Goal: Information Seeking & Learning: Learn about a topic

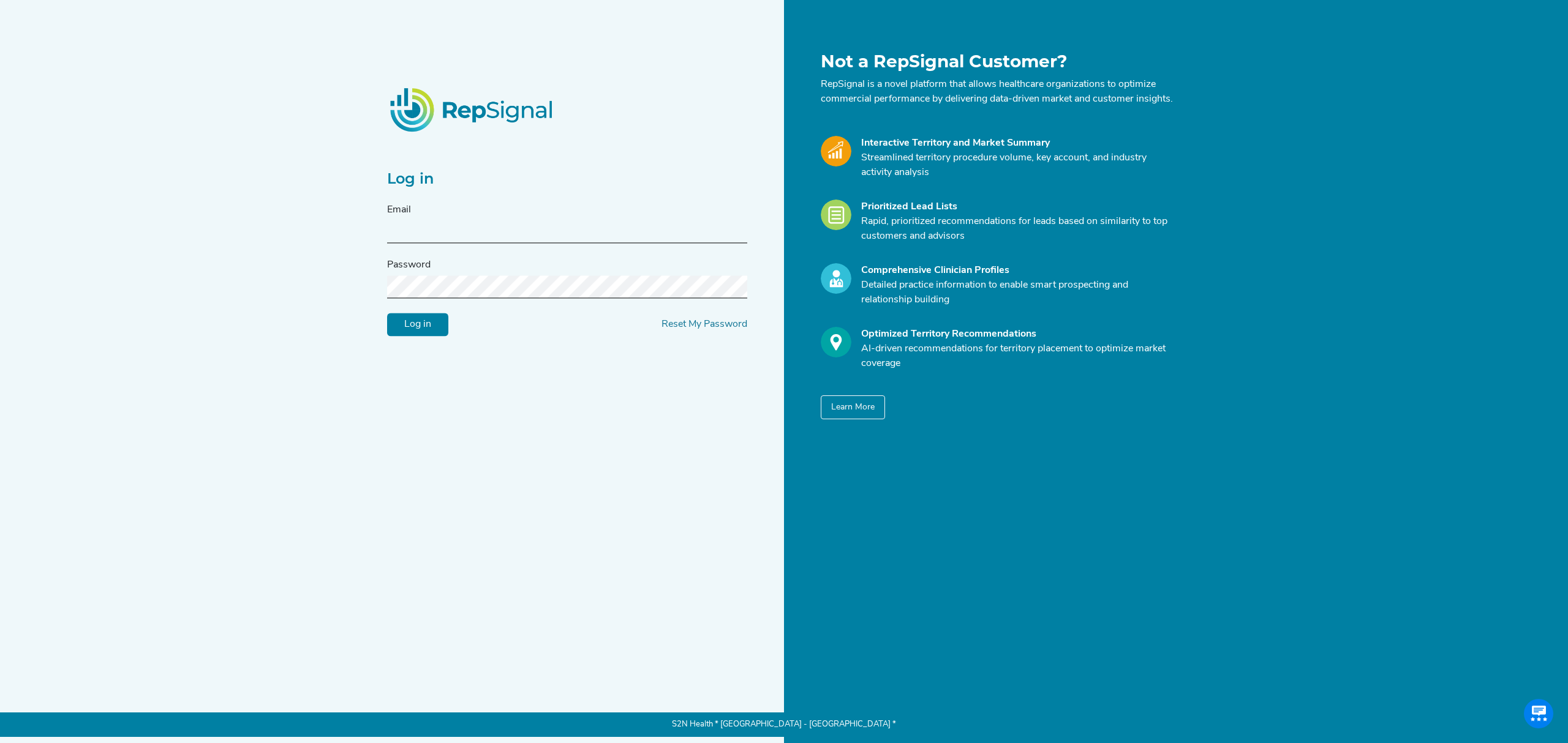
type input "j.dorsky@epitel.com"
click at [424, 336] on input "Log in" at bounding box center [418, 325] width 61 height 23
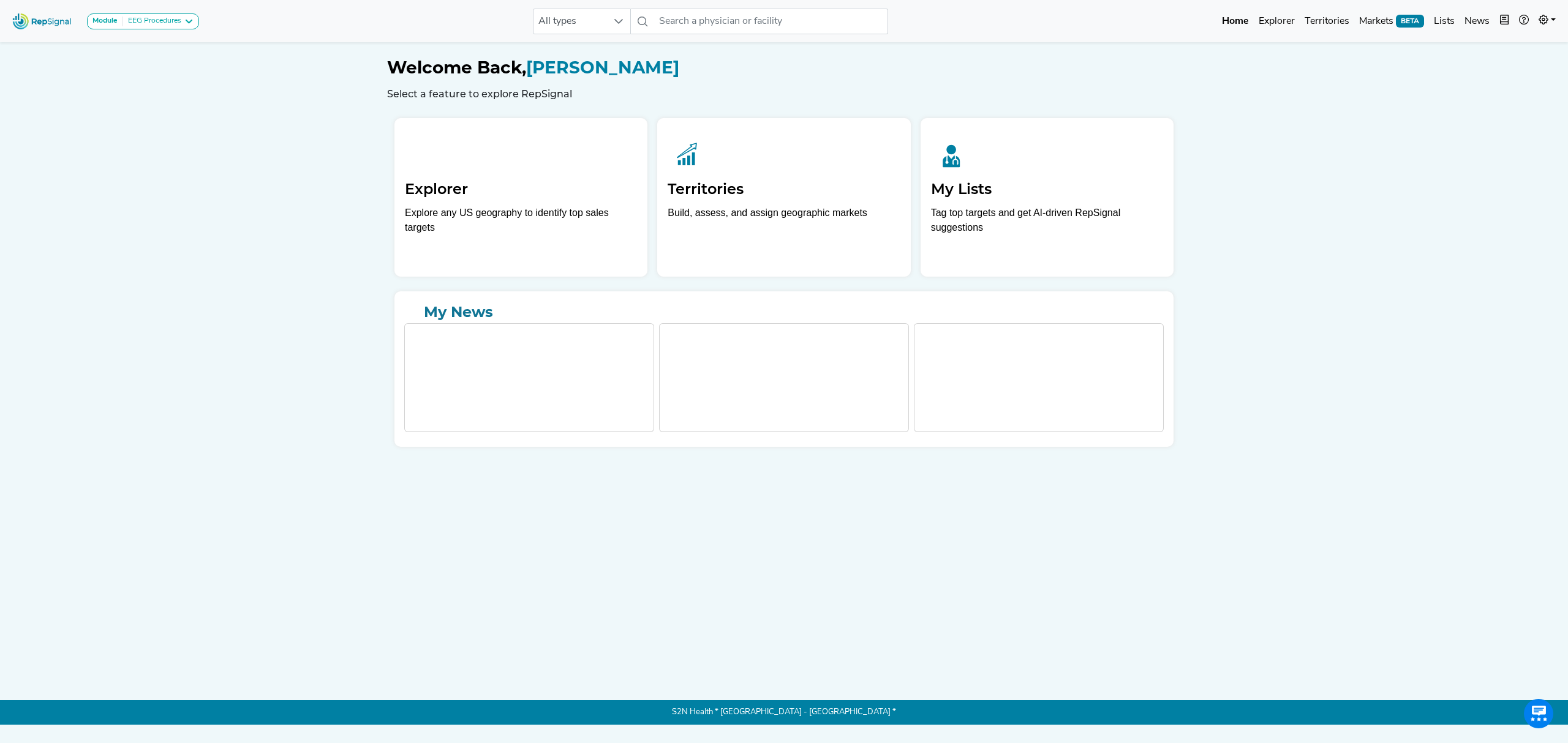
click at [244, 185] on div "Module EEG Procedures EEG Ambulatory Interpretation and Report EEG Procedures O…" at bounding box center [784, 362] width 1568 height 725
click at [138, 23] on div "EEG Procedures" at bounding box center [152, 22] width 58 height 10
click at [172, 54] on link "EEG Ambulatory Interpretation and Report" at bounding box center [181, 62] width 187 height 17
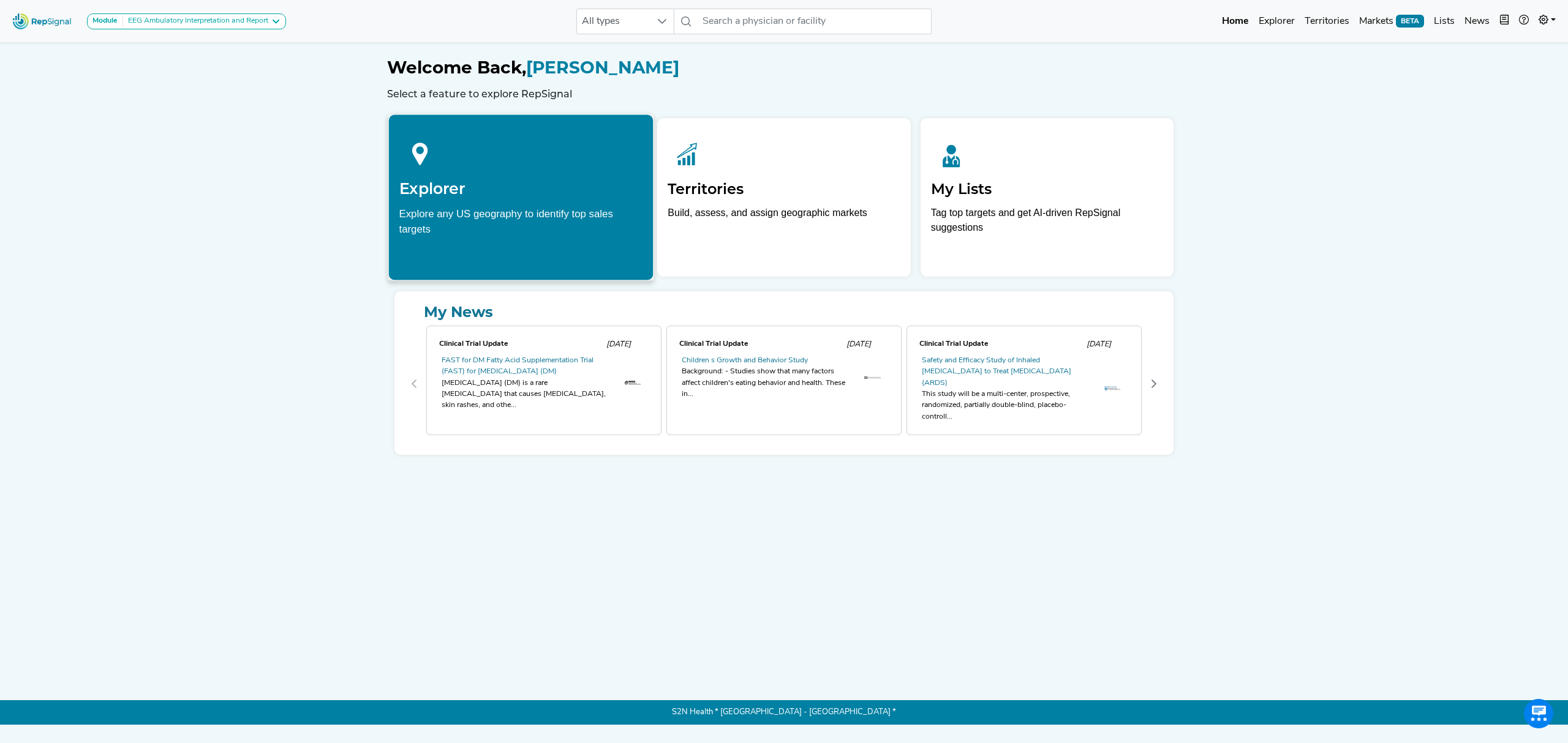
click at [564, 184] on h2 "Explorer" at bounding box center [521, 189] width 244 height 18
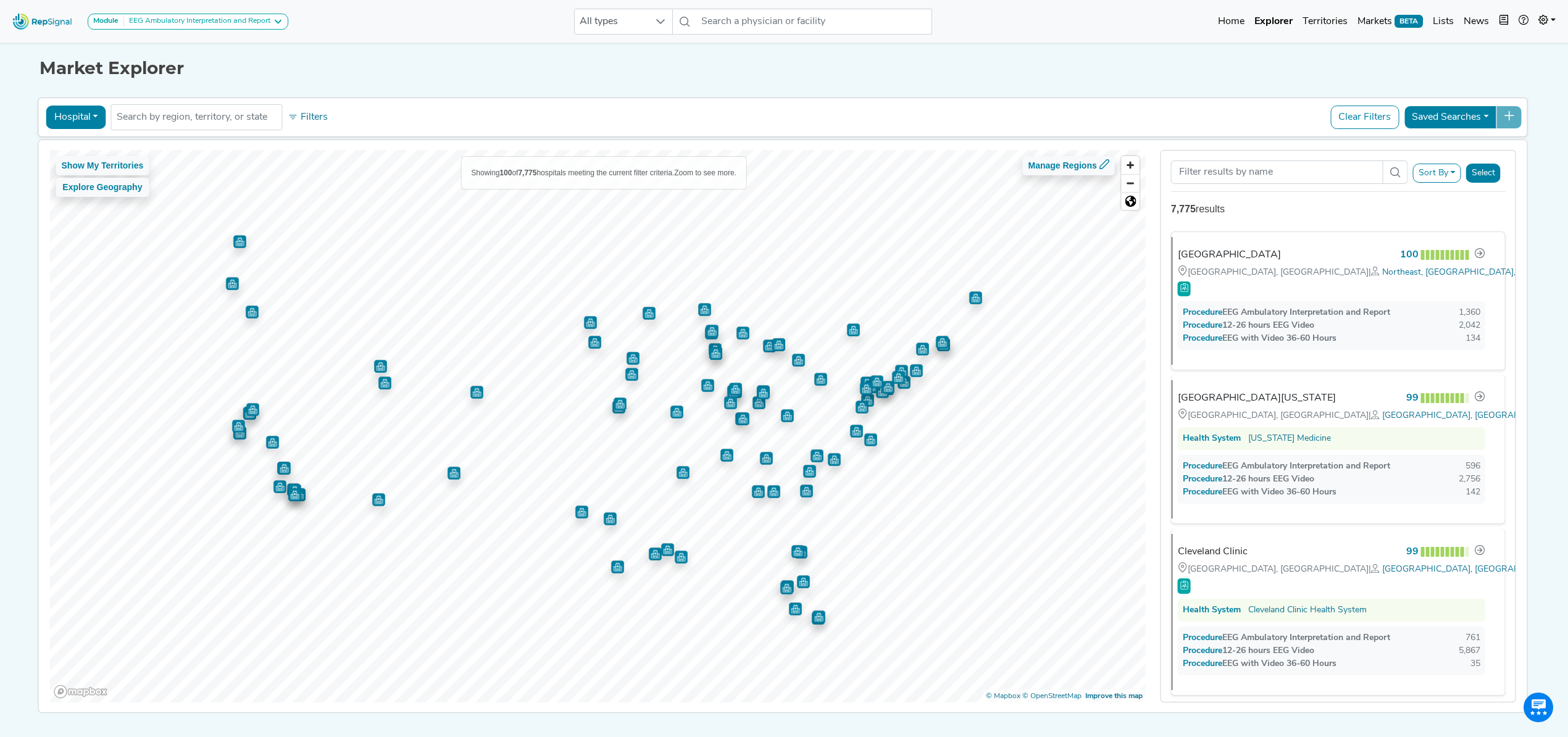
click at [103, 115] on div "Hospital Physician Hospital ASC Office Health System No results found Filters C…" at bounding box center [783, 118] width 1478 height 28
click at [82, 116] on button "Hospital" at bounding box center [77, 118] width 60 height 23
click at [73, 147] on link "Physician" at bounding box center [95, 147] width 98 height 20
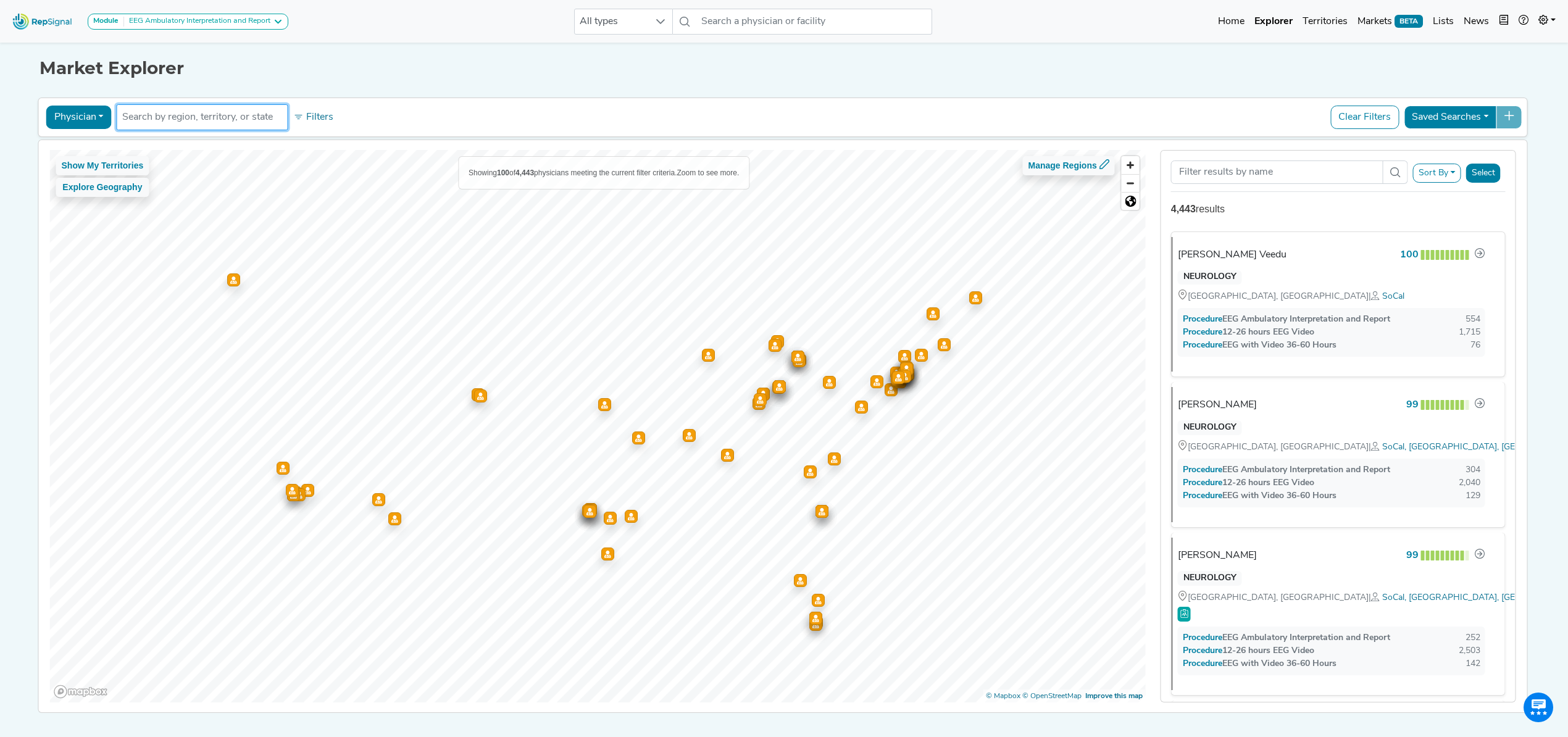
click at [254, 121] on input "text" at bounding box center [203, 118] width 160 height 15
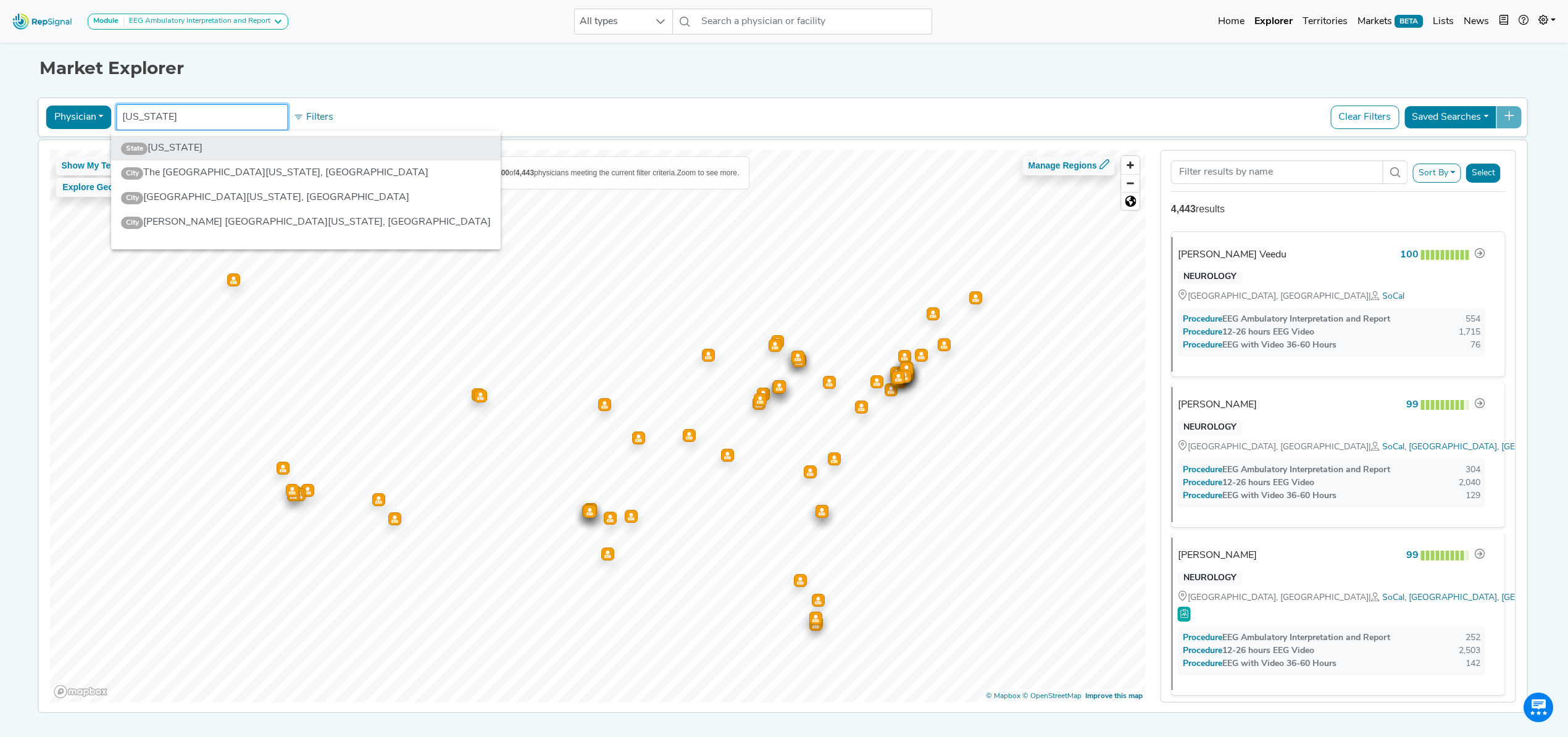
type input "new jersey"
click at [216, 143] on li "State New Jersey" at bounding box center [306, 148] width 390 height 25
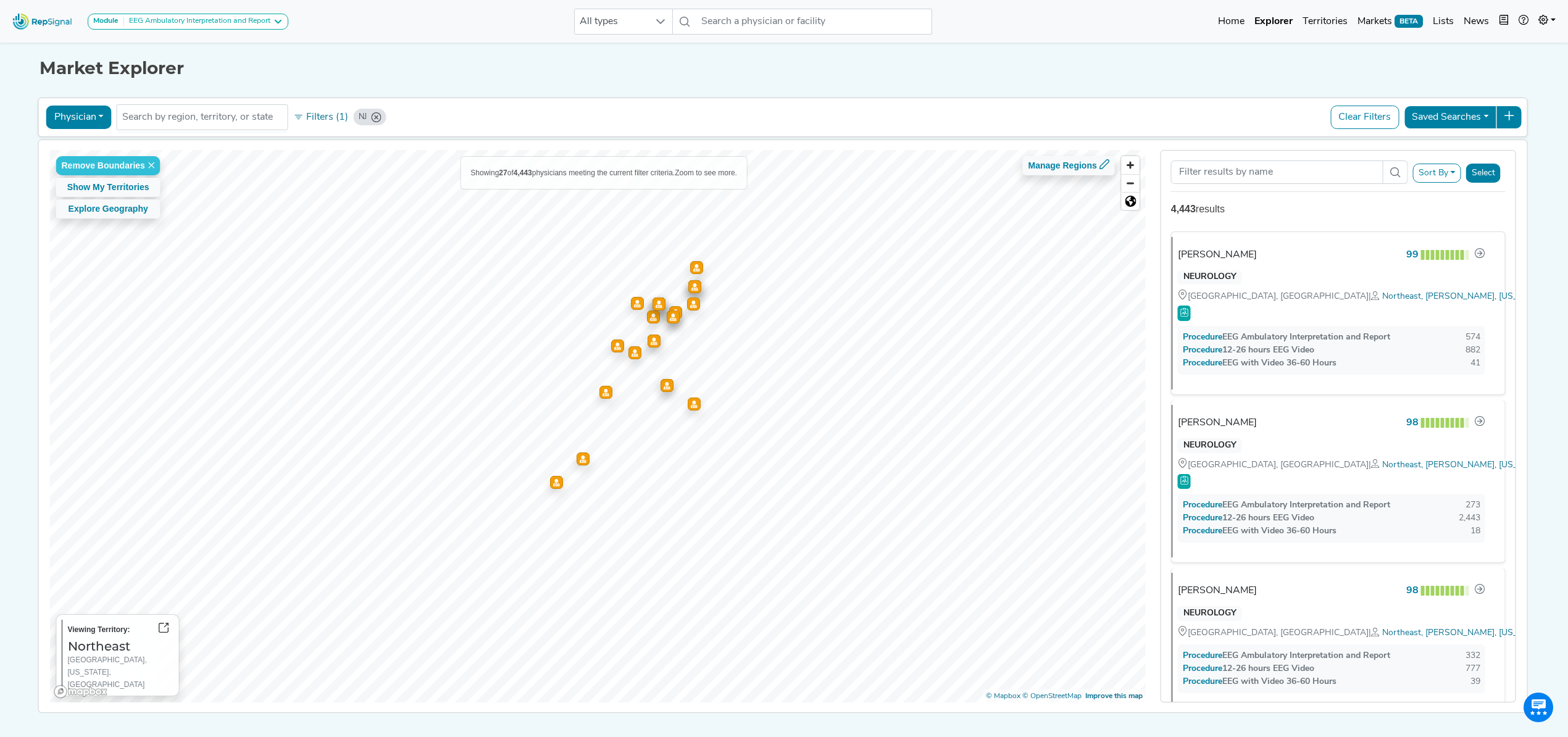
click at [1435, 183] on button "Sort By" at bounding box center [1437, 173] width 48 height 19
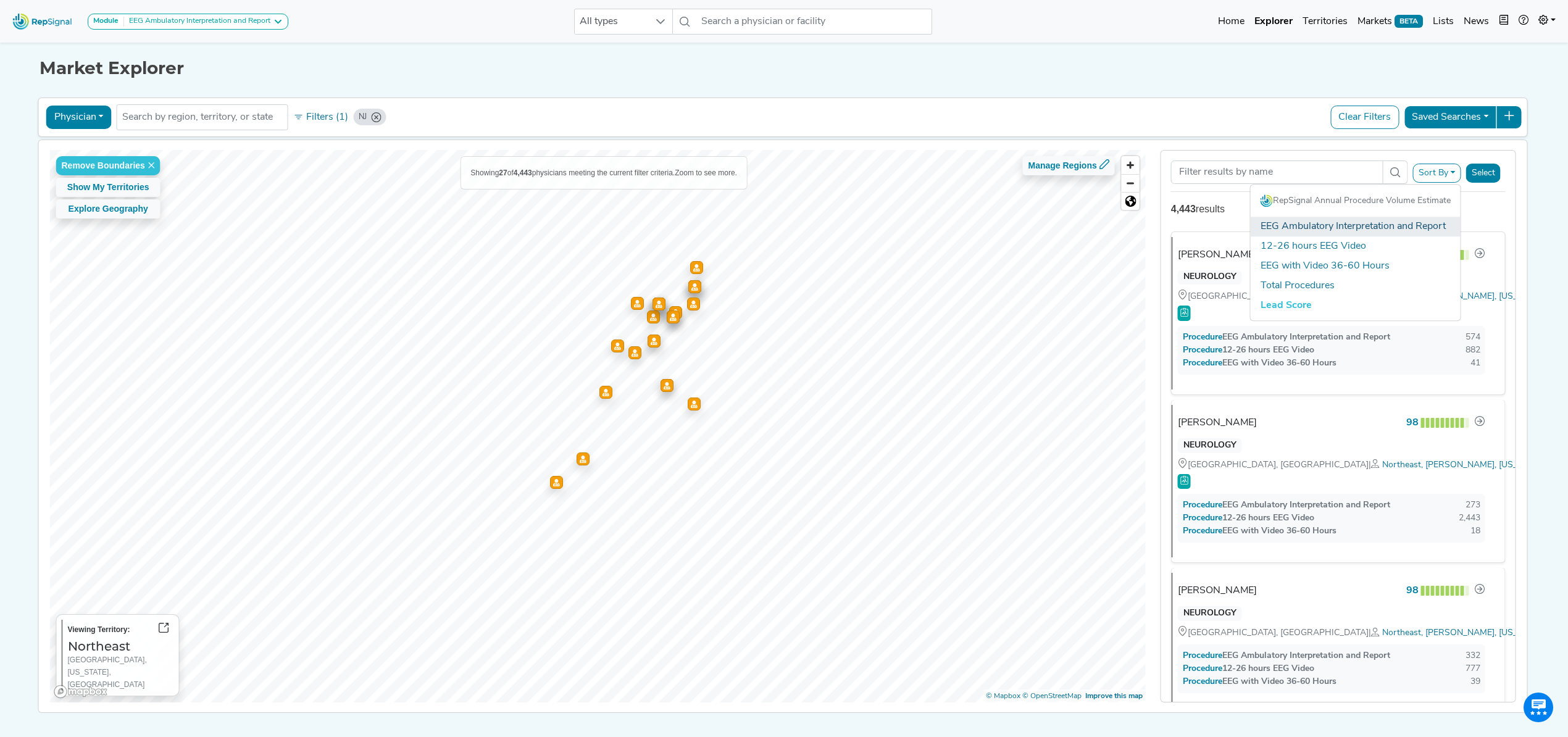
click at [1435, 222] on link "EEG Ambulatory Interpretation and Report" at bounding box center [1355, 227] width 210 height 20
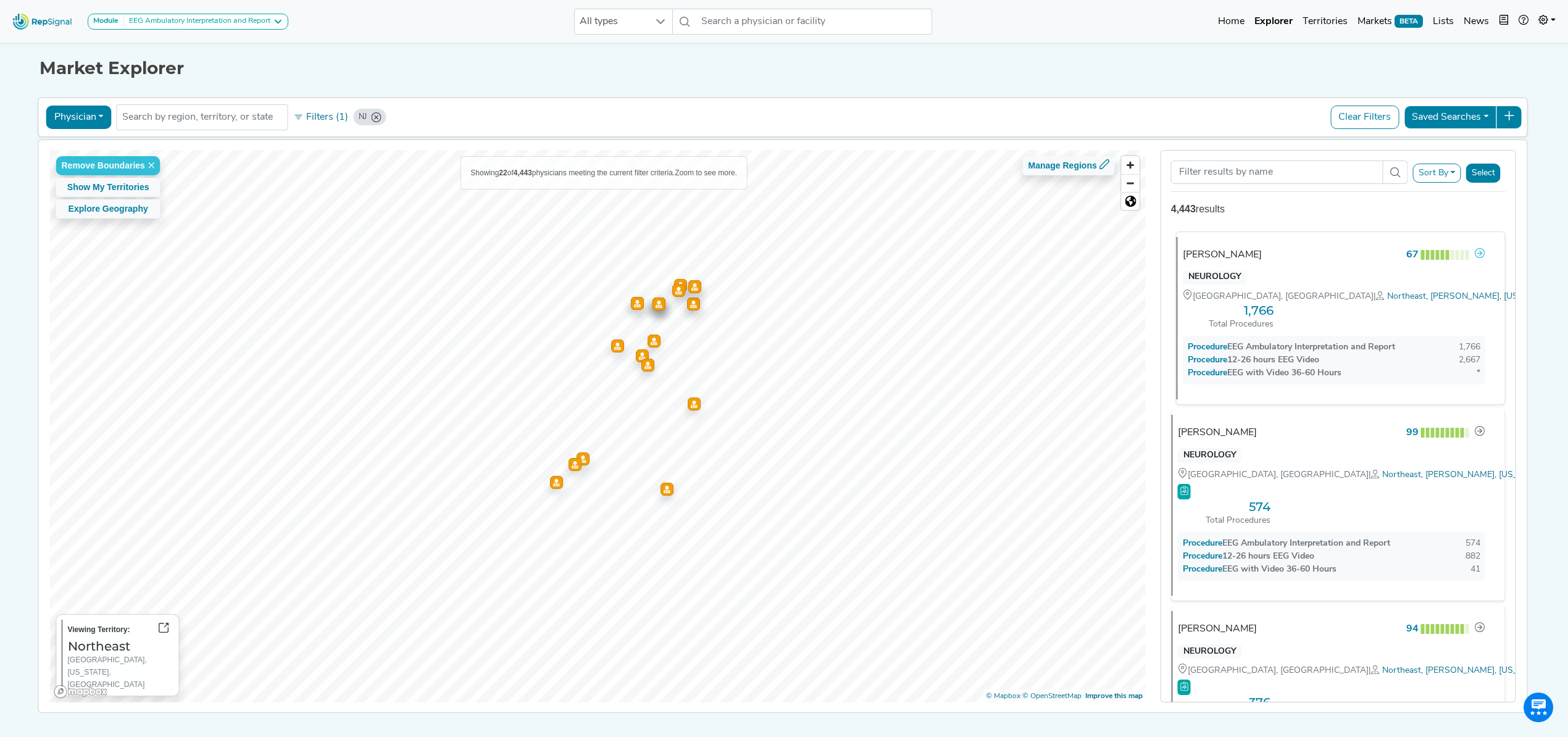
click at [1476, 255] on icon at bounding box center [1480, 253] width 10 height 10
click at [1473, 173] on button "Select" at bounding box center [1483, 173] width 34 height 19
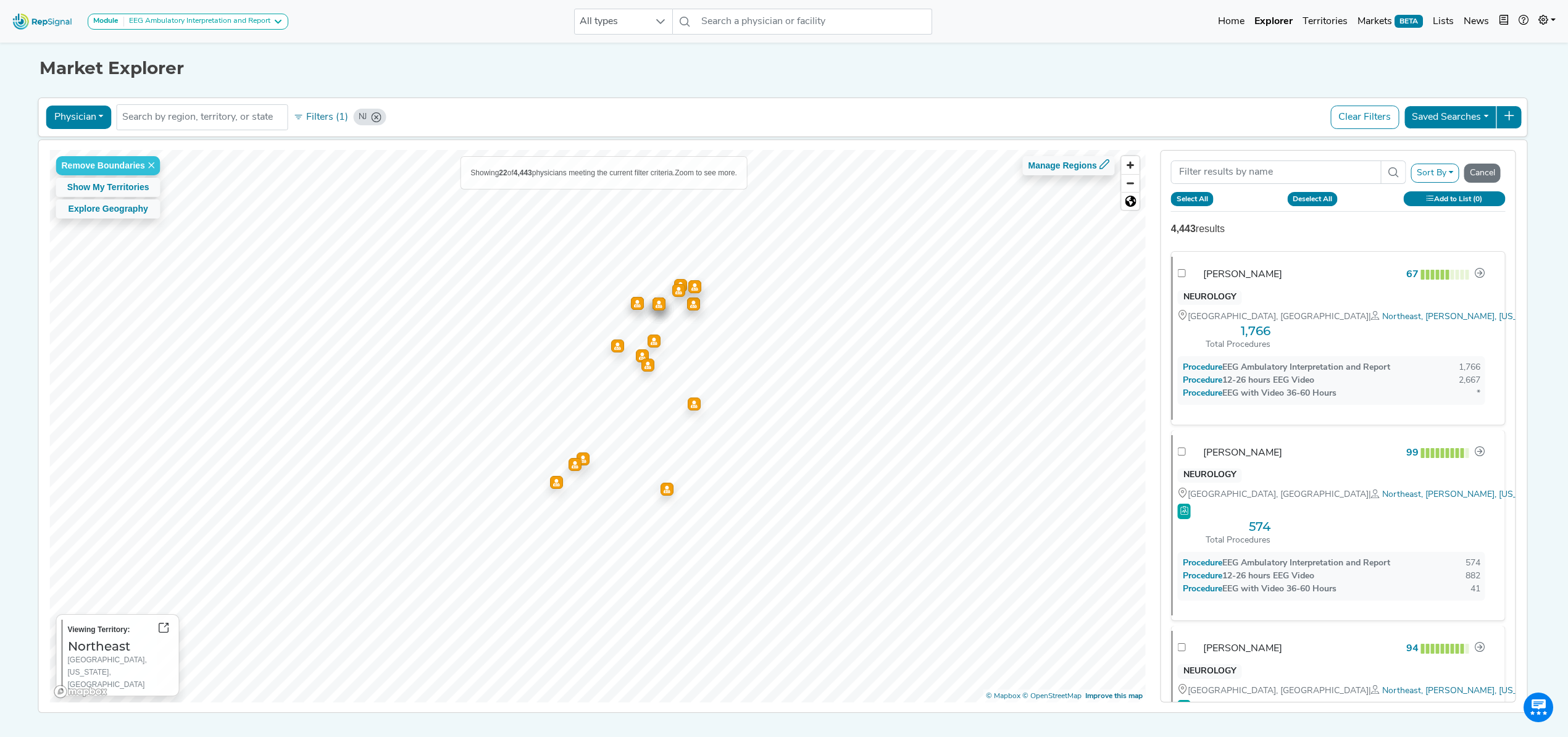
click at [1211, 201] on button "Select All" at bounding box center [1192, 198] width 43 height 13
checkbox input "true"
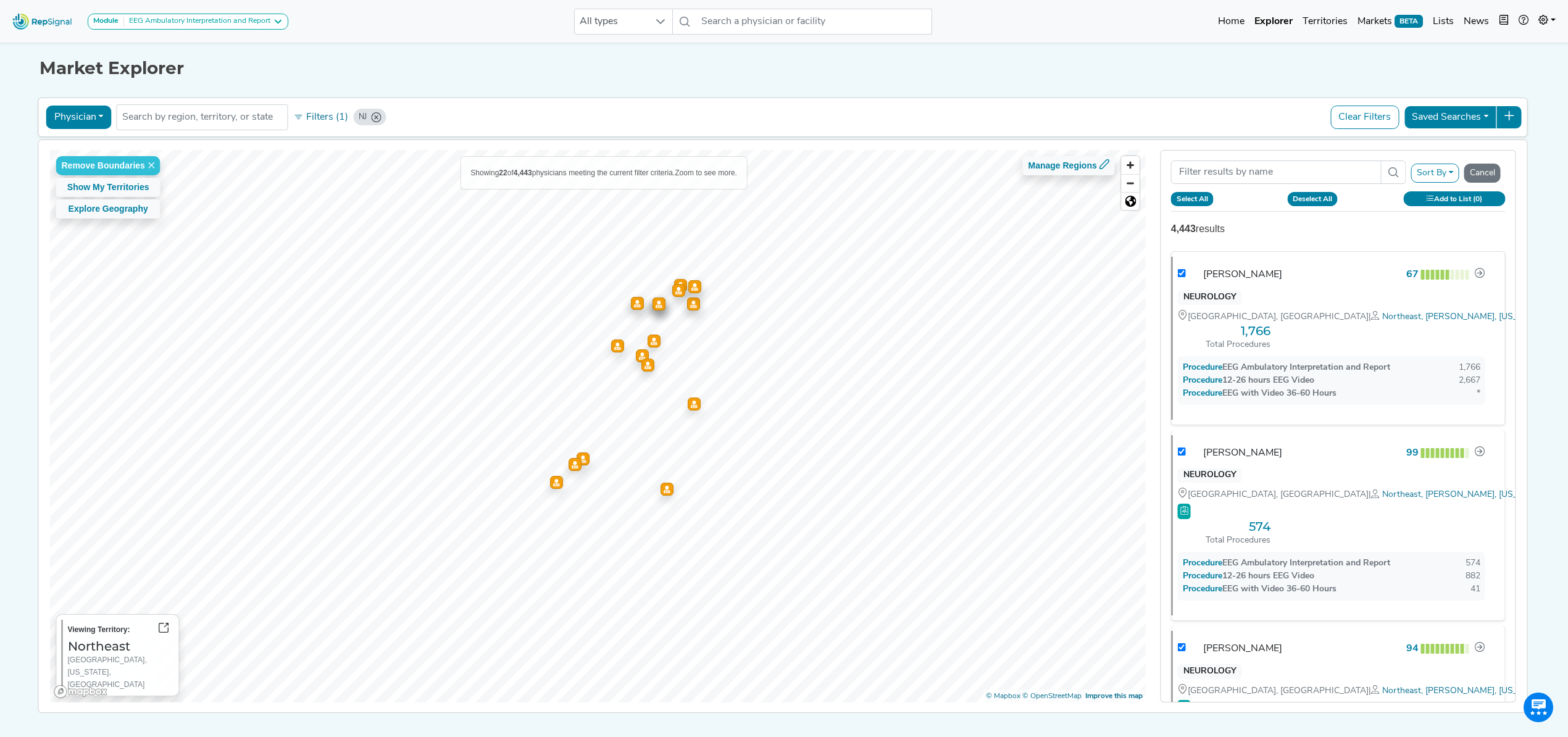
checkbox input "true"
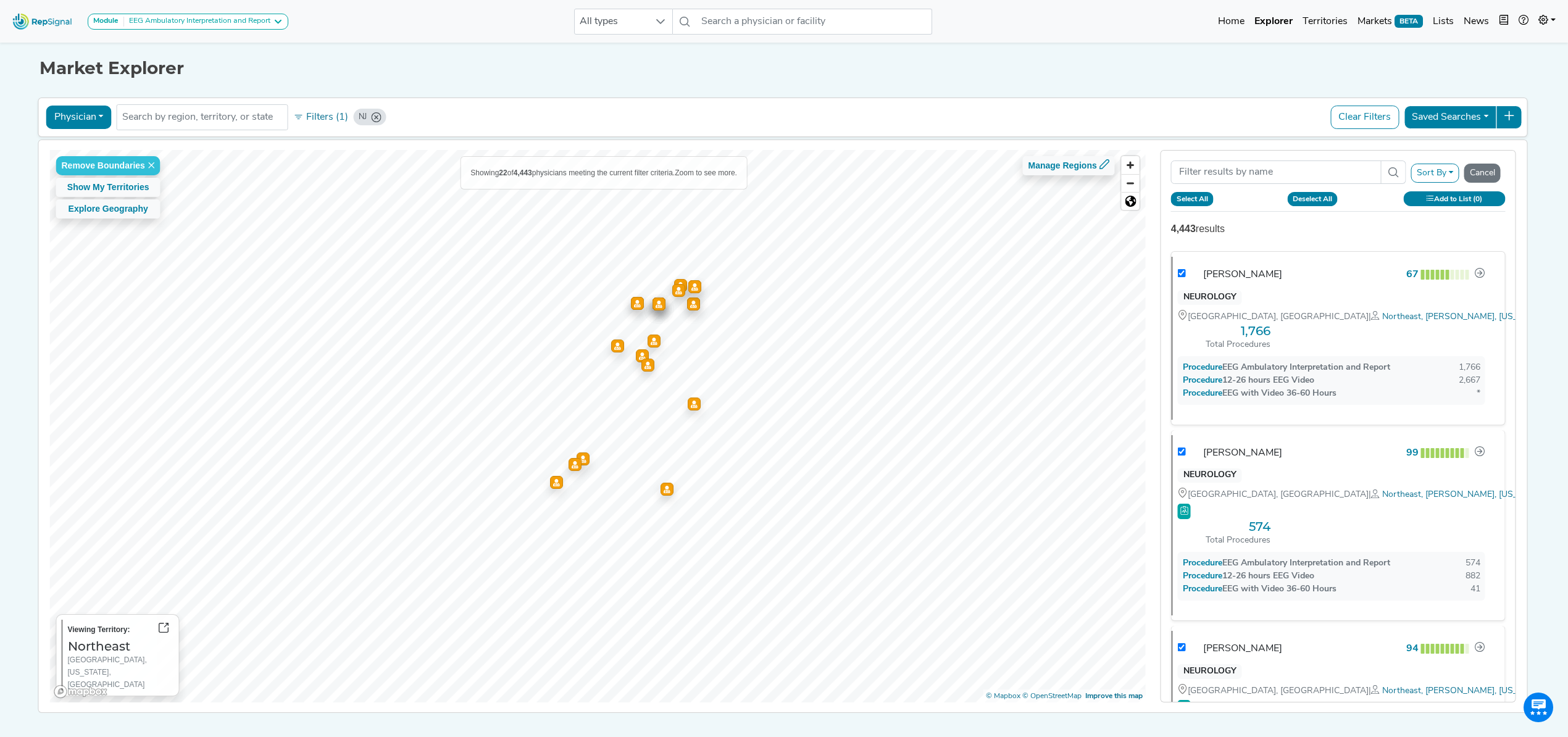
checkbox input "true"
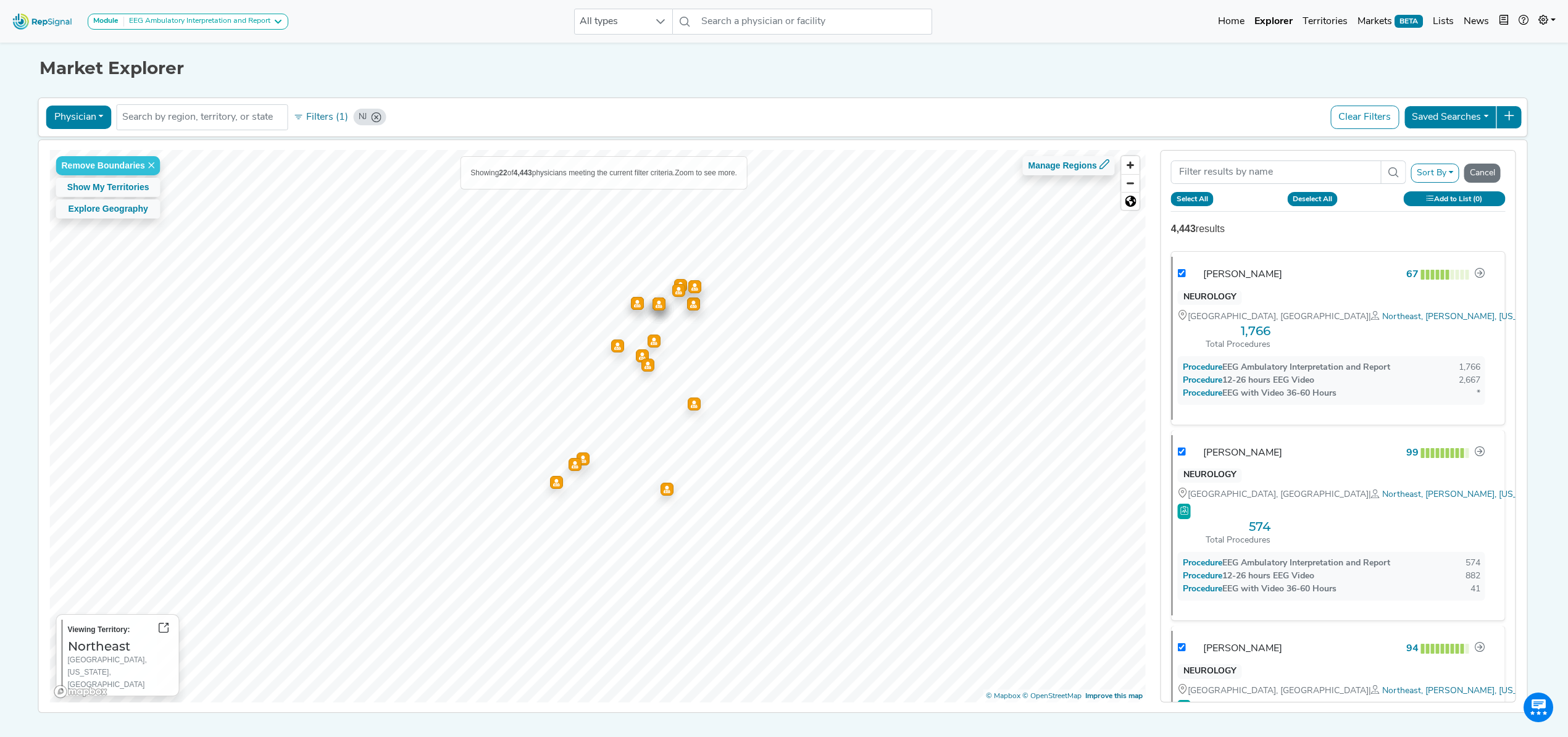
checkbox input "true"
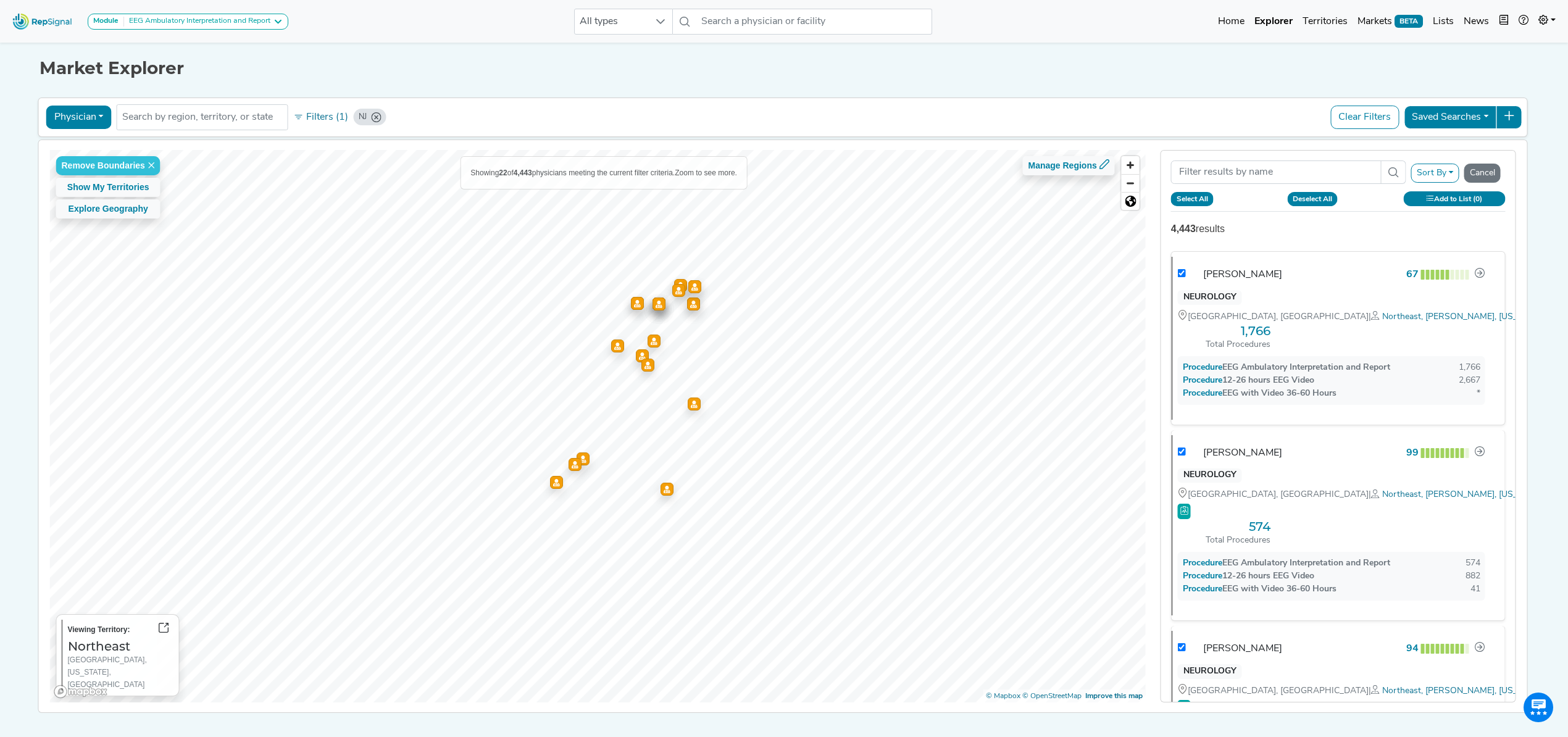
checkbox input "true"
click at [1317, 240] on div "Sort By RepSignal Annual Procedure Volume Estimate EEG Ambulatory Interpretatio…" at bounding box center [1338, 426] width 355 height 553
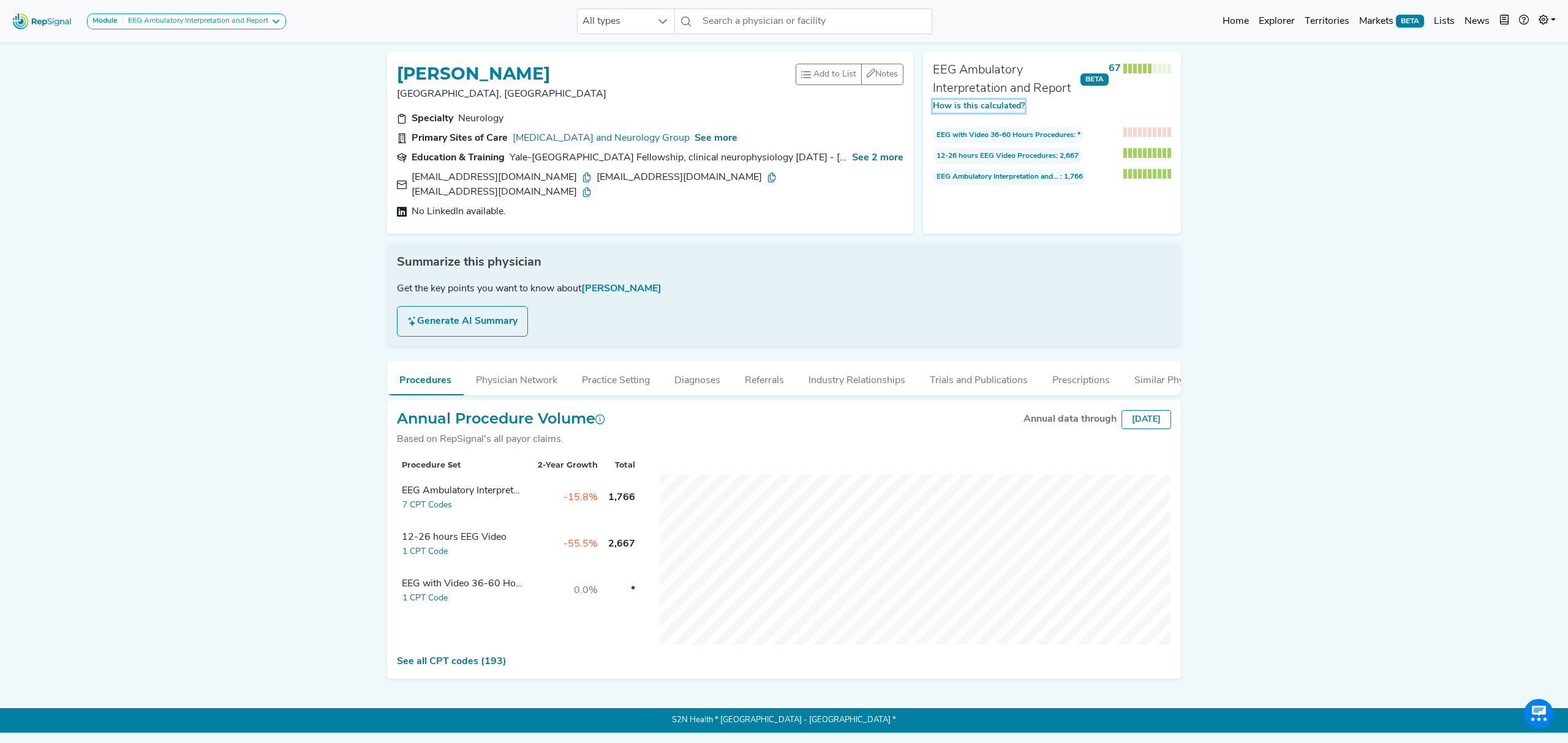
click at [984, 107] on button "How is this calculated?" at bounding box center [978, 107] width 92 height 13
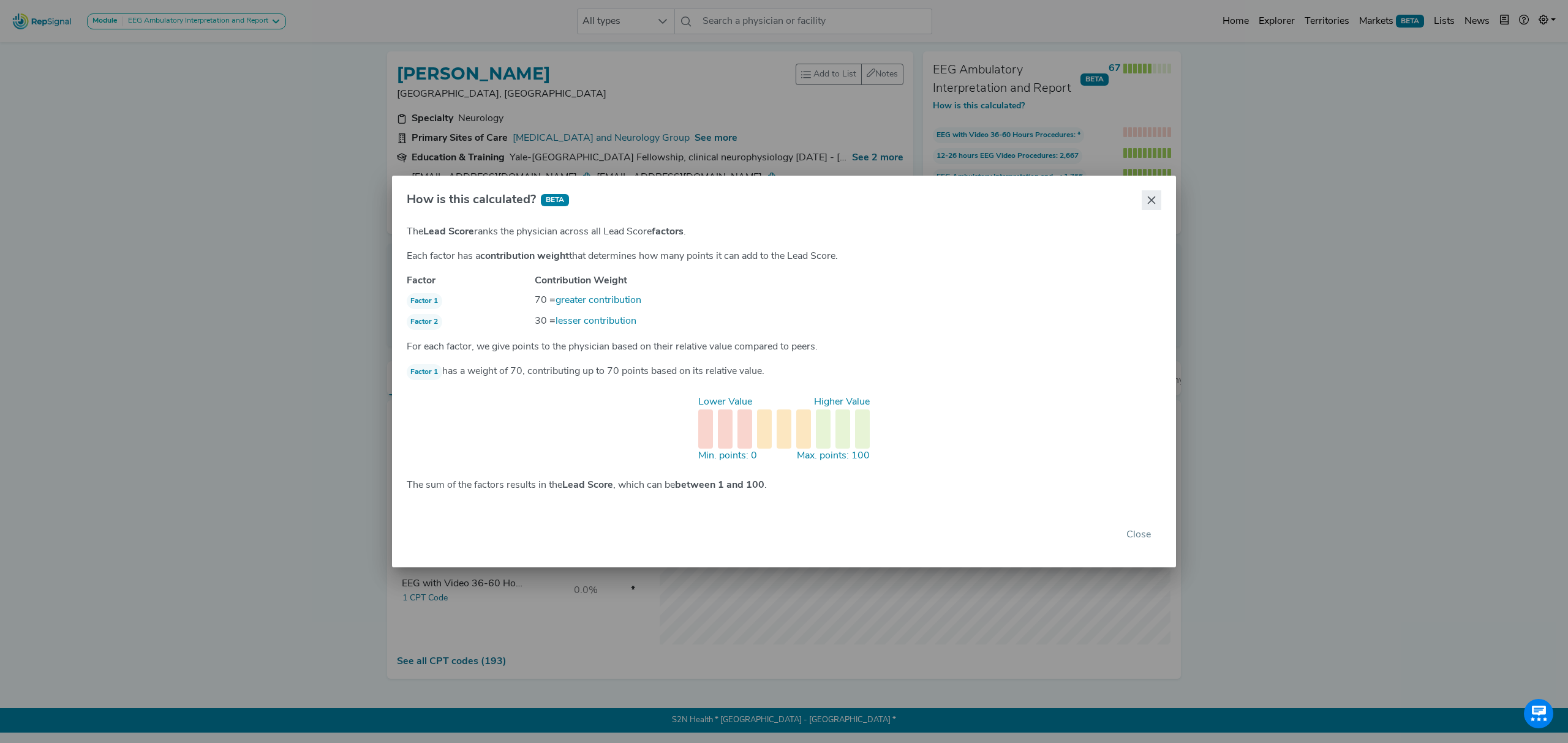
click at [1142, 197] on button "Close" at bounding box center [1151, 200] width 20 height 20
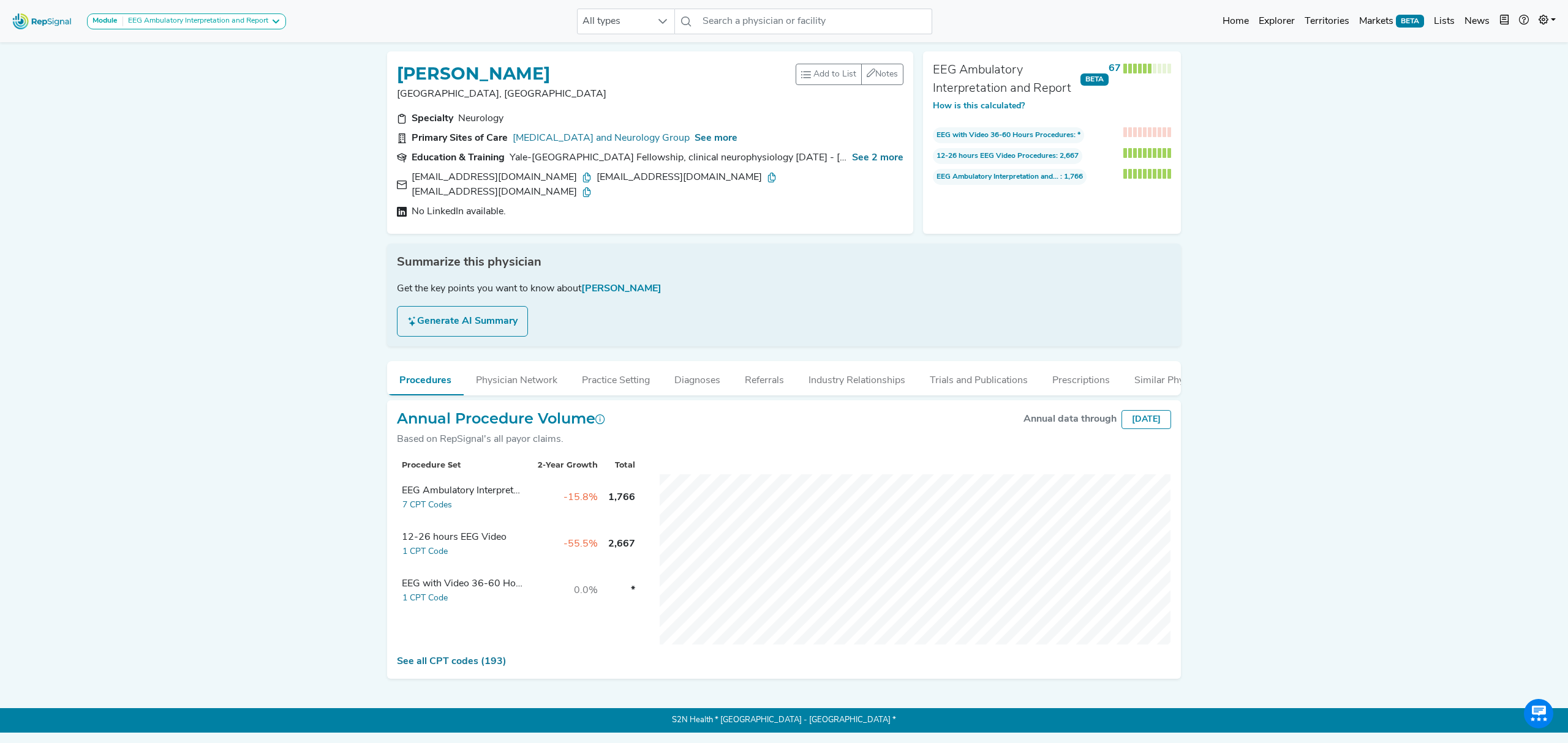
click at [1224, 194] on div "Module EEG Ambulatory Interpretation and Report EEG Ambulatory Interpretation a…" at bounding box center [784, 367] width 1568 height 733
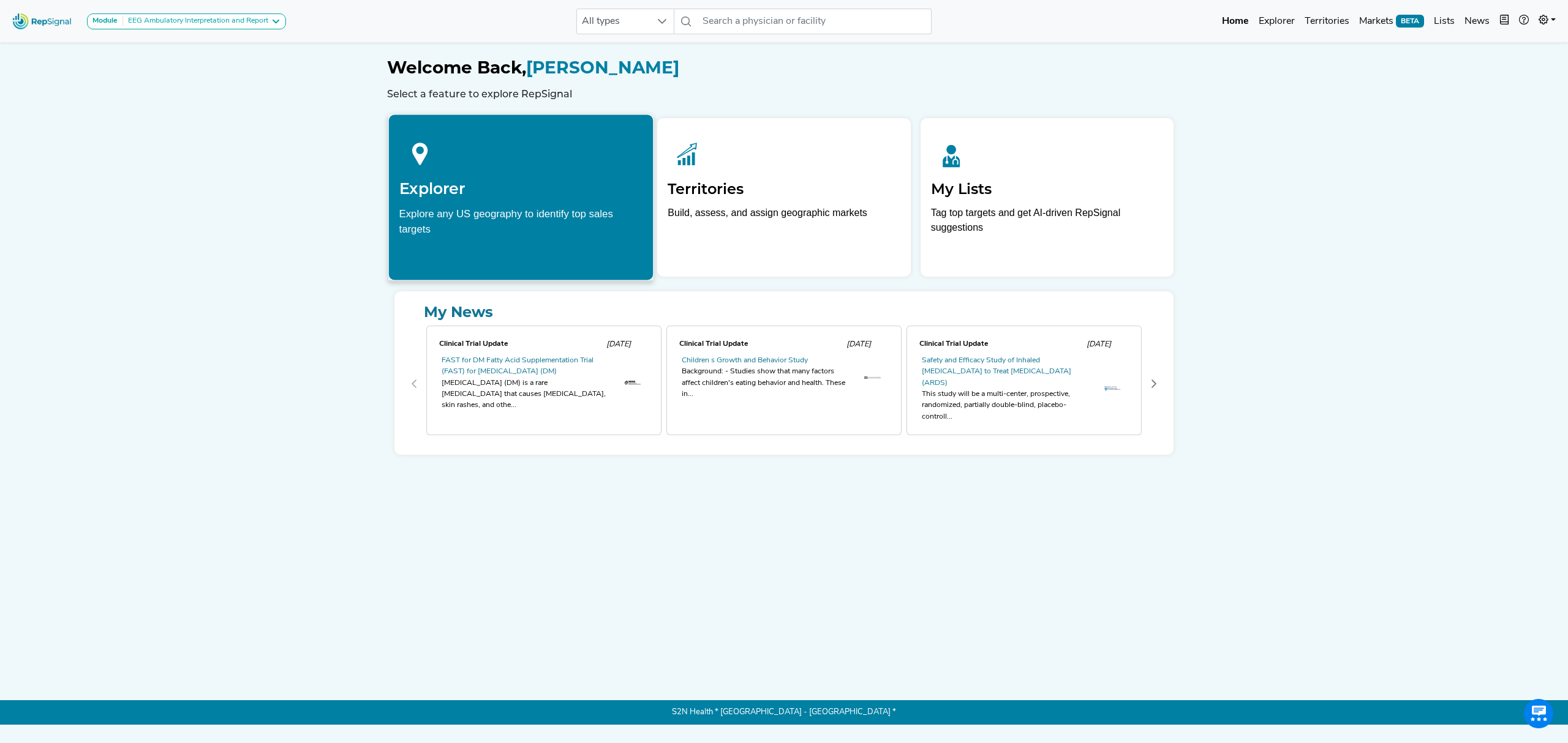
click at [531, 197] on h2 "Explorer" at bounding box center [521, 189] width 244 height 18
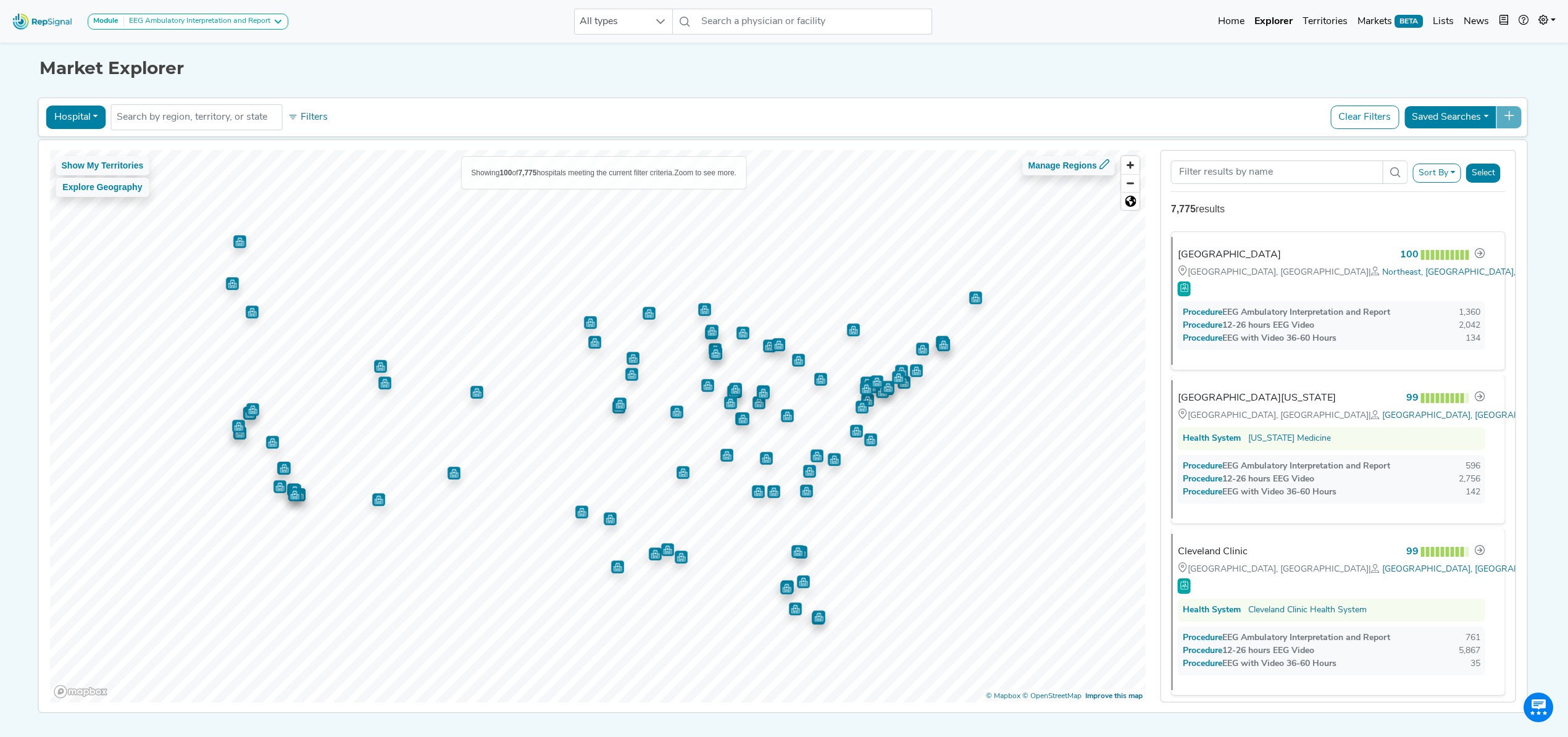
click at [82, 119] on button "Hospital" at bounding box center [77, 118] width 60 height 23
click at [75, 146] on link "Physician" at bounding box center [95, 147] width 98 height 20
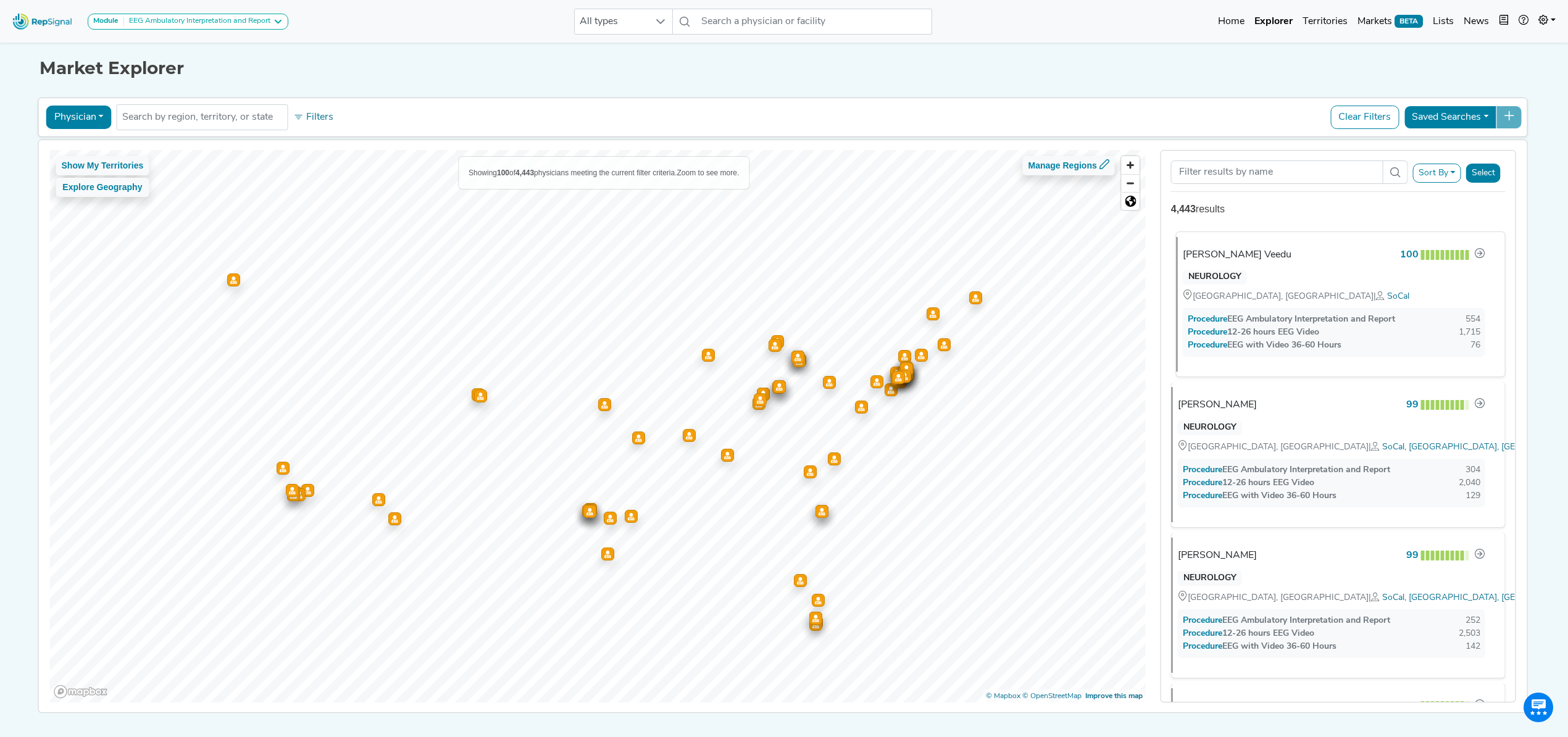
click at [1244, 255] on div "Hari Prasad Kunhi Veedu" at bounding box center [1237, 255] width 108 height 15
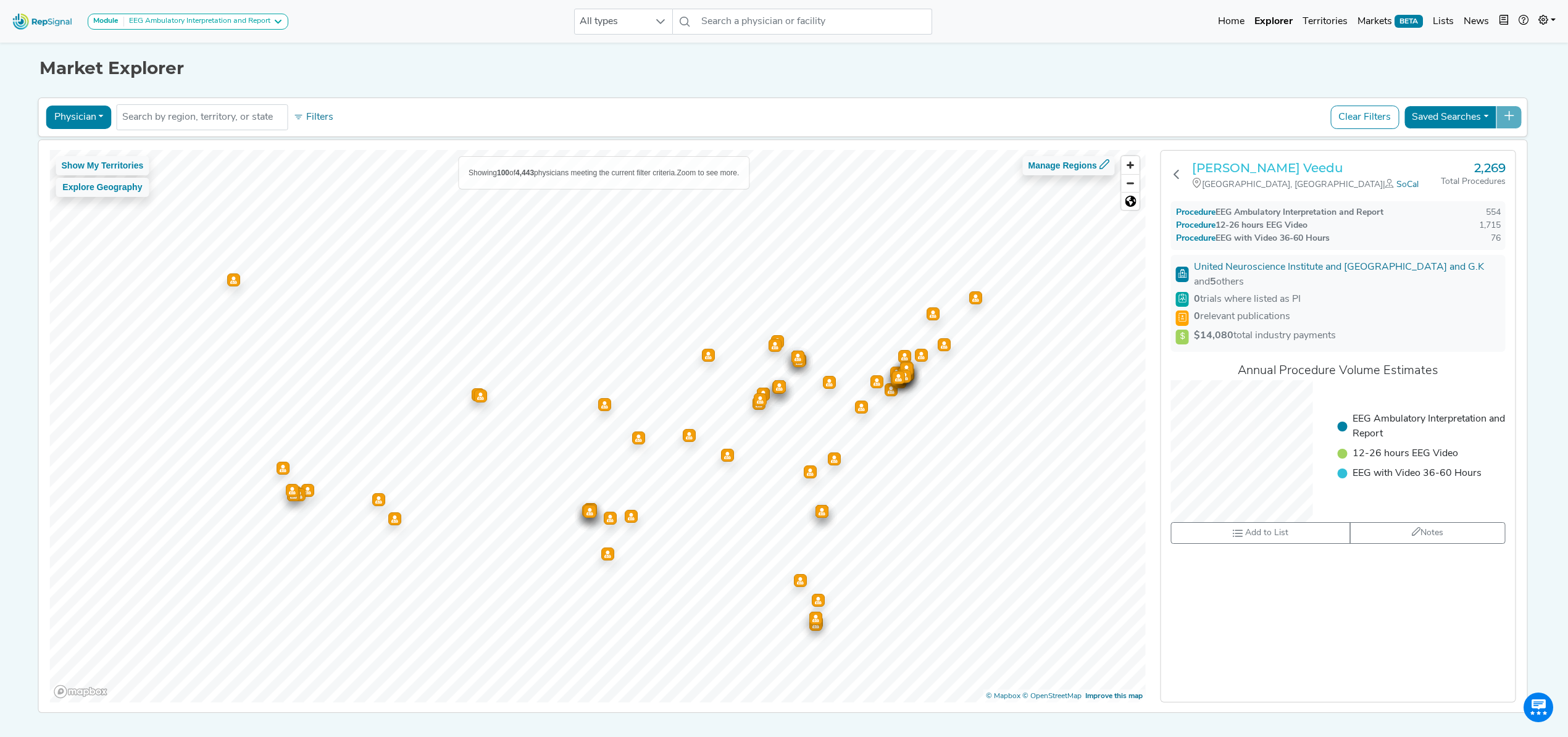
click at [1247, 163] on h3 "Hari Prasad Kunhi Veedu" at bounding box center [1316, 168] width 249 height 15
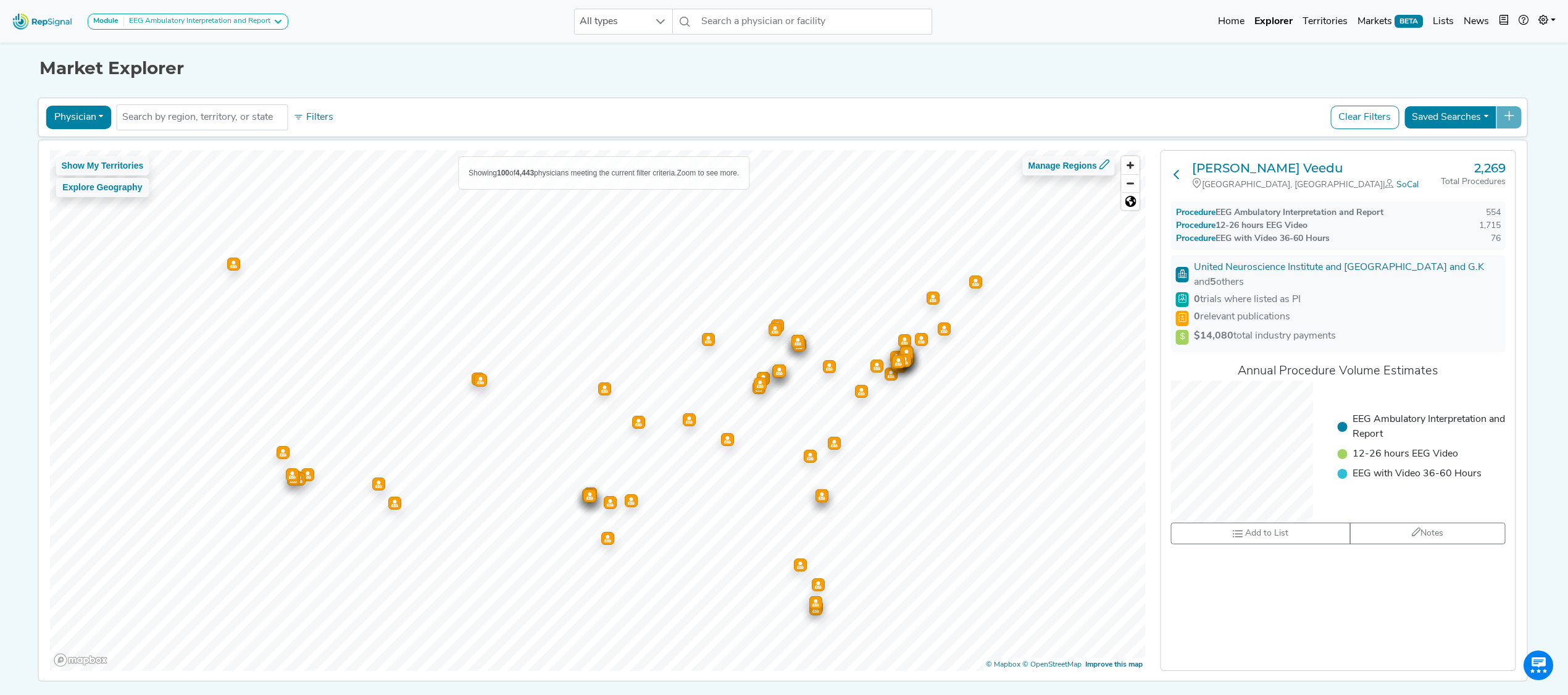
click at [1179, 174] on icon at bounding box center [1177, 174] width 10 height 10
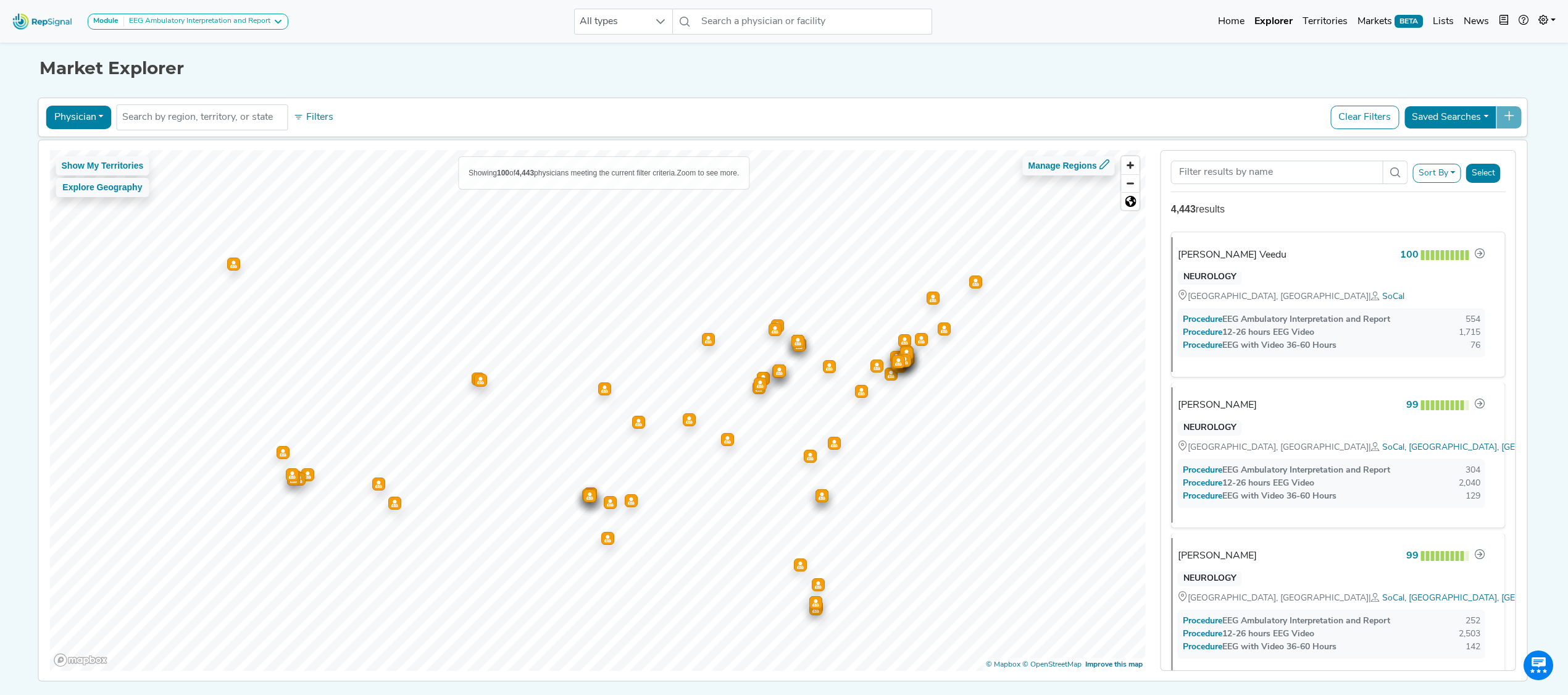
click at [48, 113] on button "Physician" at bounding box center [79, 118] width 65 height 23
click at [98, 217] on link "Office" at bounding box center [95, 216] width 98 height 20
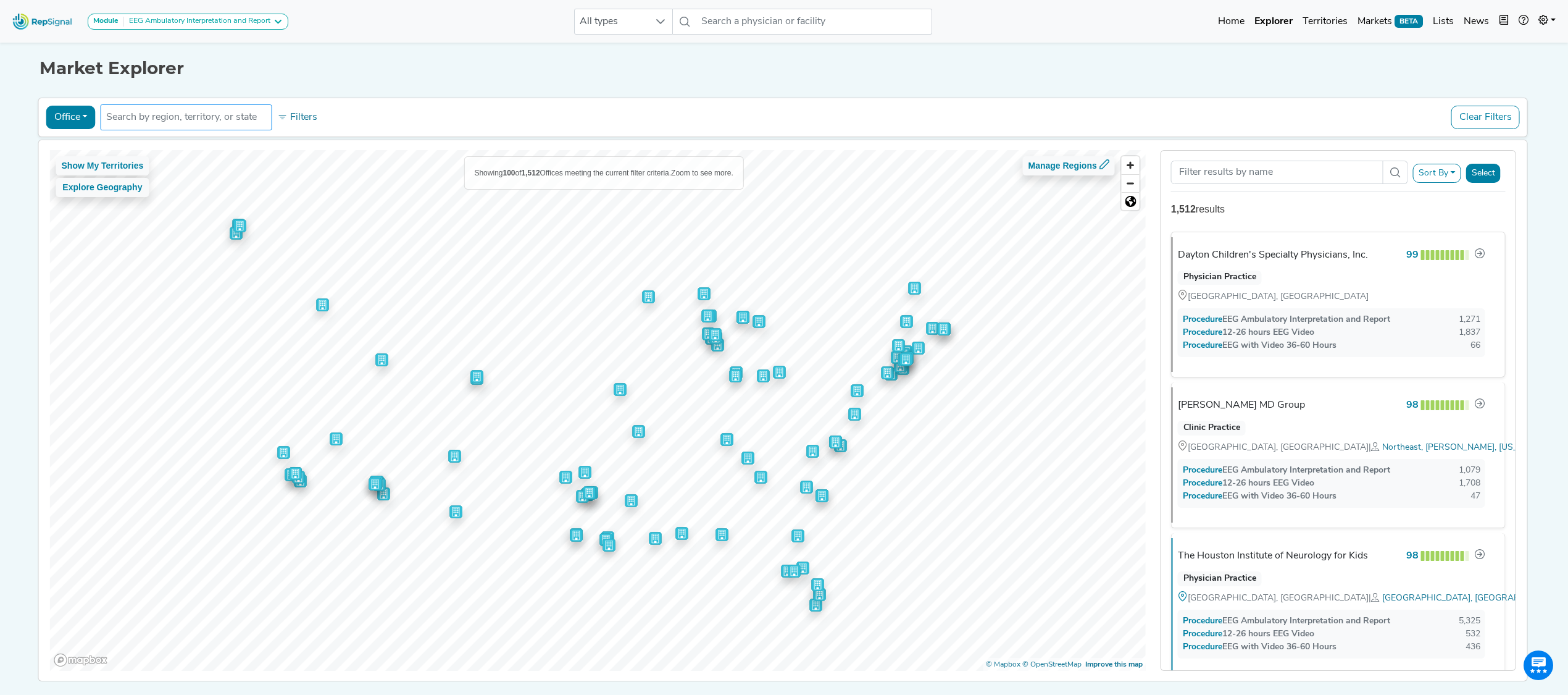
click at [160, 112] on input "text" at bounding box center [186, 118] width 160 height 15
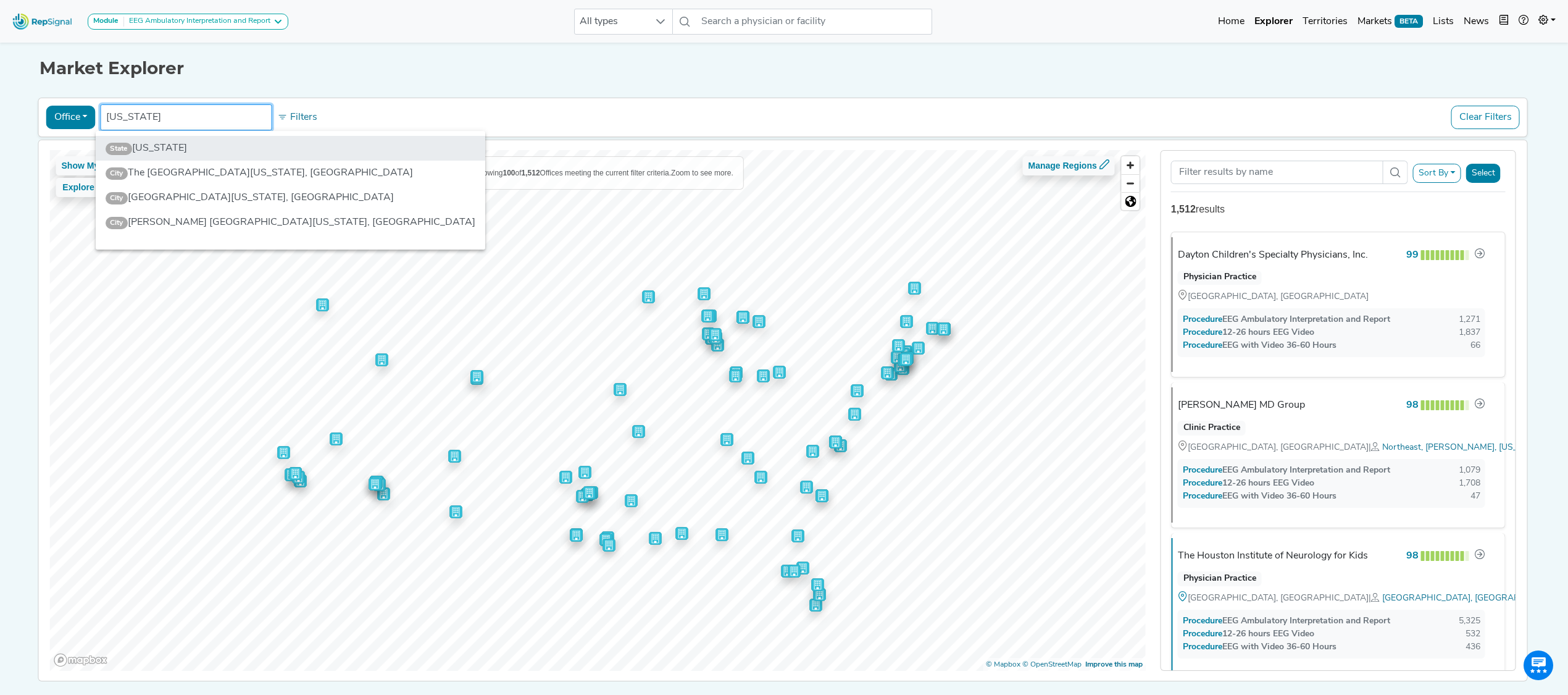
type input "new jersey"
click at [196, 146] on li "State New Jersey" at bounding box center [291, 149] width 390 height 25
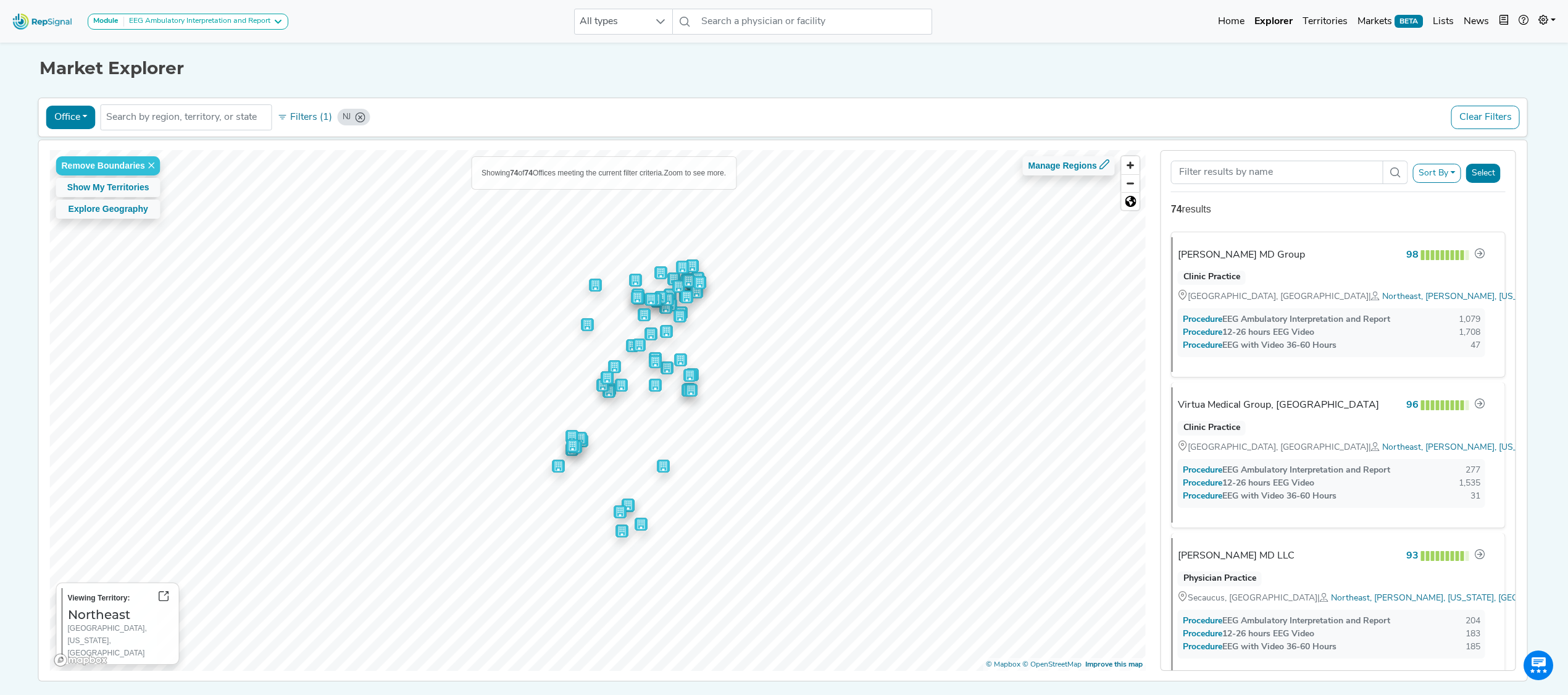
click at [1475, 174] on button "Select" at bounding box center [1483, 173] width 34 height 19
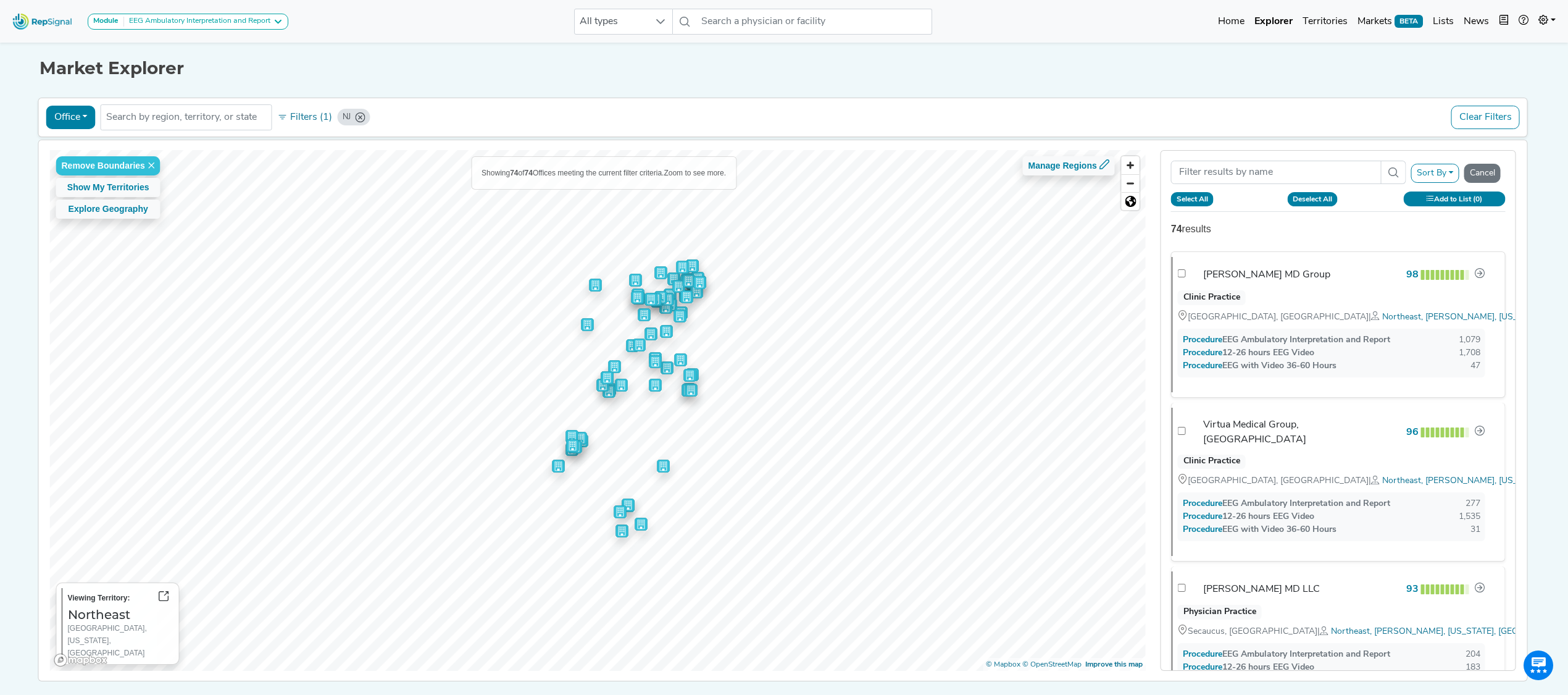
click at [1200, 200] on button "Select All" at bounding box center [1192, 199] width 43 height 13
checkbox input "true"
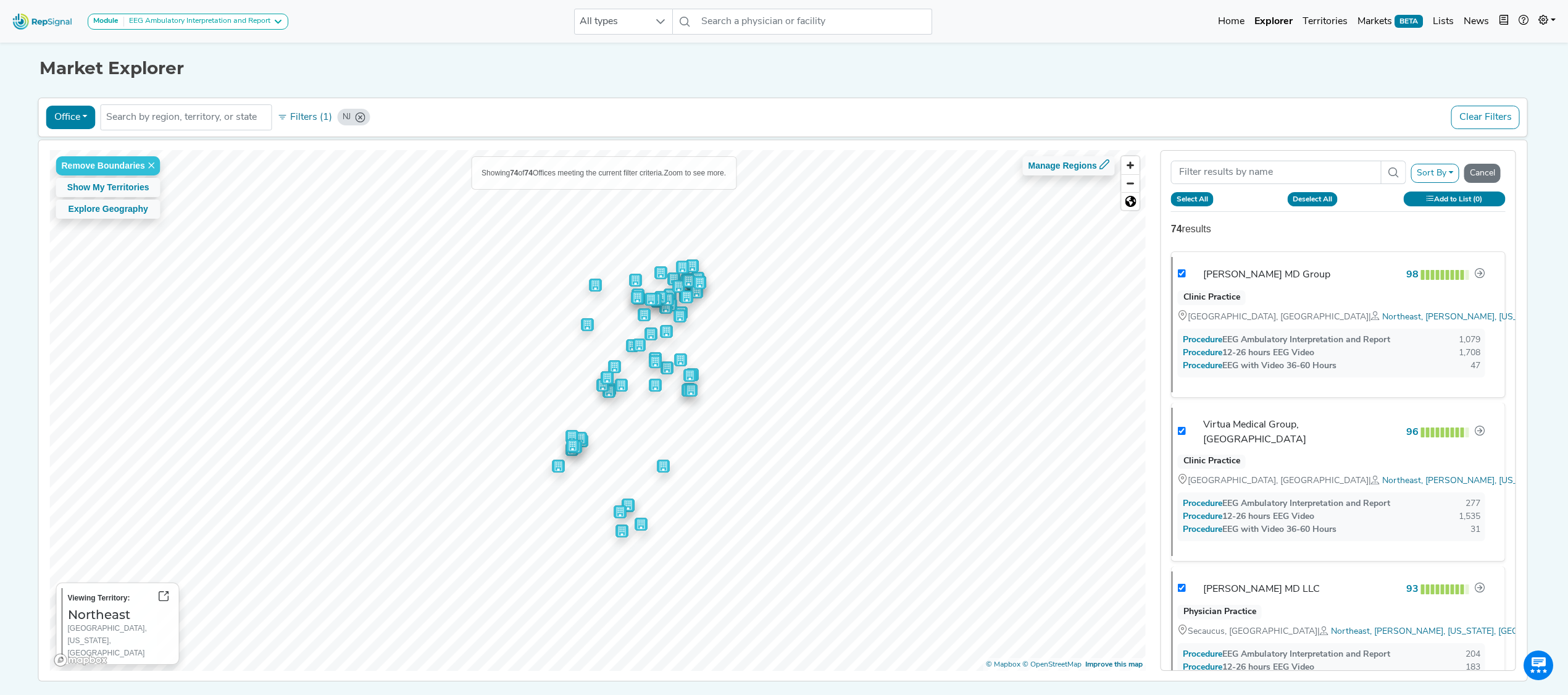
checkbox input "true"
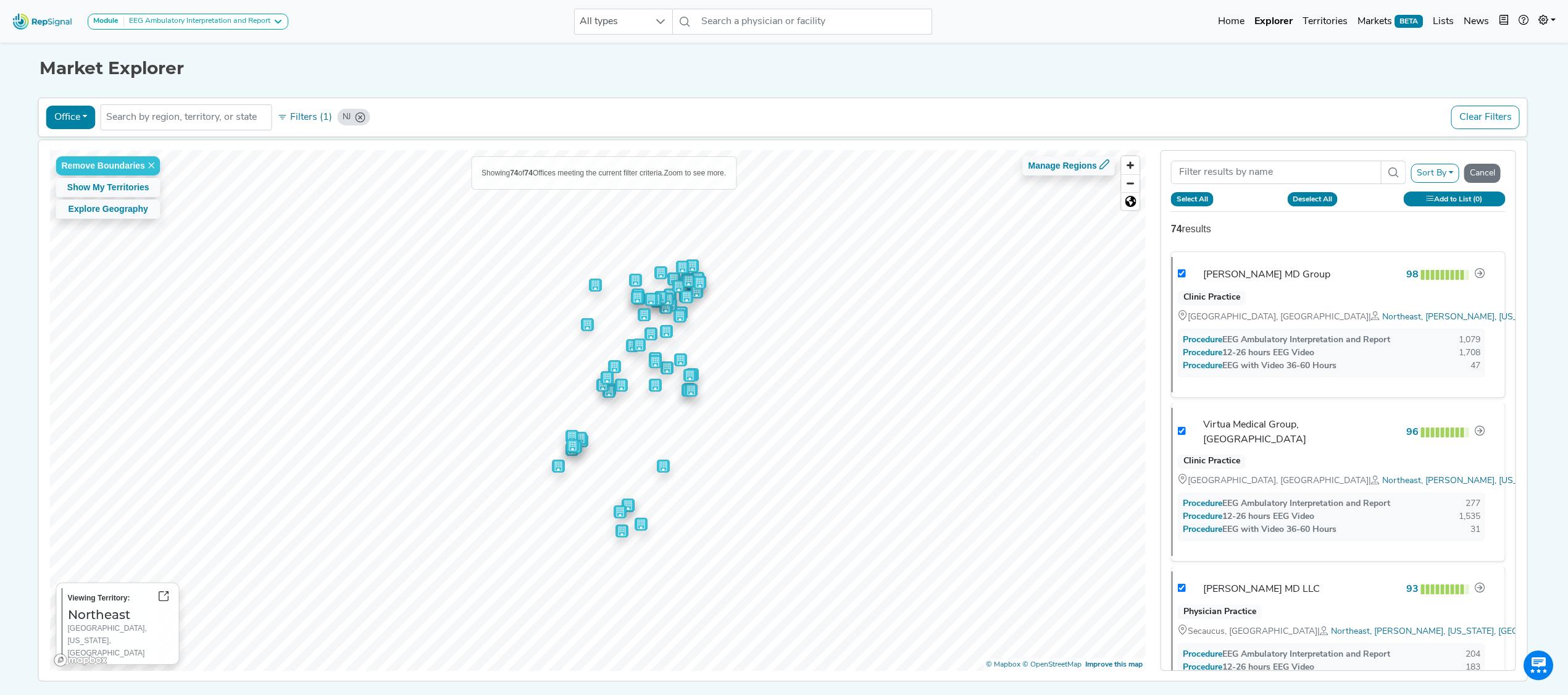
checkbox input "true"
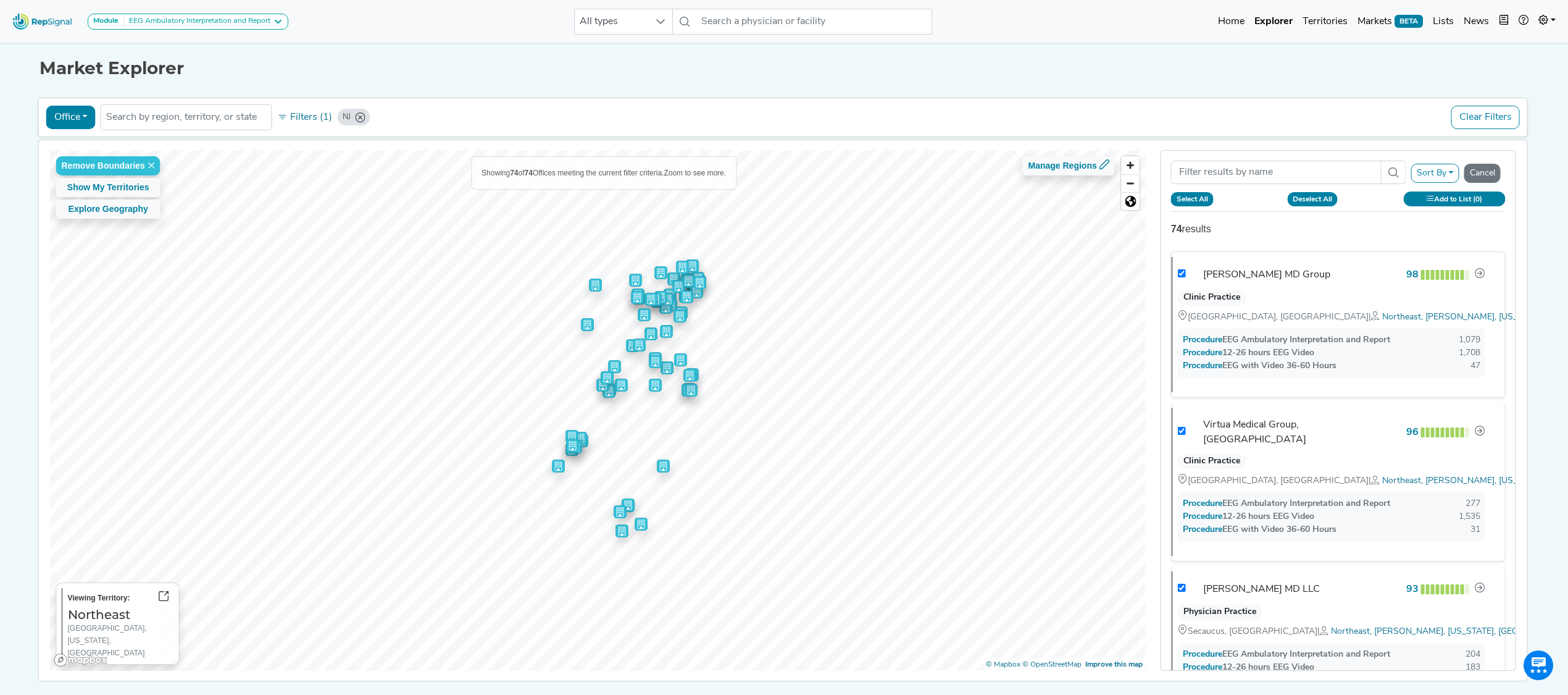
checkbox input "true"
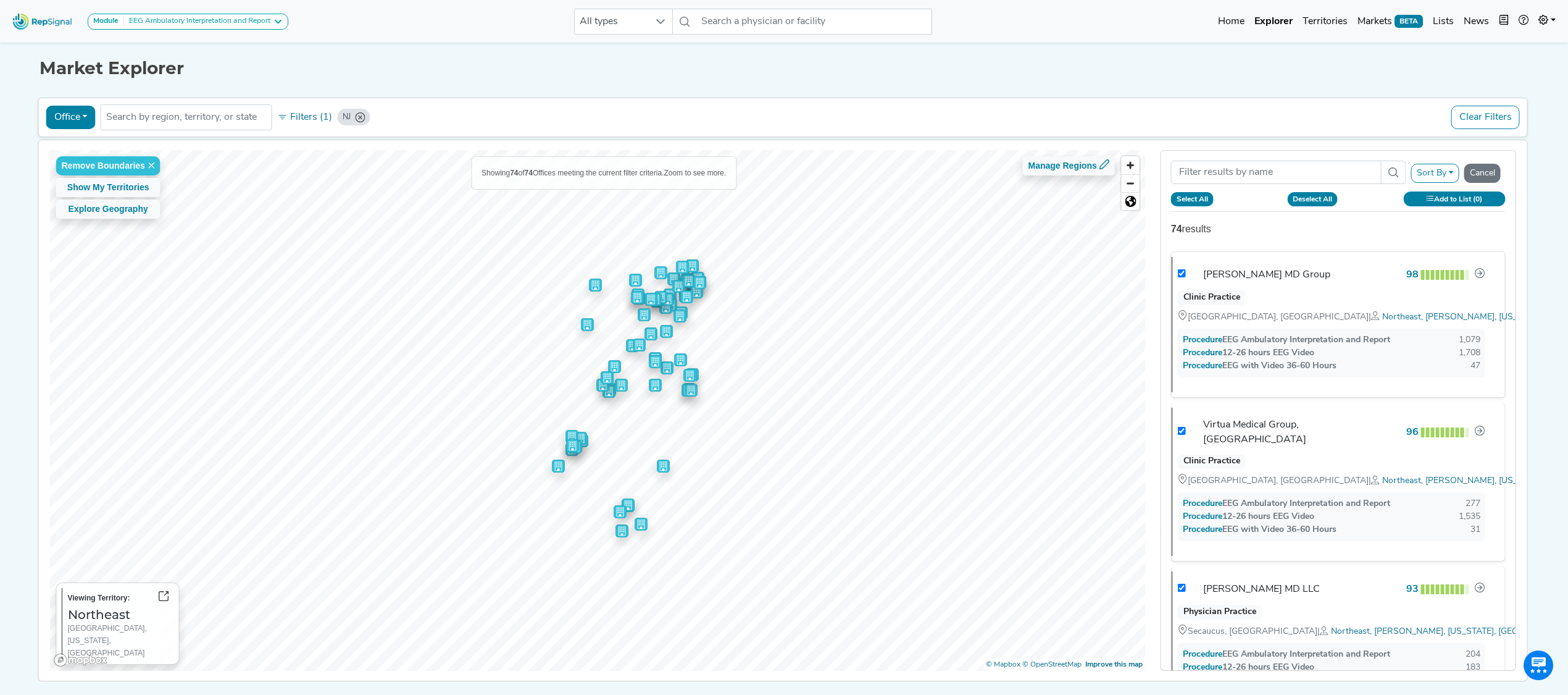
checkbox input "true"
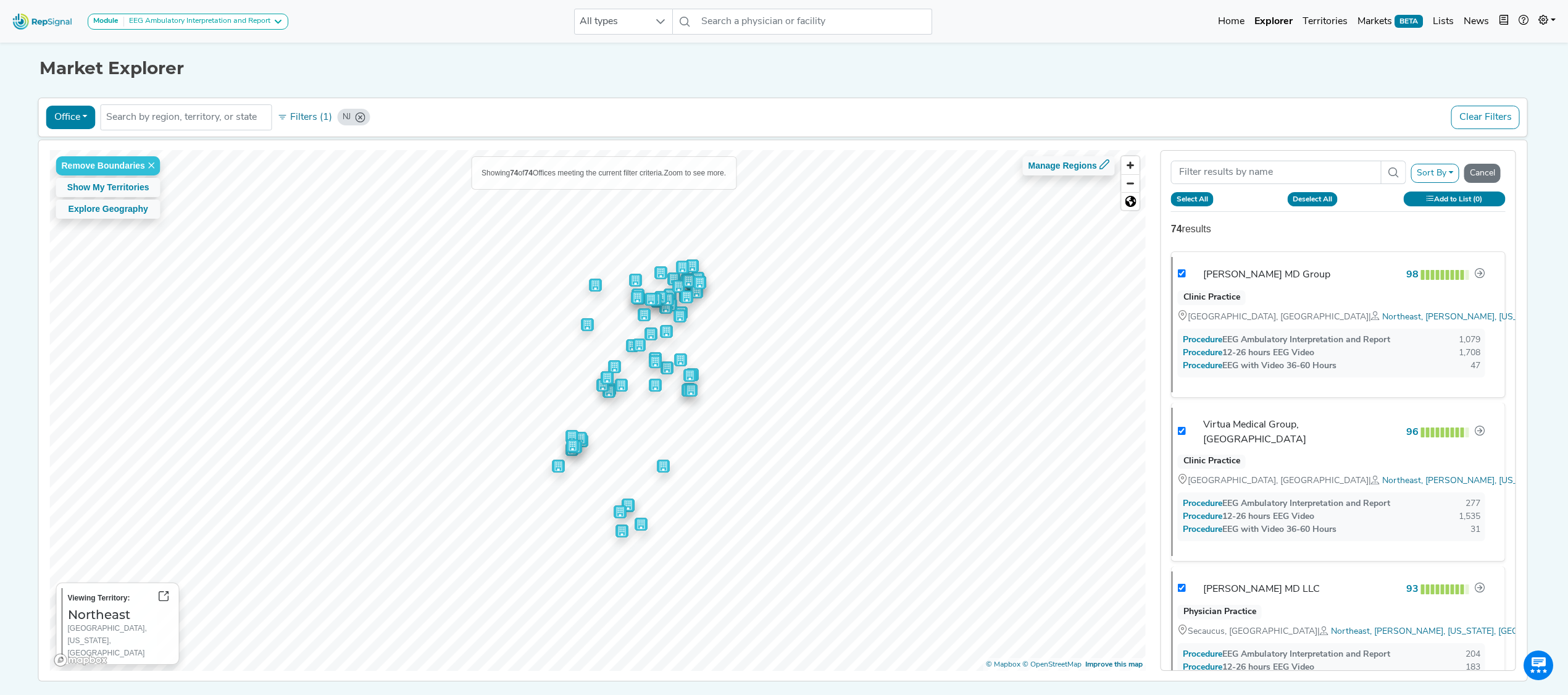
checkbox input "true"
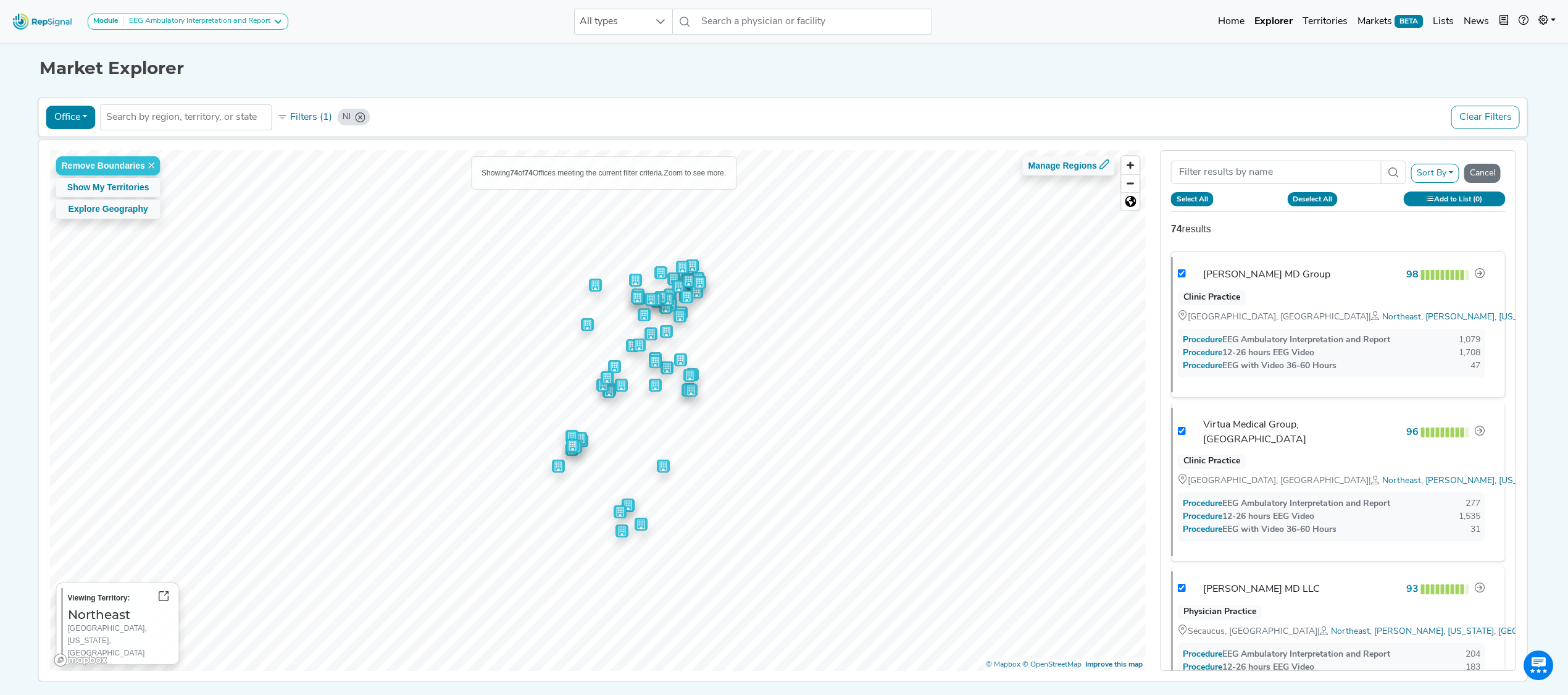
checkbox input "true"
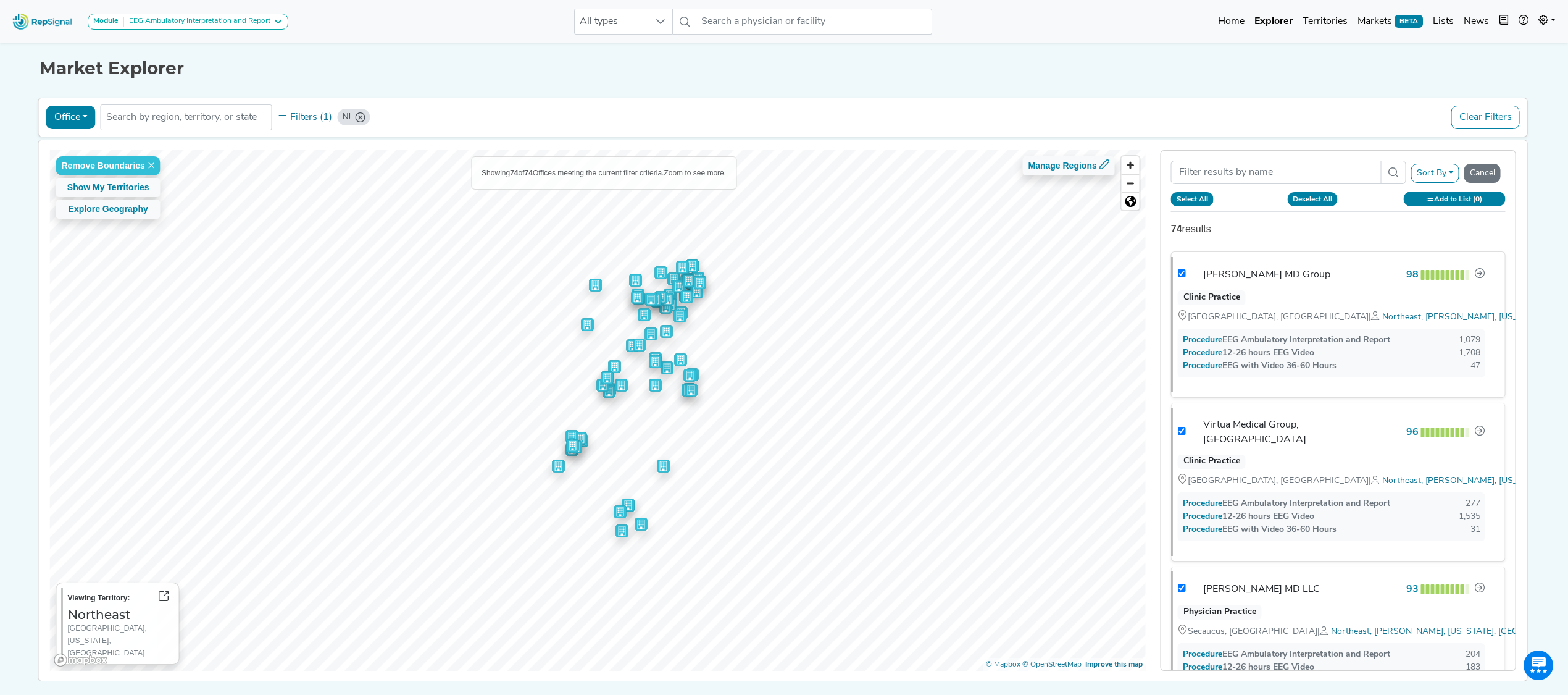
checkbox input "true"
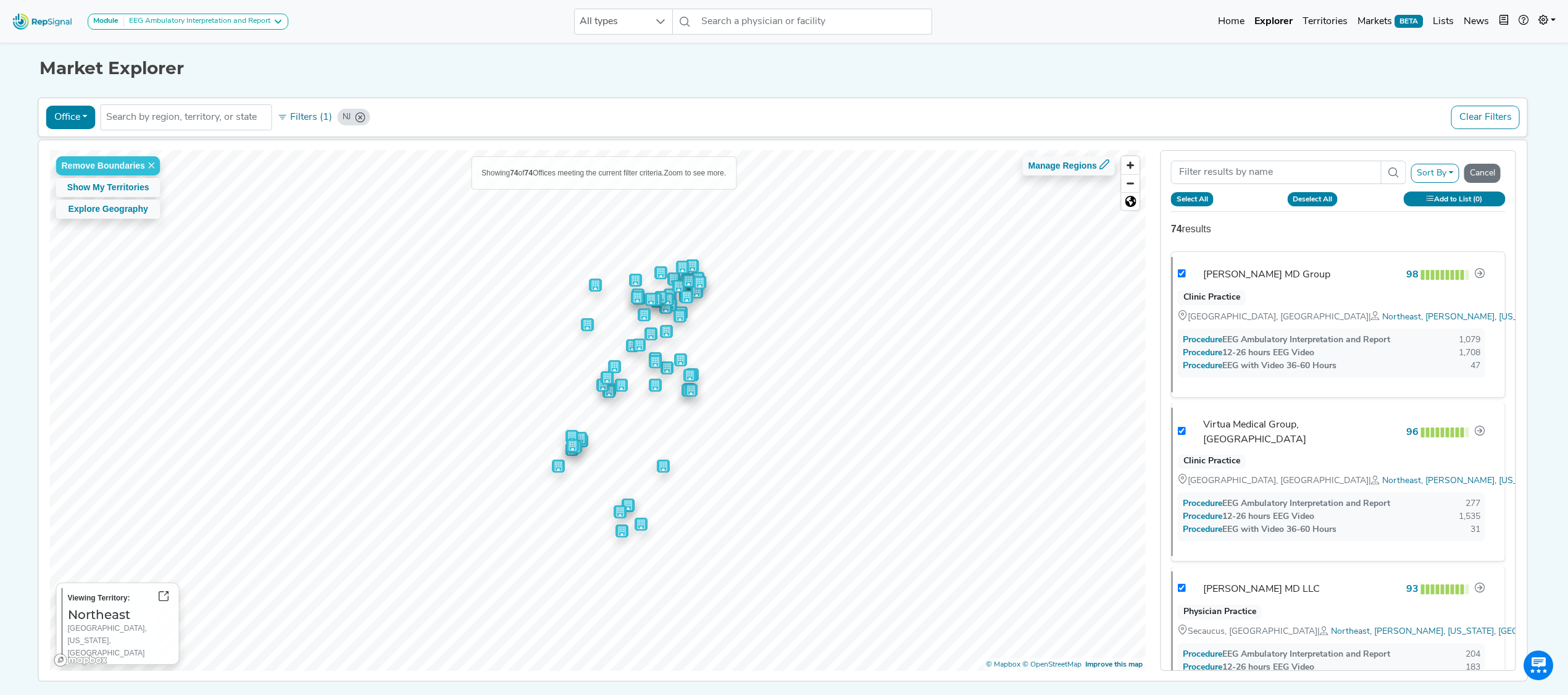
checkbox input "true"
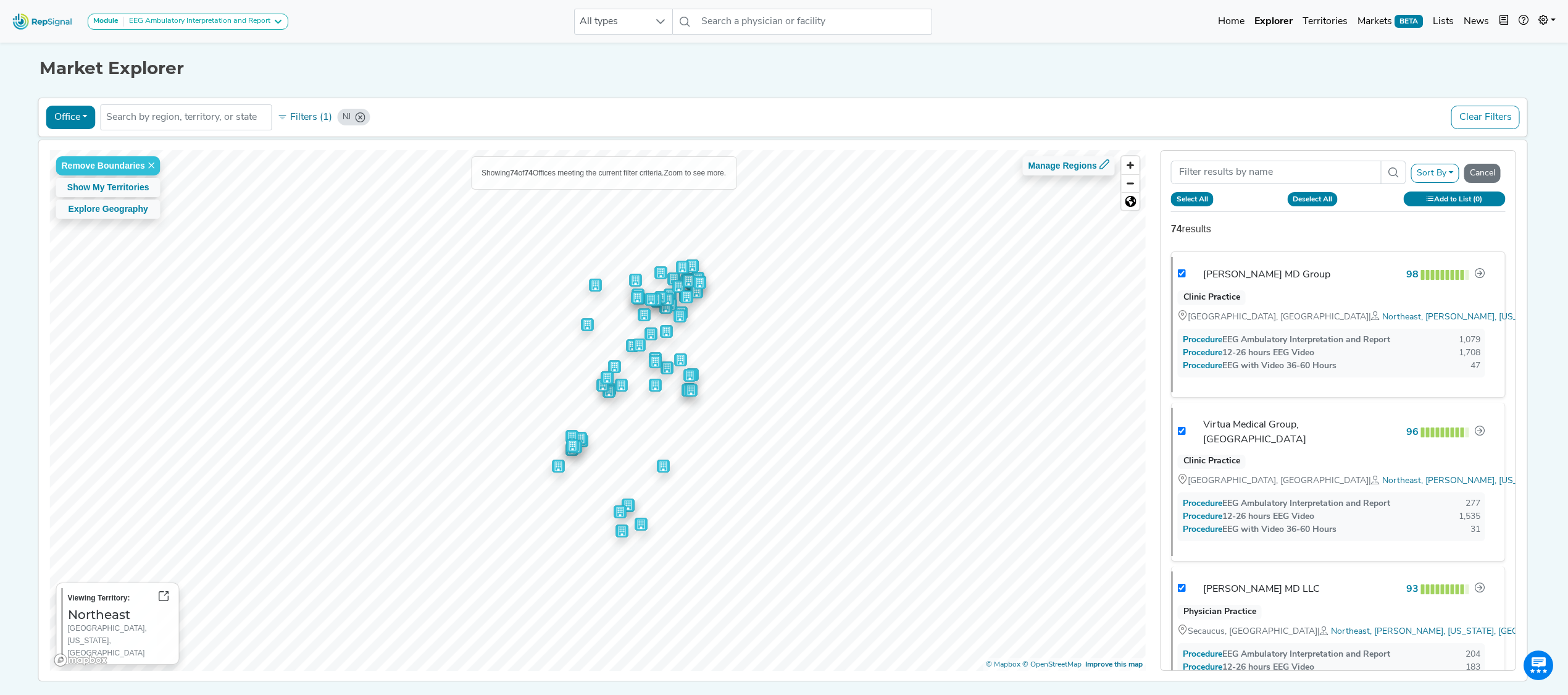
checkbox input "true"
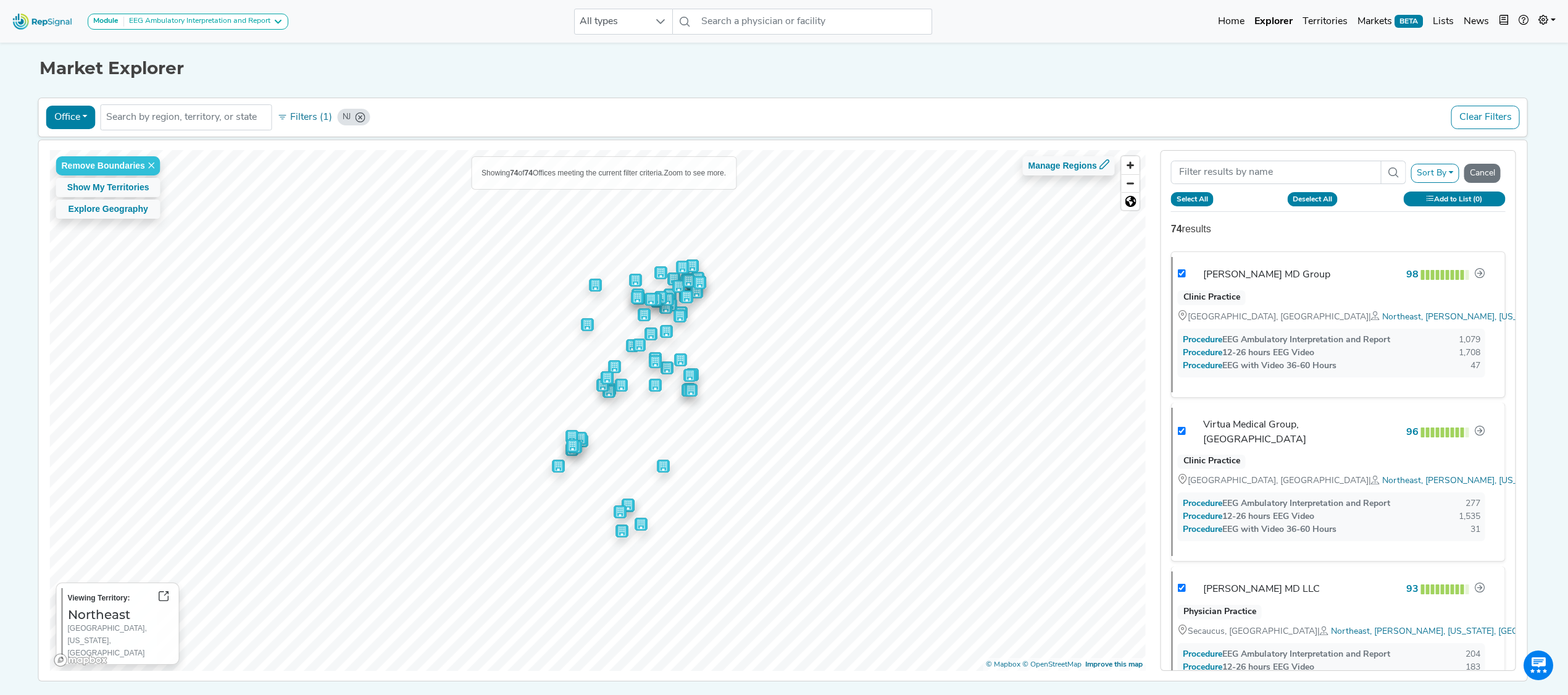
checkbox input "true"
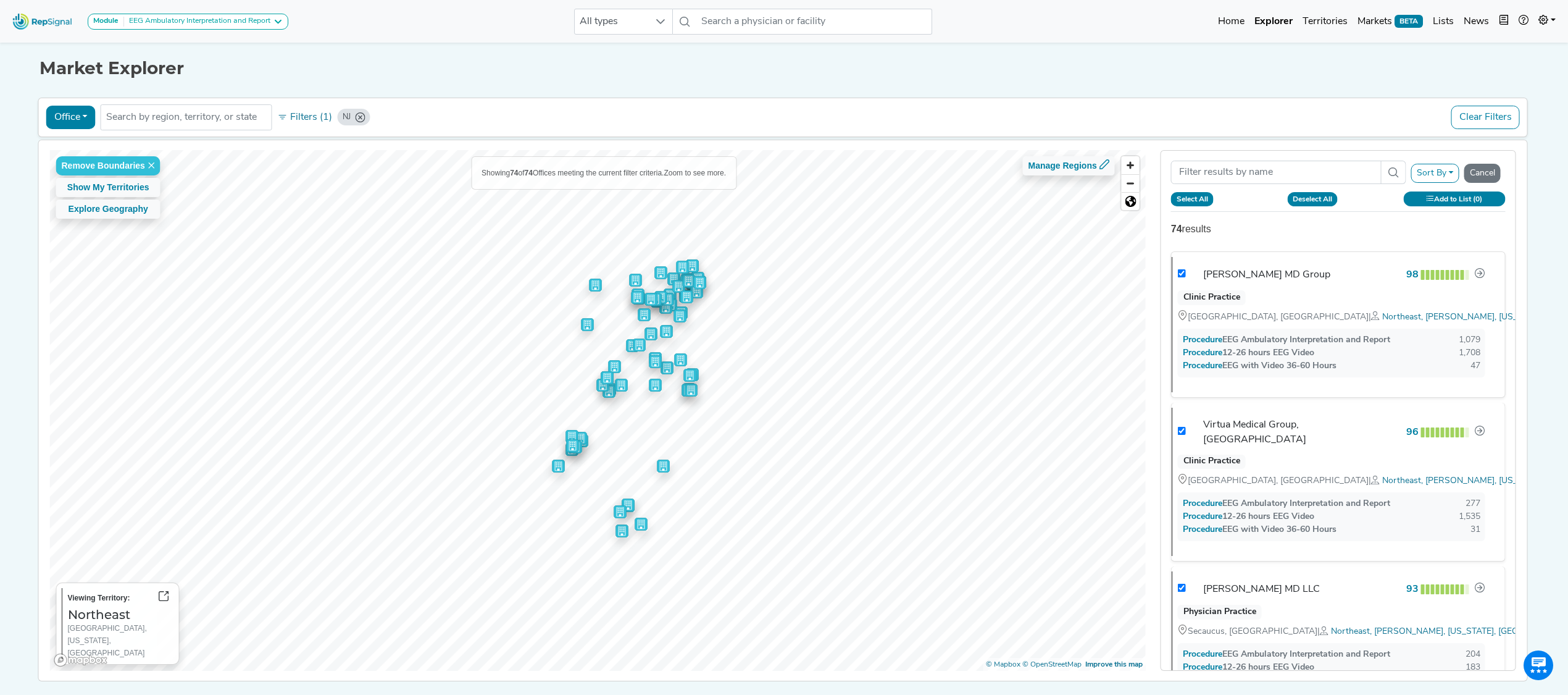
checkbox input "true"
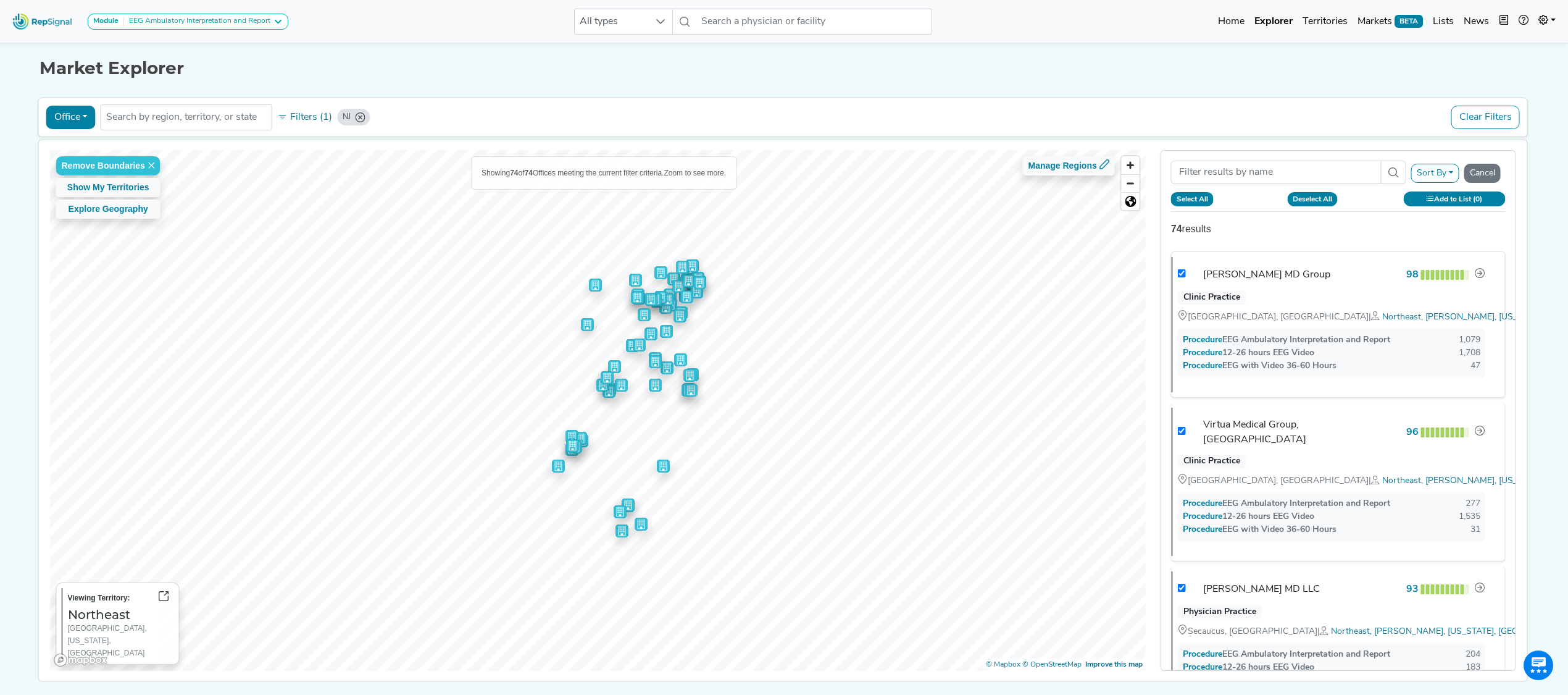
checkbox input "true"
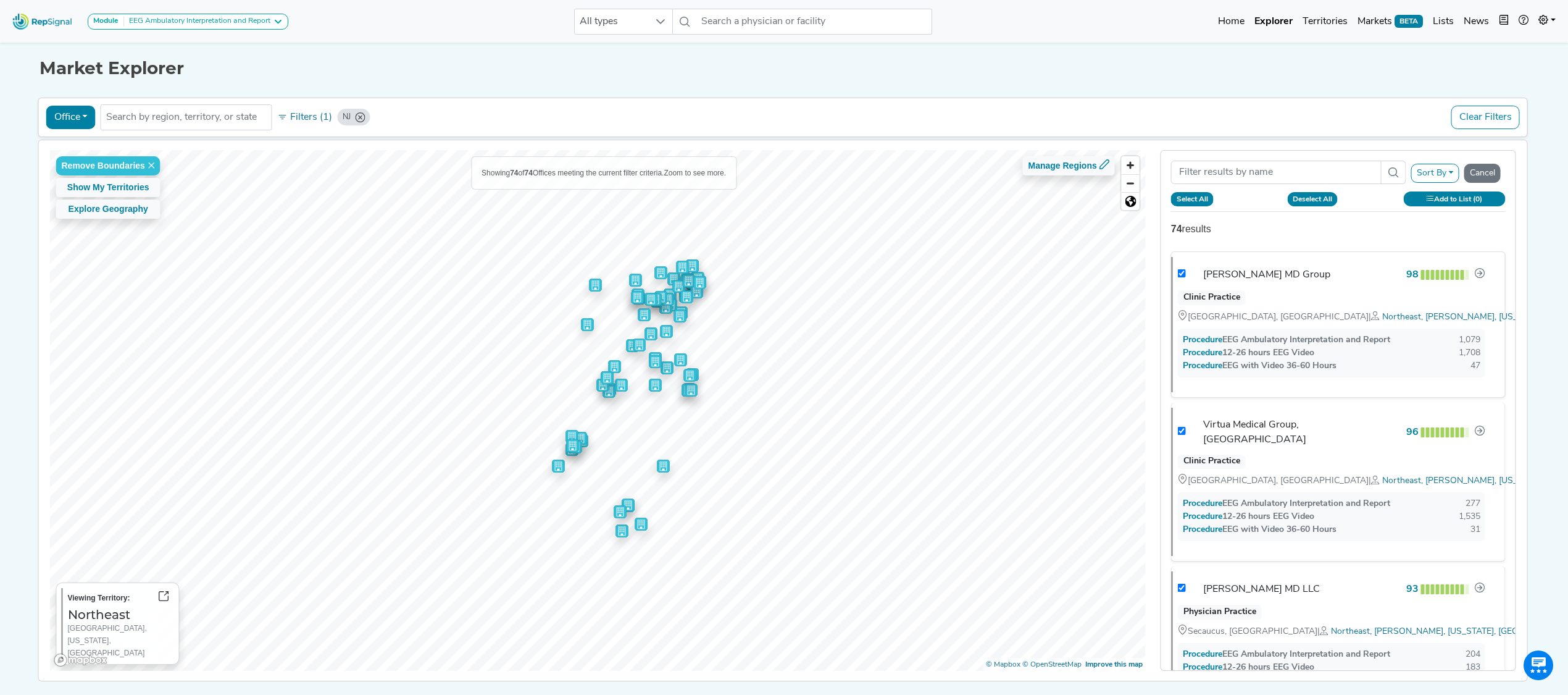
checkbox input "true"
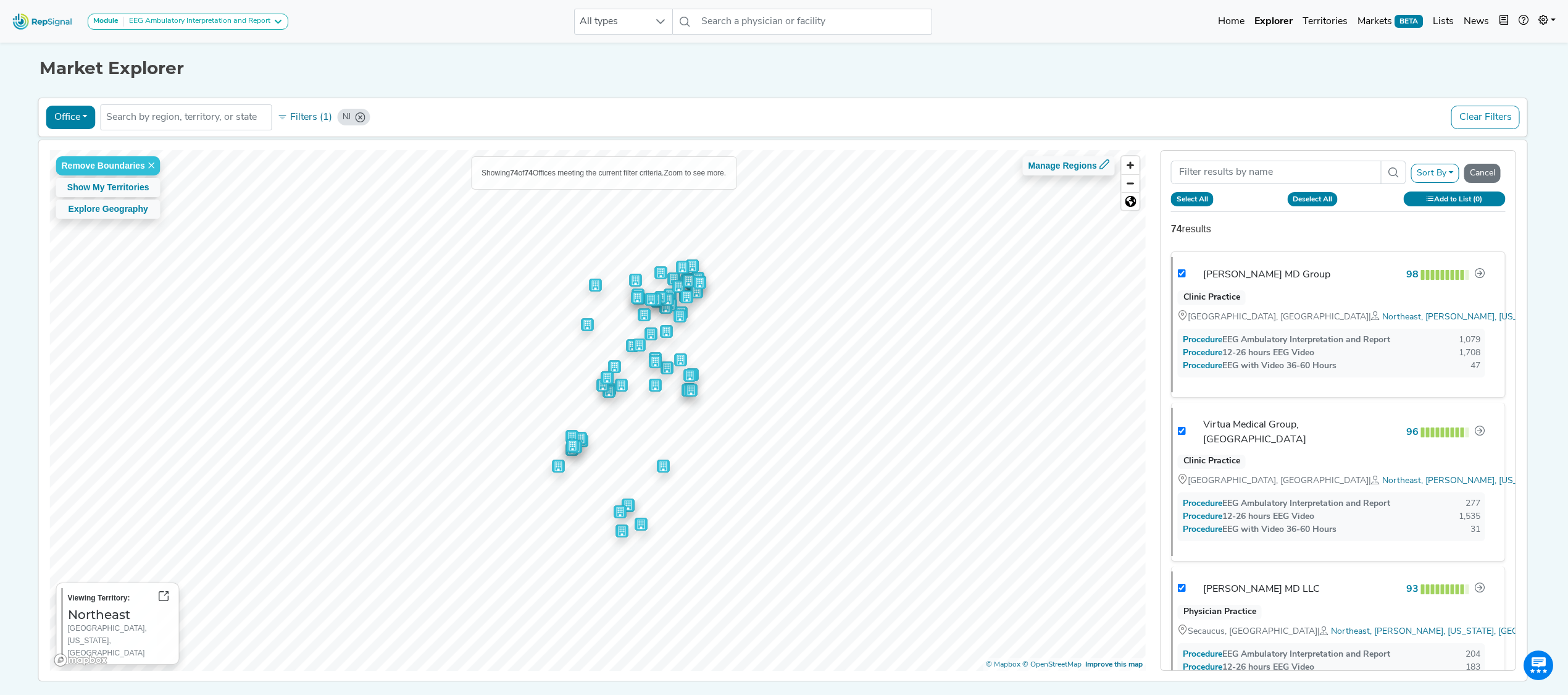
checkbox input "true"
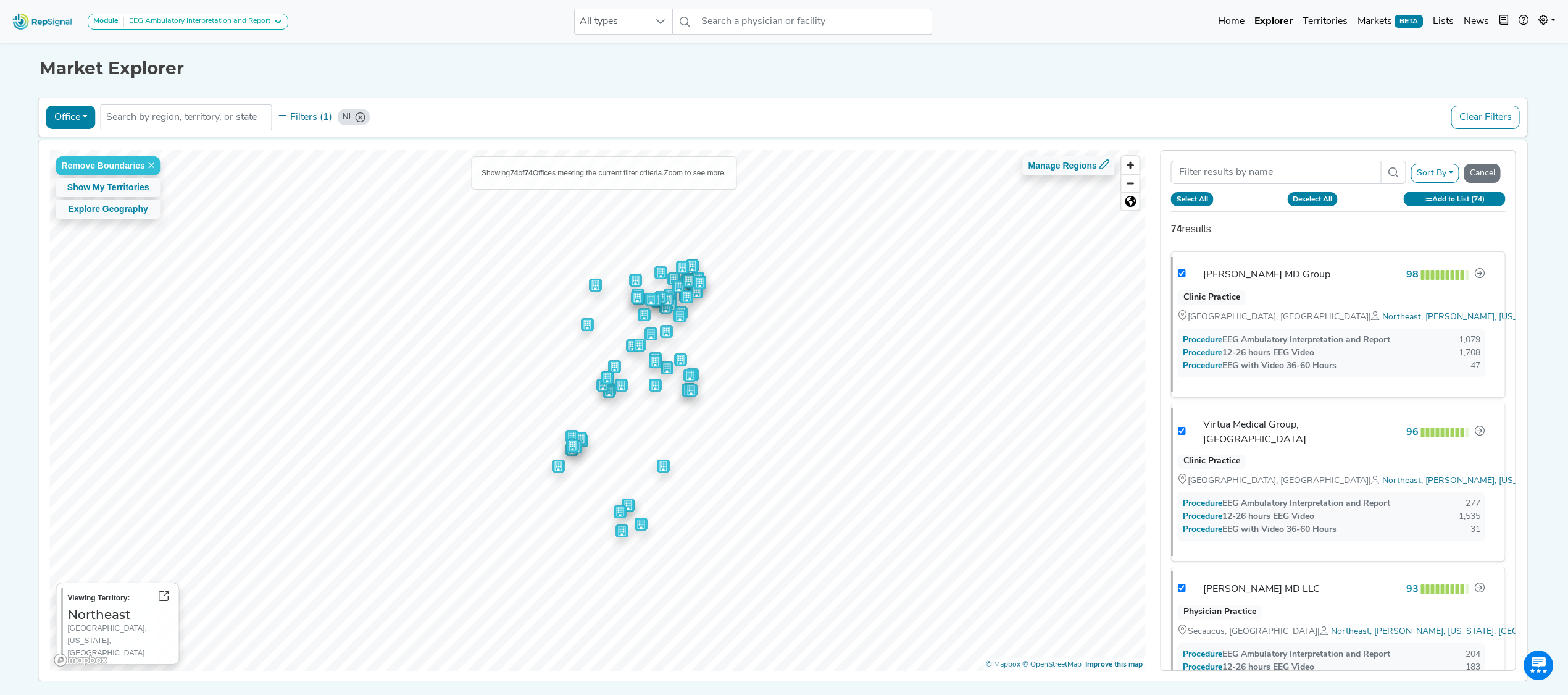
click at [1354, 222] on div "Sort By RepSignal Annual Procedure Volume Estimate EEG Ambulatory Interpretatio…" at bounding box center [1338, 410] width 355 height 521
checkbox input "true"
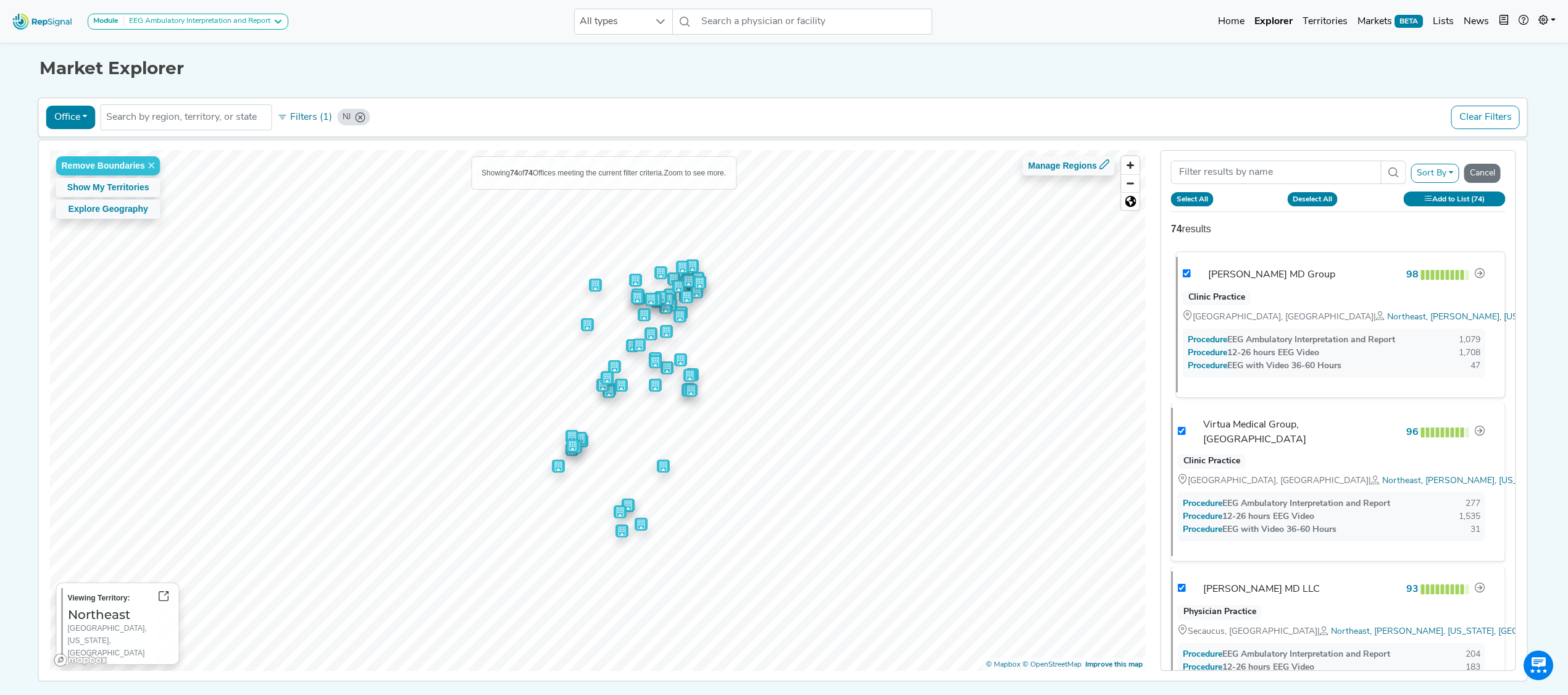
checkbox input "true"
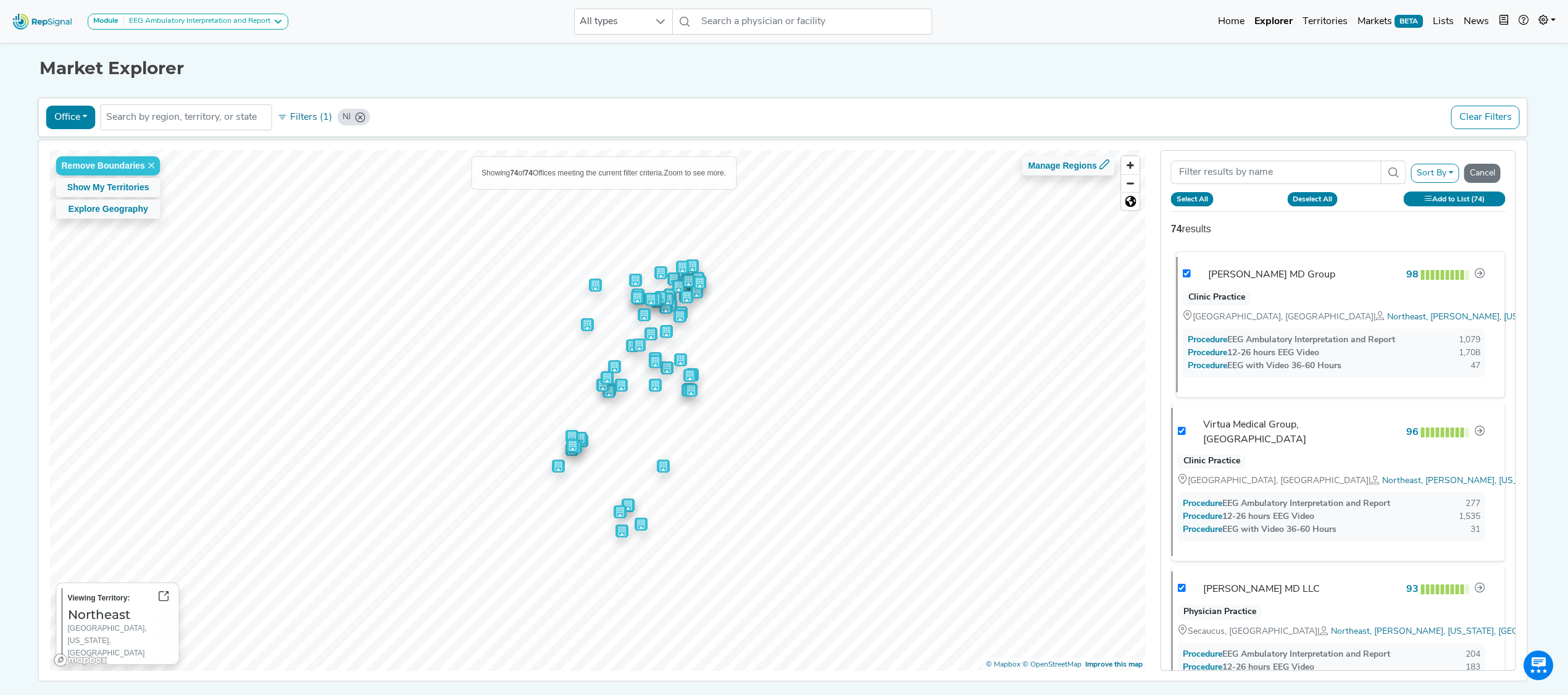
checkbox input "true"
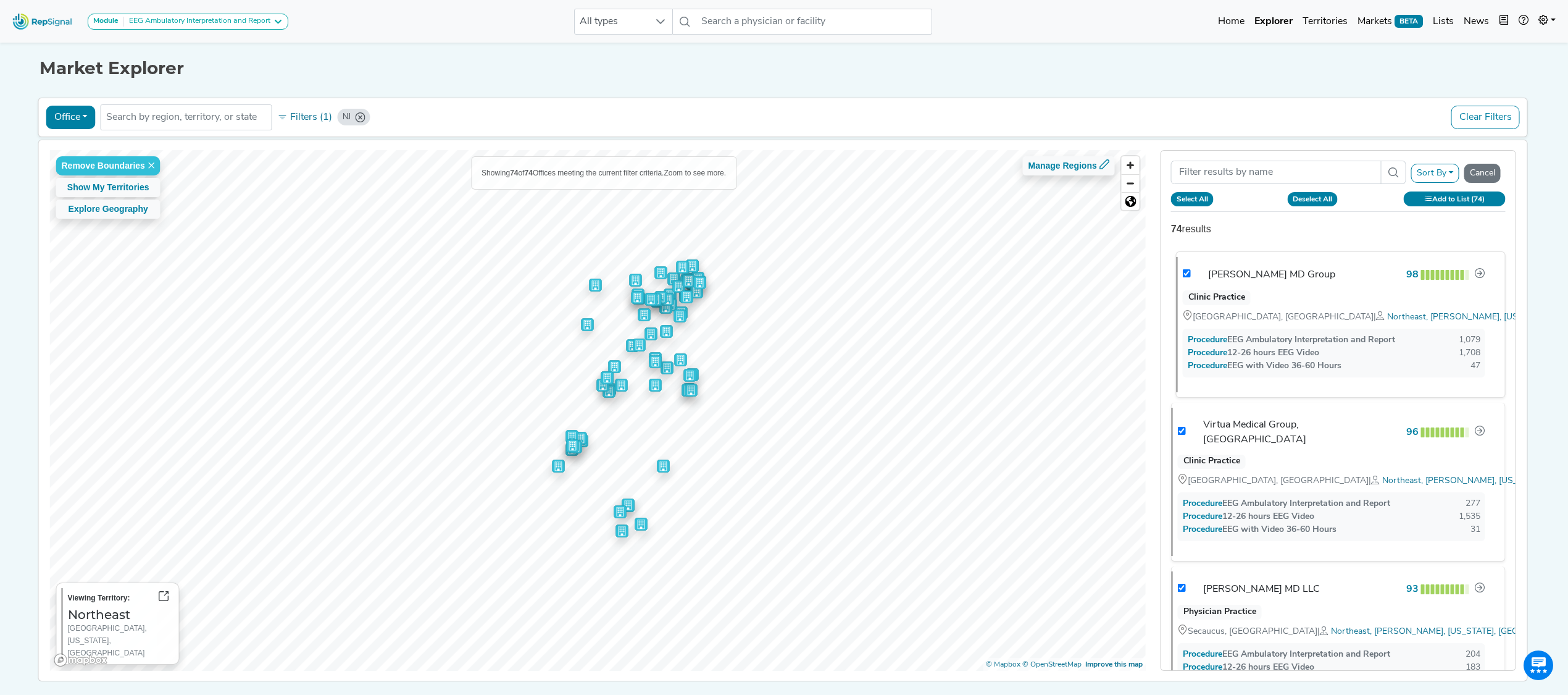
checkbox input "true"
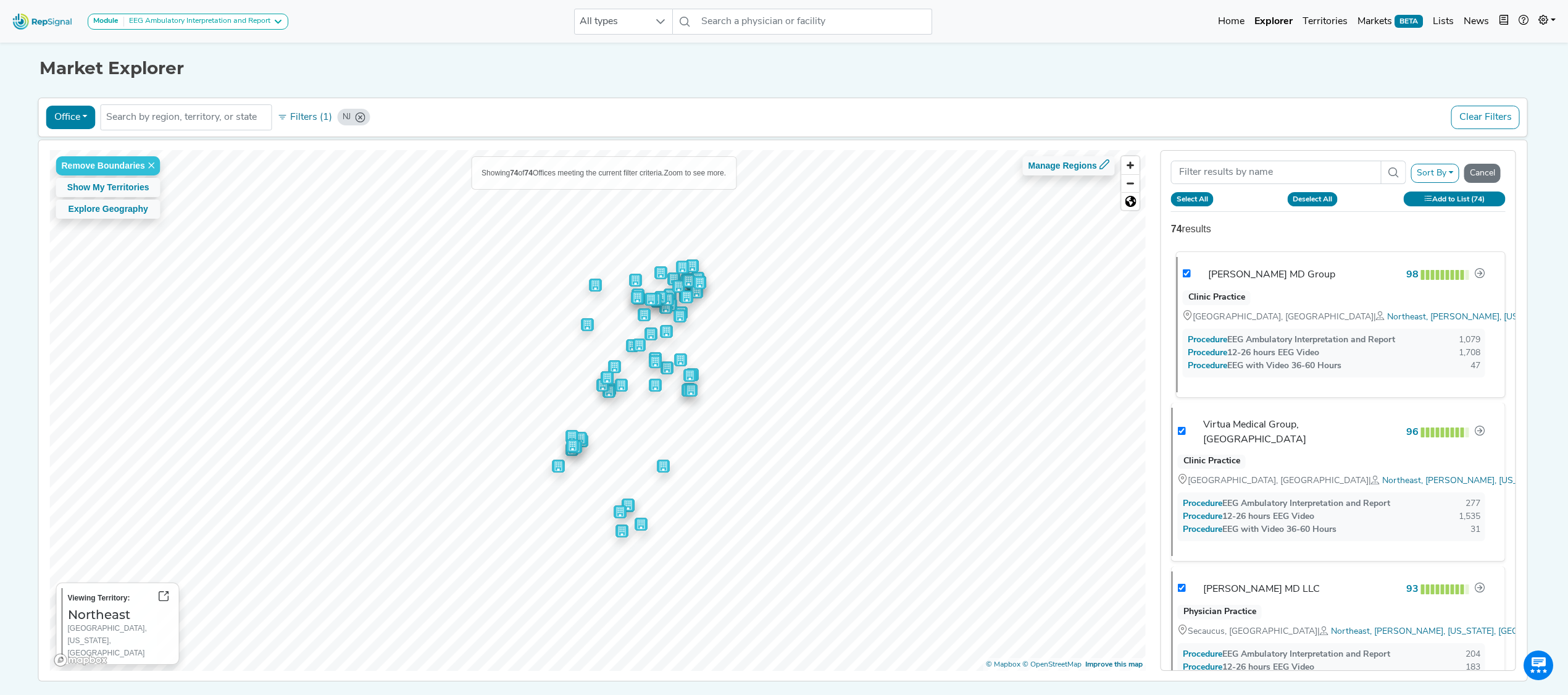
checkbox input "true"
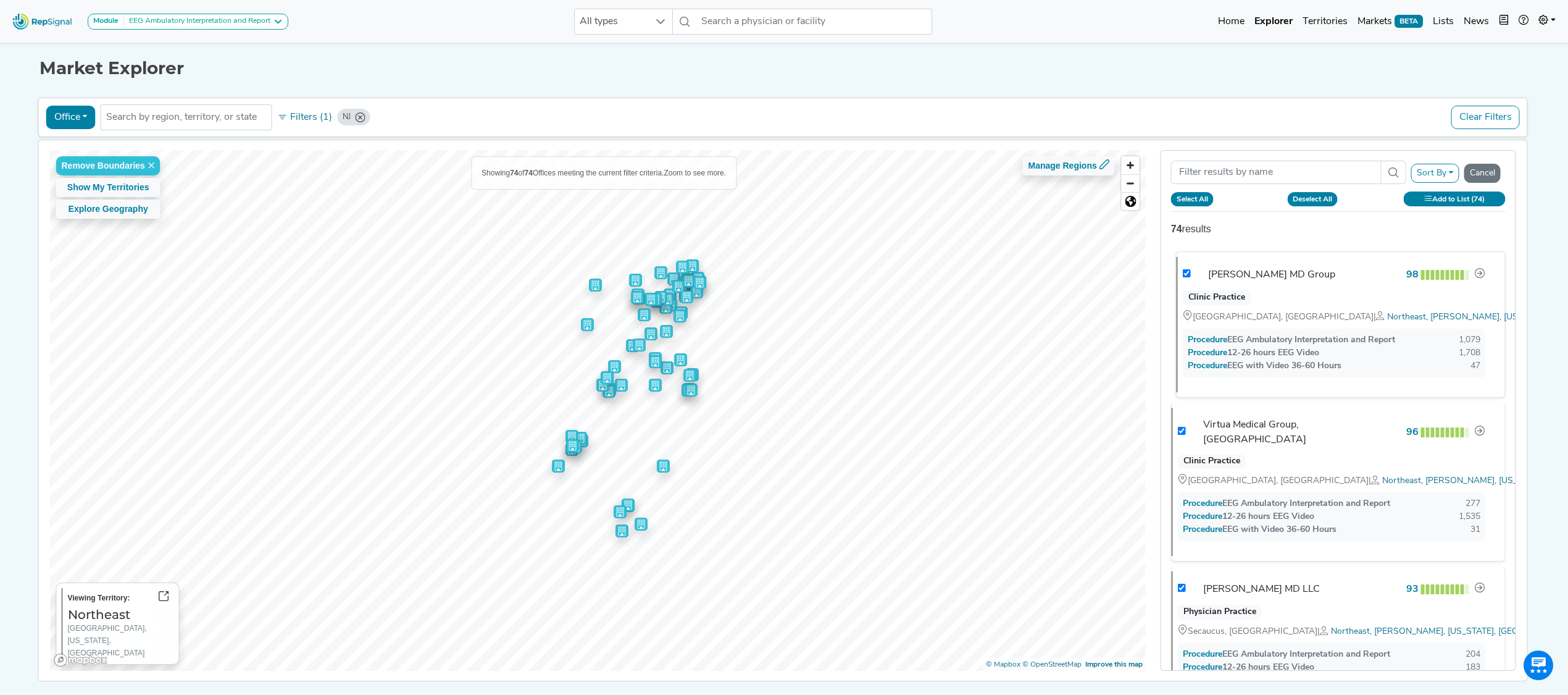
checkbox input "true"
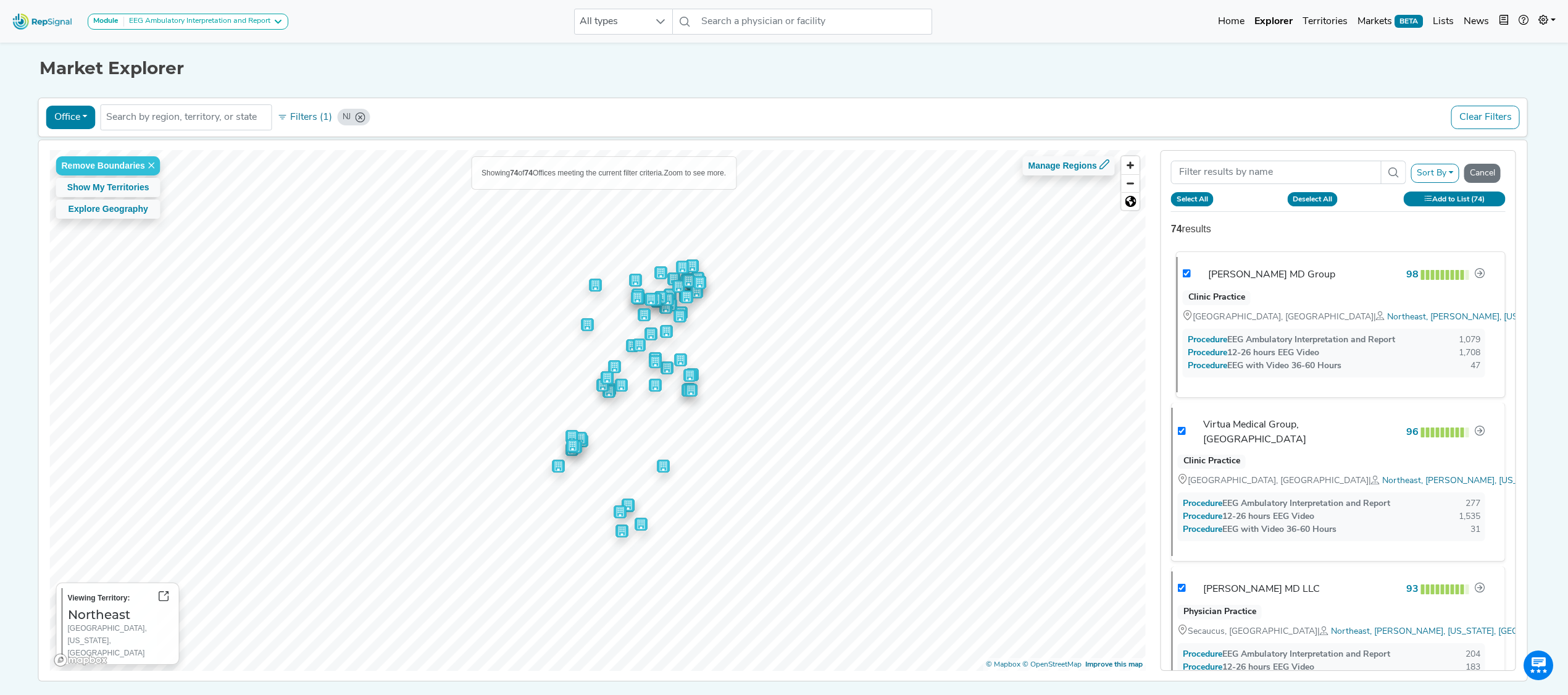
checkbox input "true"
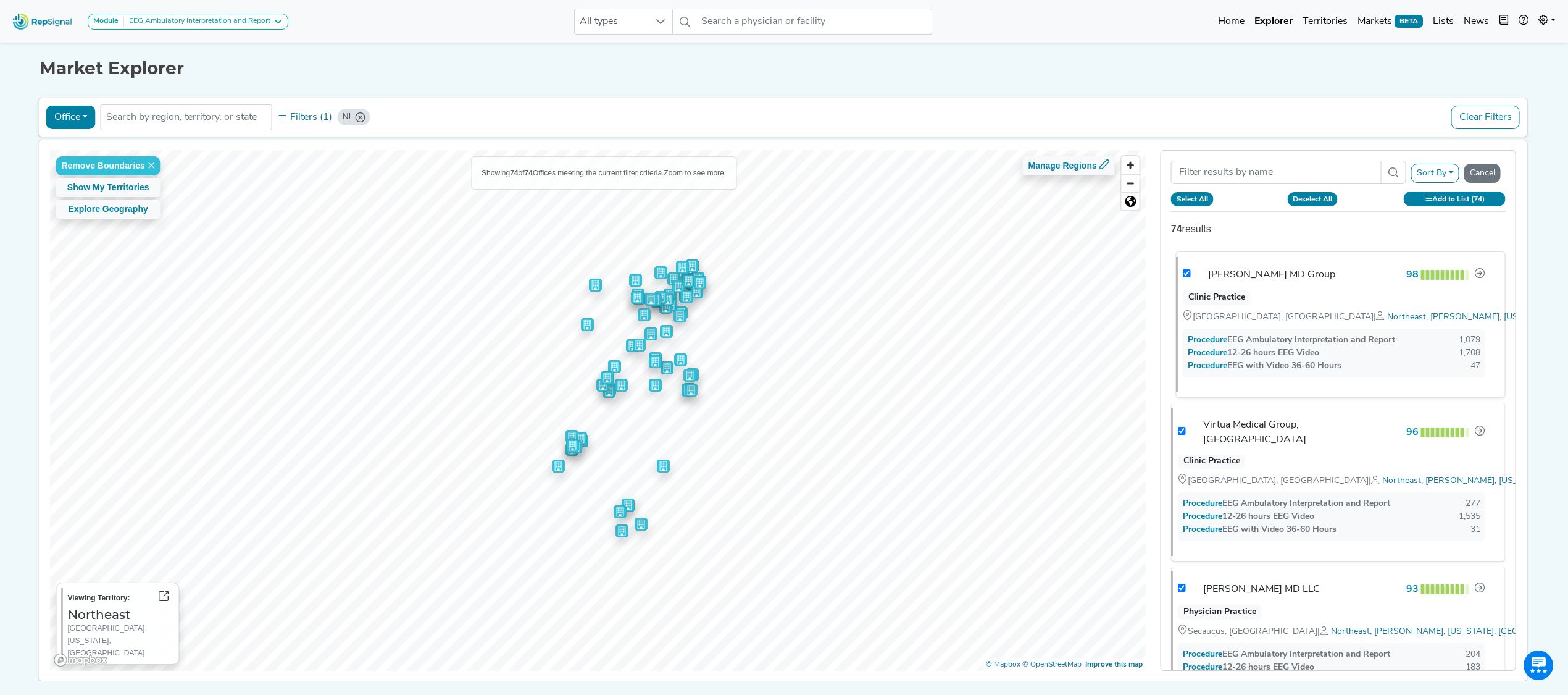
checkbox input "true"
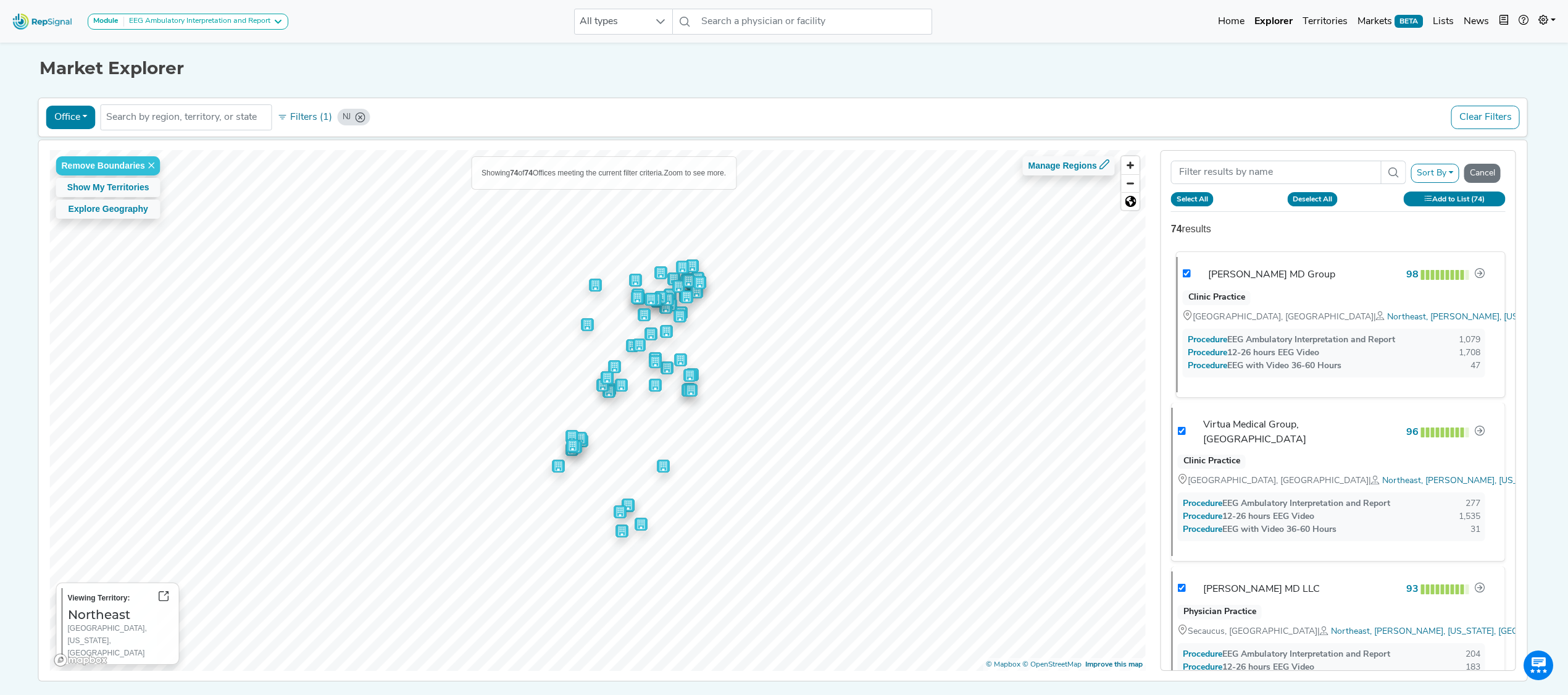
checkbox input "true"
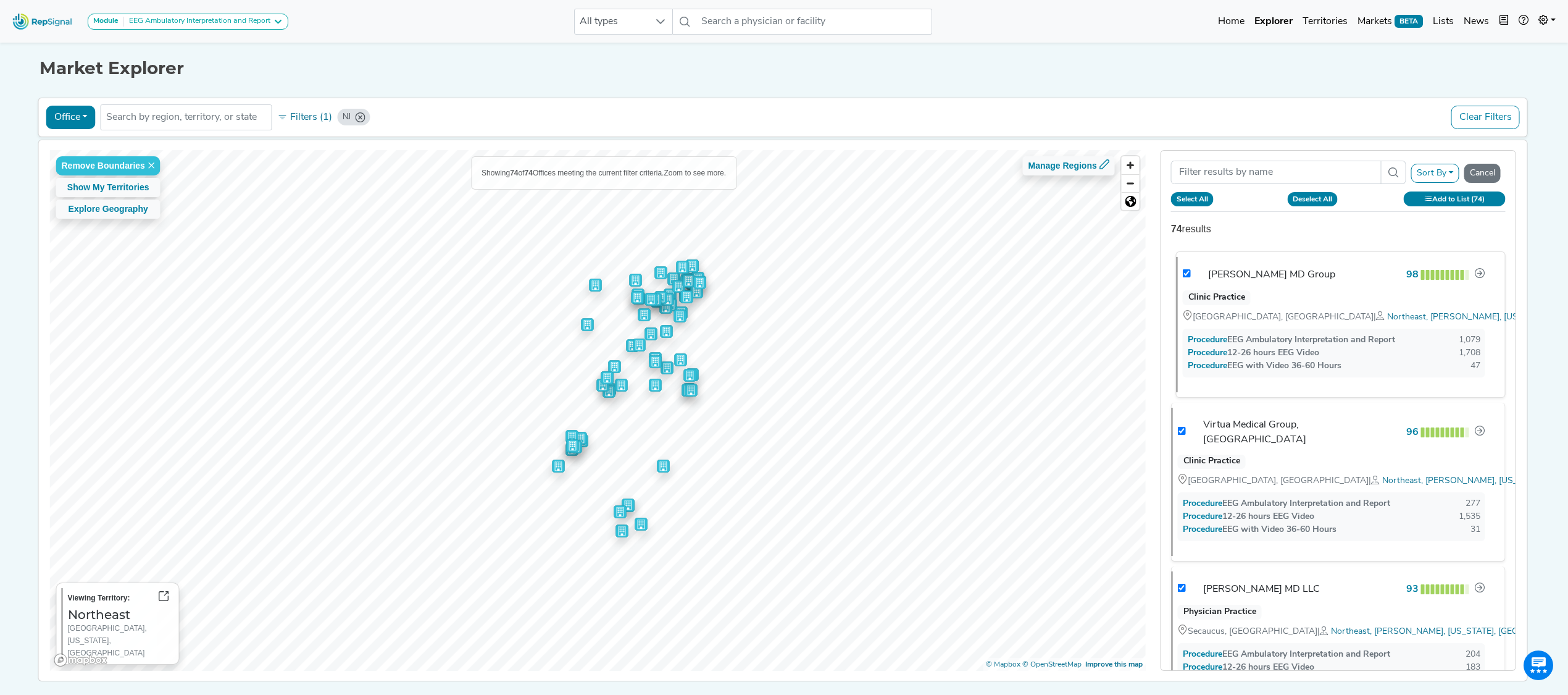
checkbox input "true"
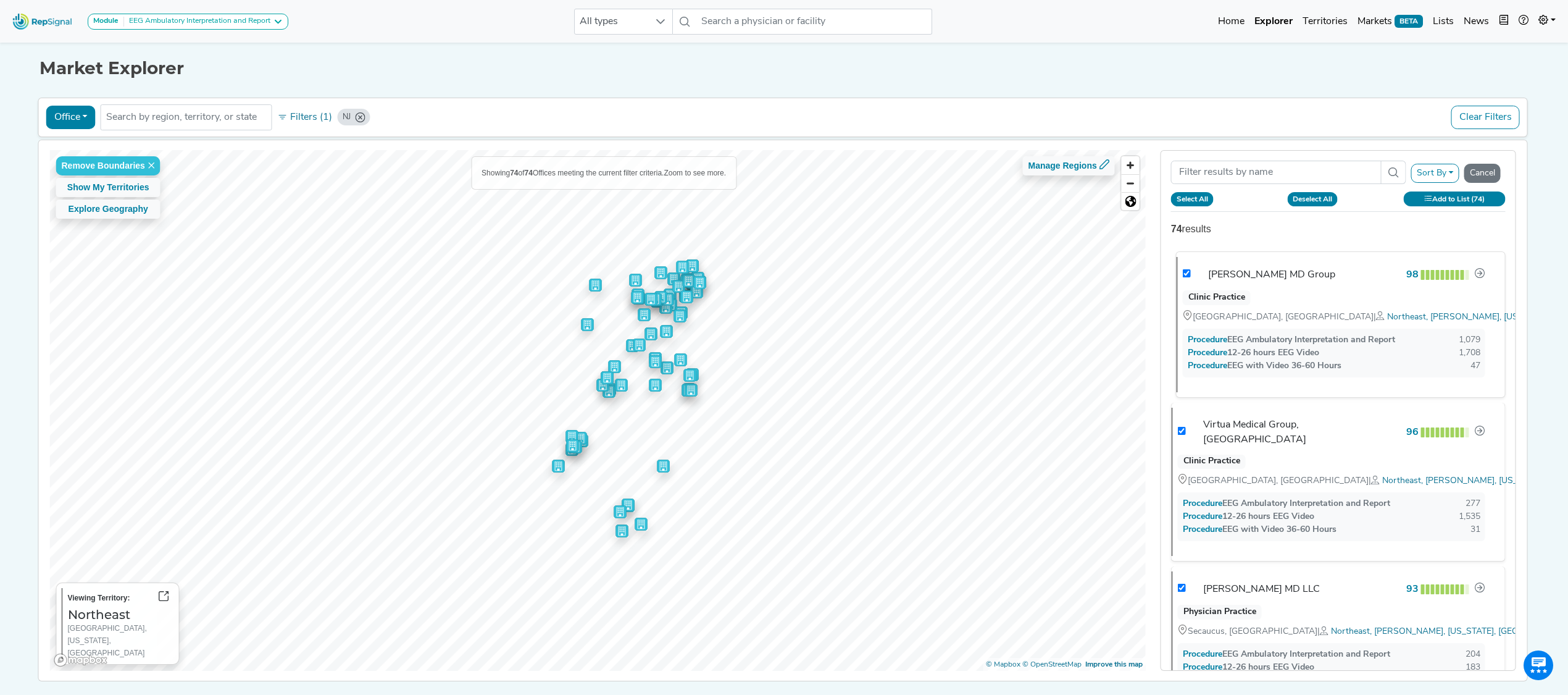
checkbox input "true"
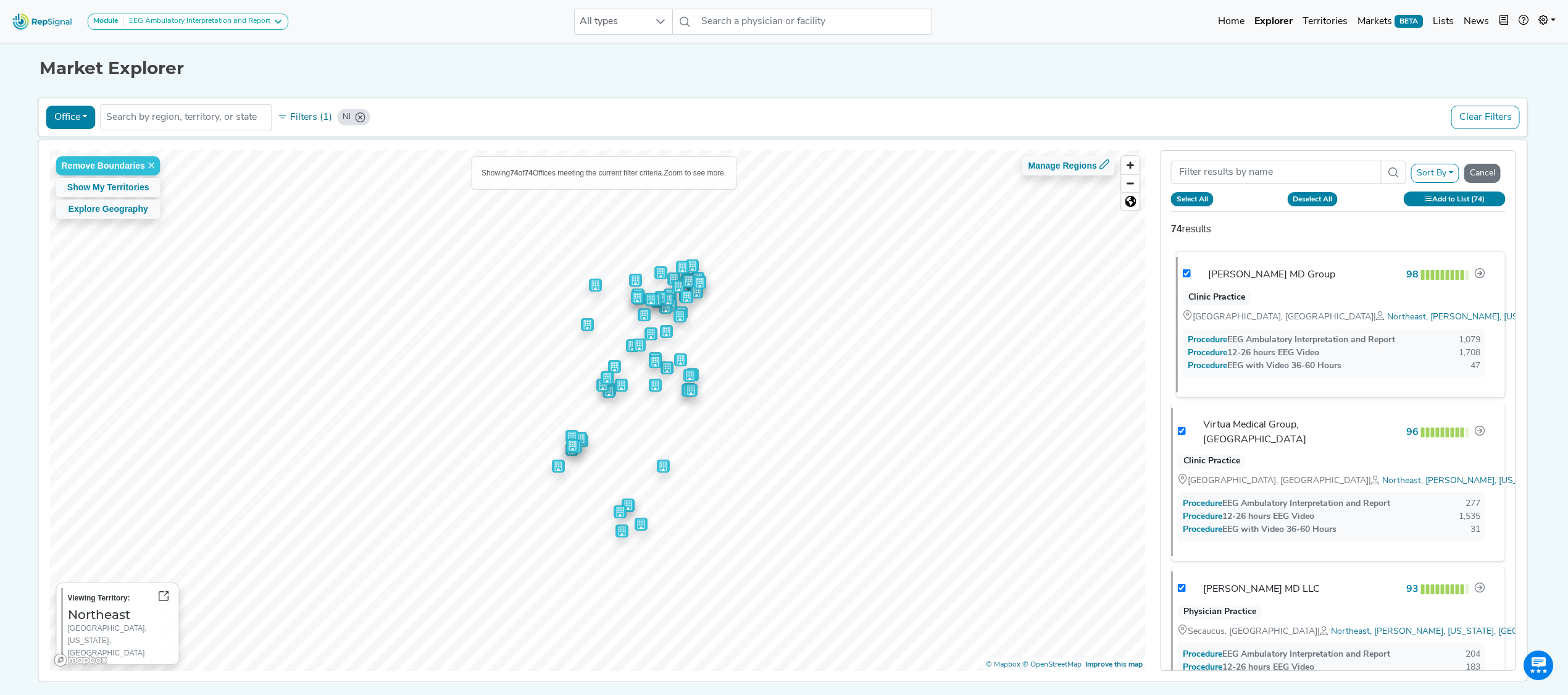
checkbox input "true"
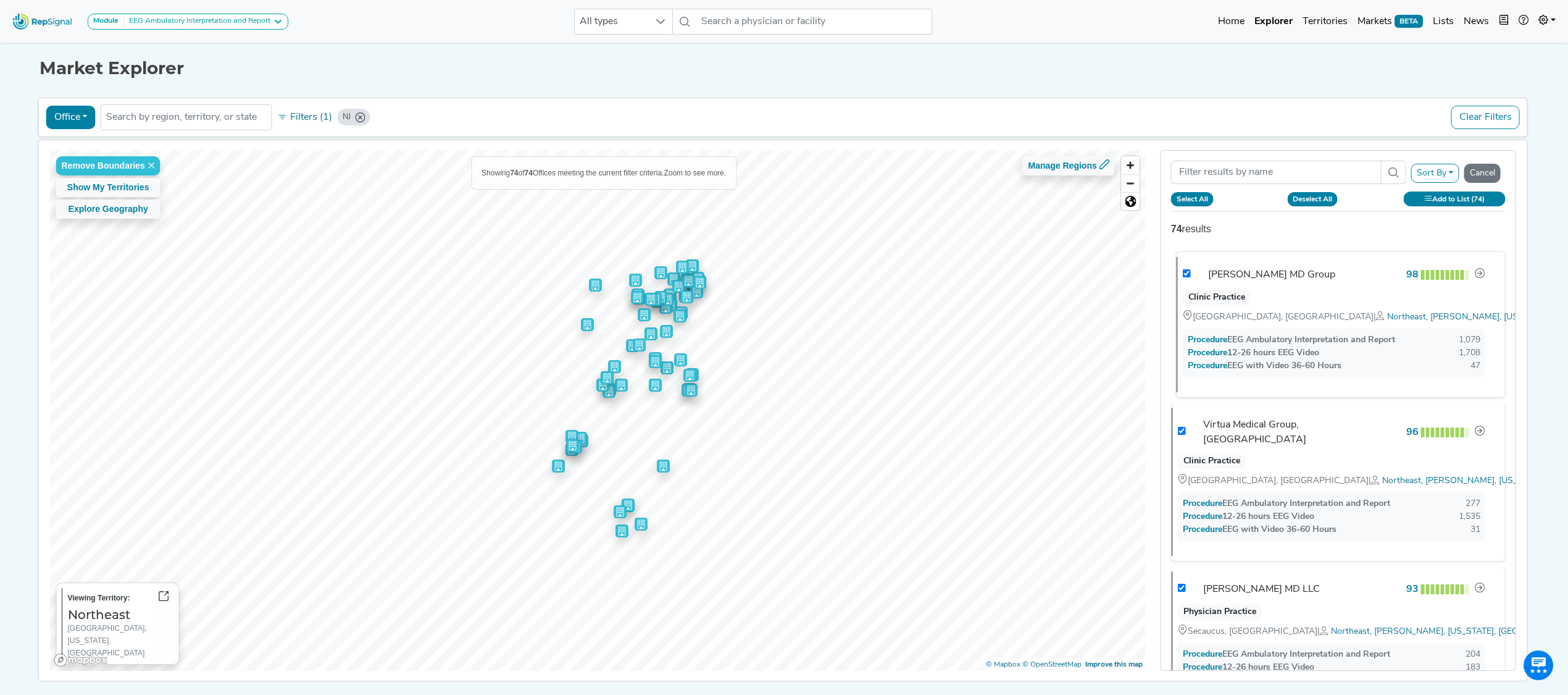
checkbox input "true"
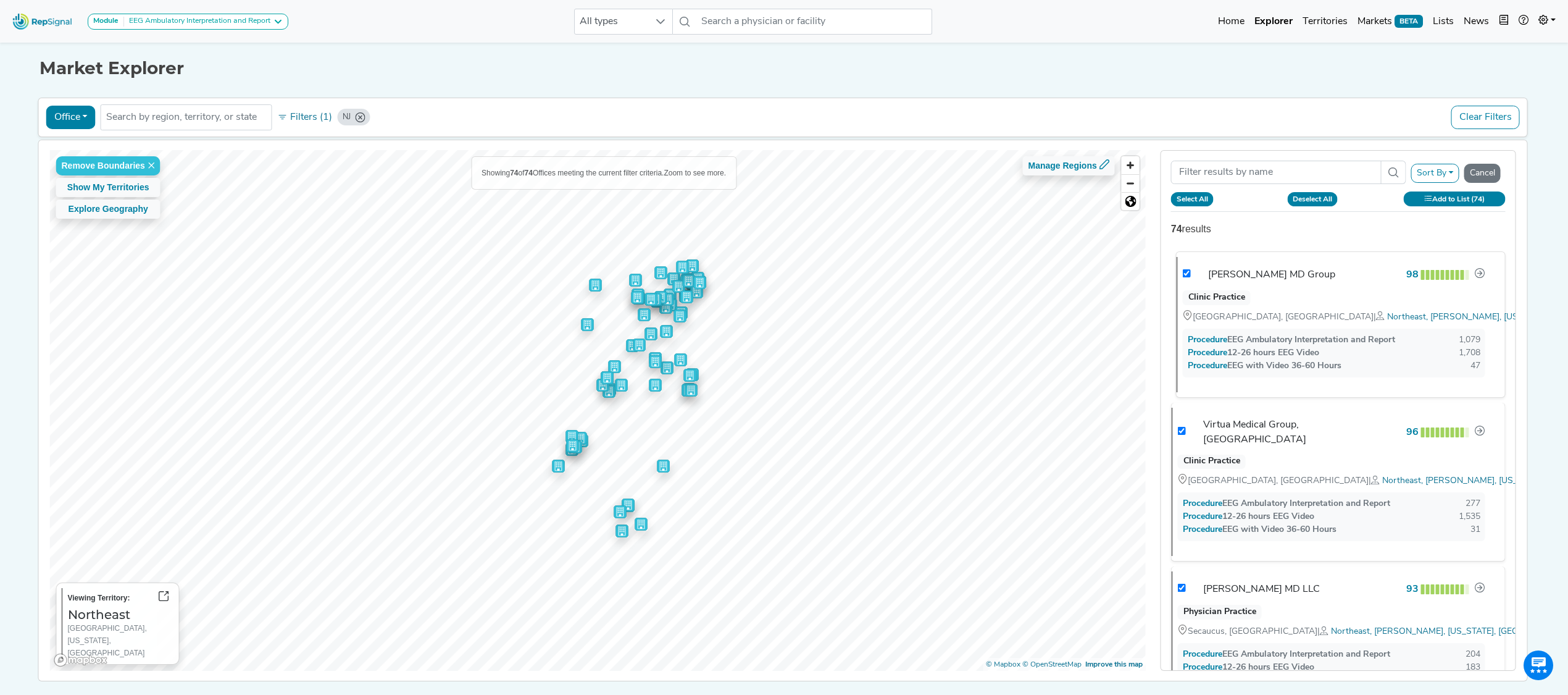
checkbox input "true"
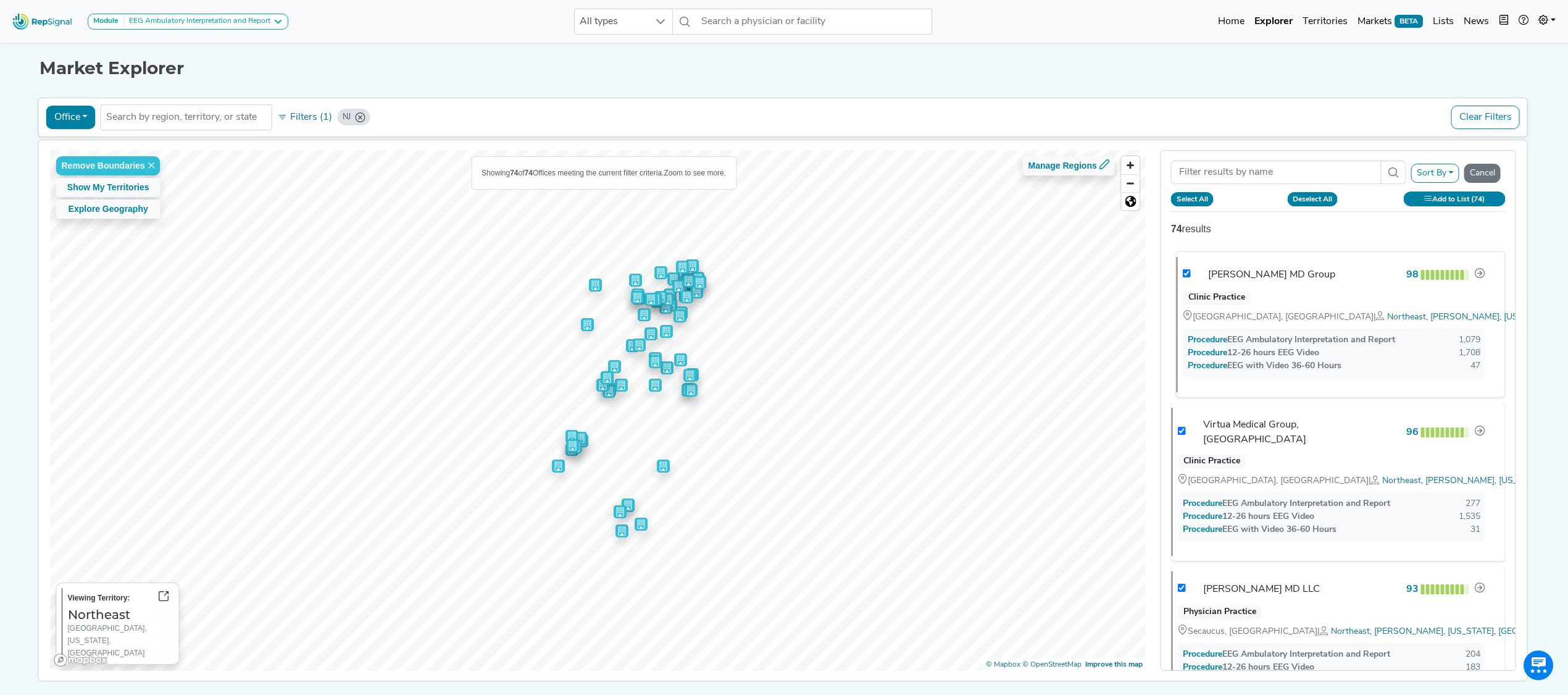
checkbox input "true"
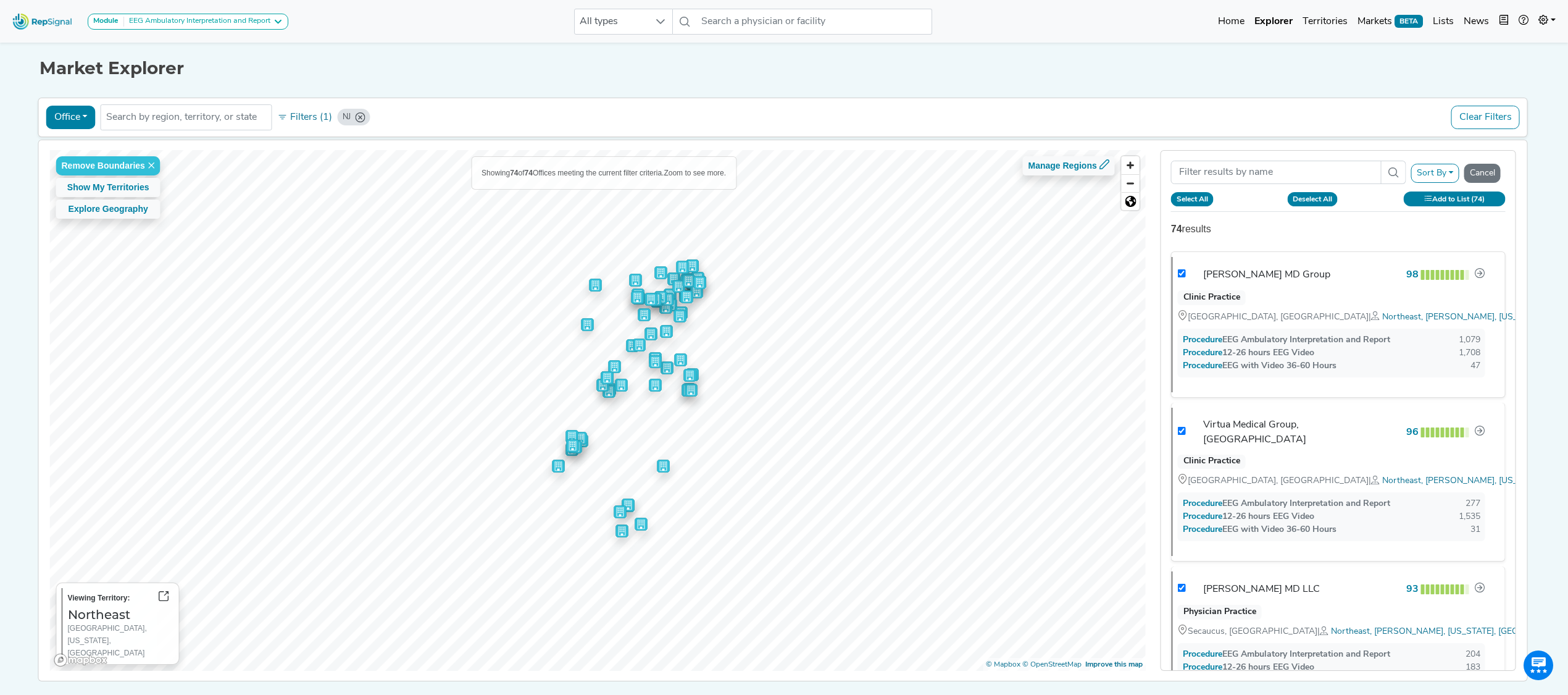
checkbox input "true"
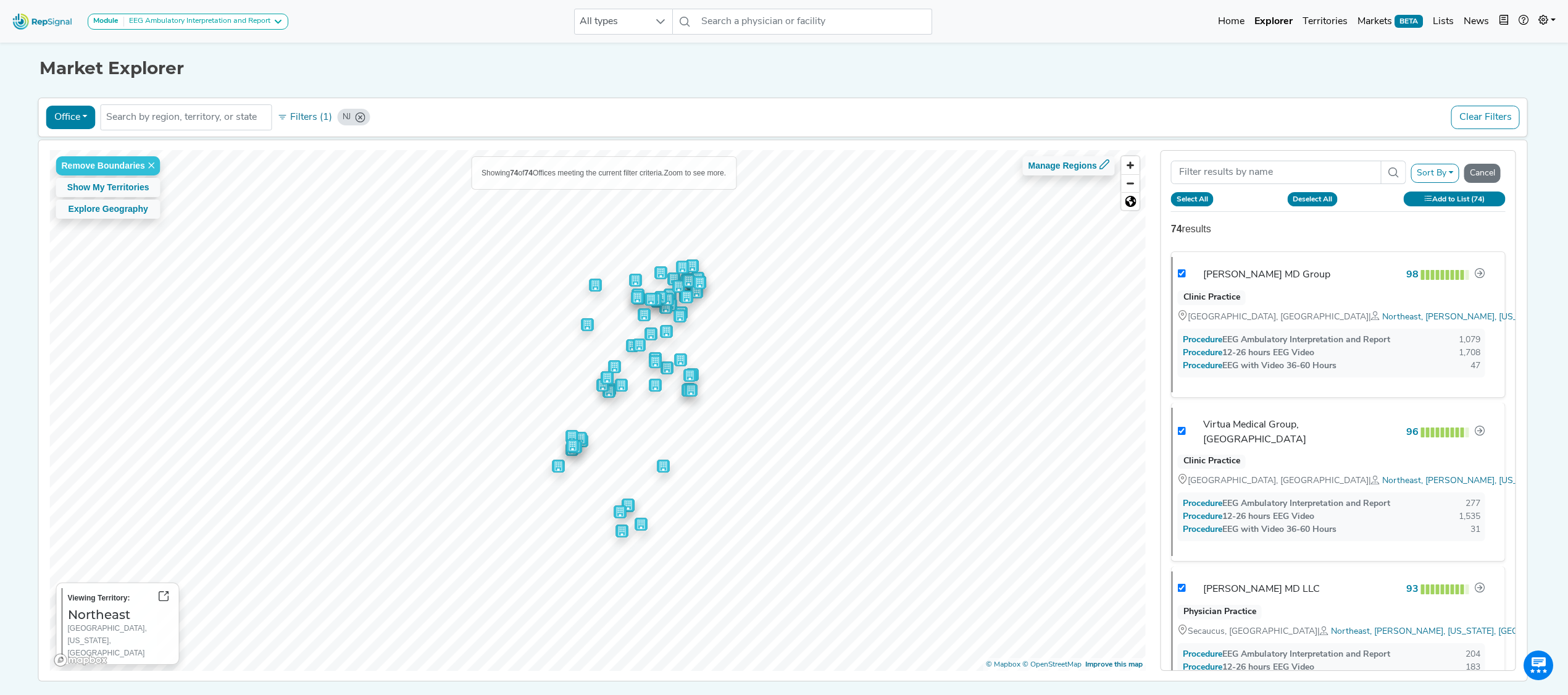
checkbox input "true"
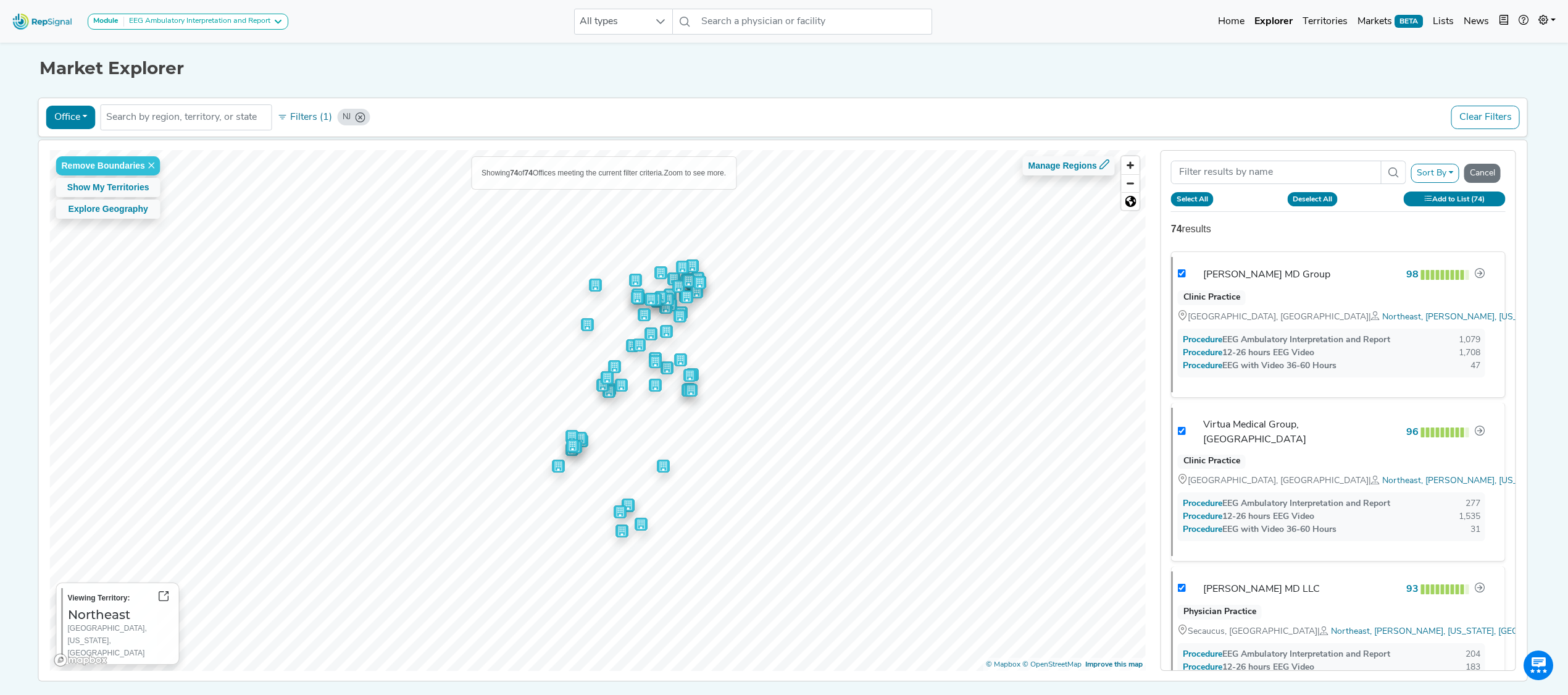
checkbox input "true"
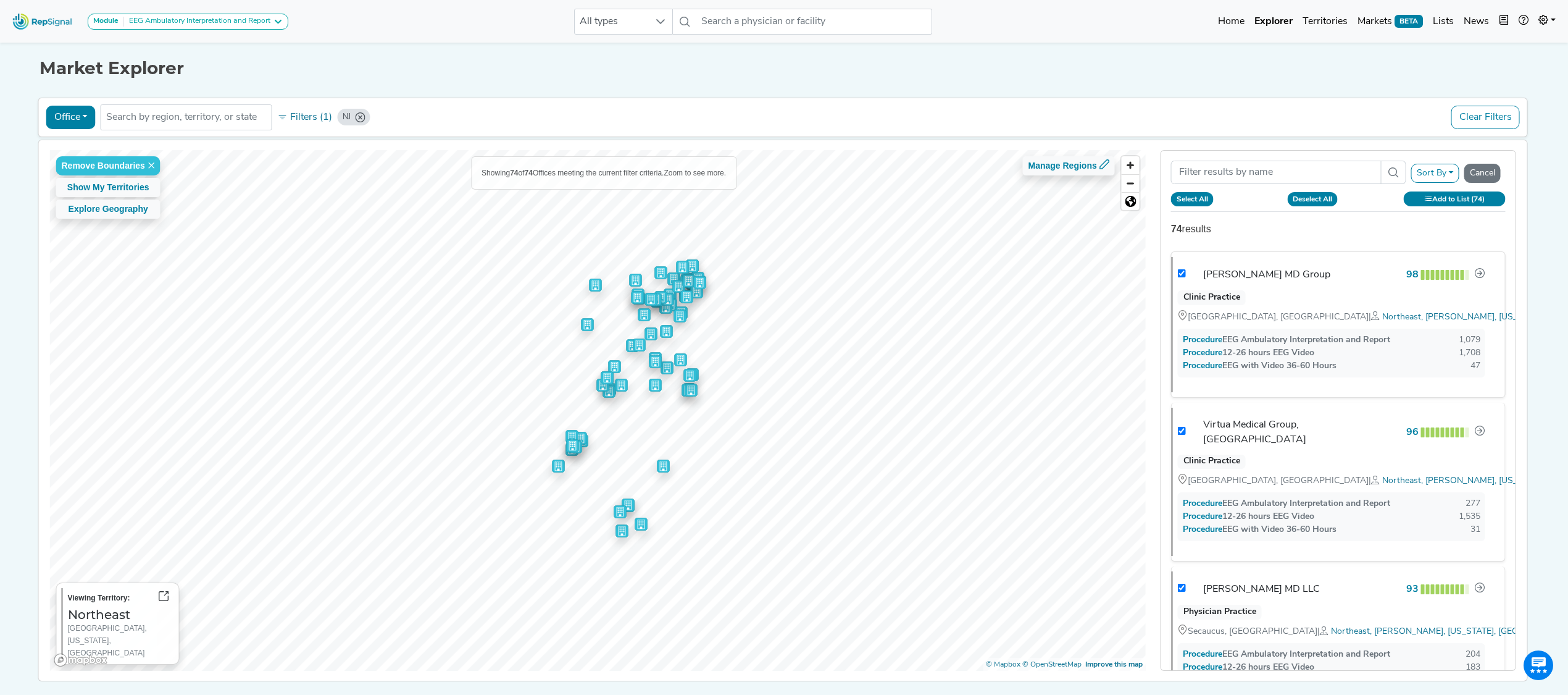
checkbox input "true"
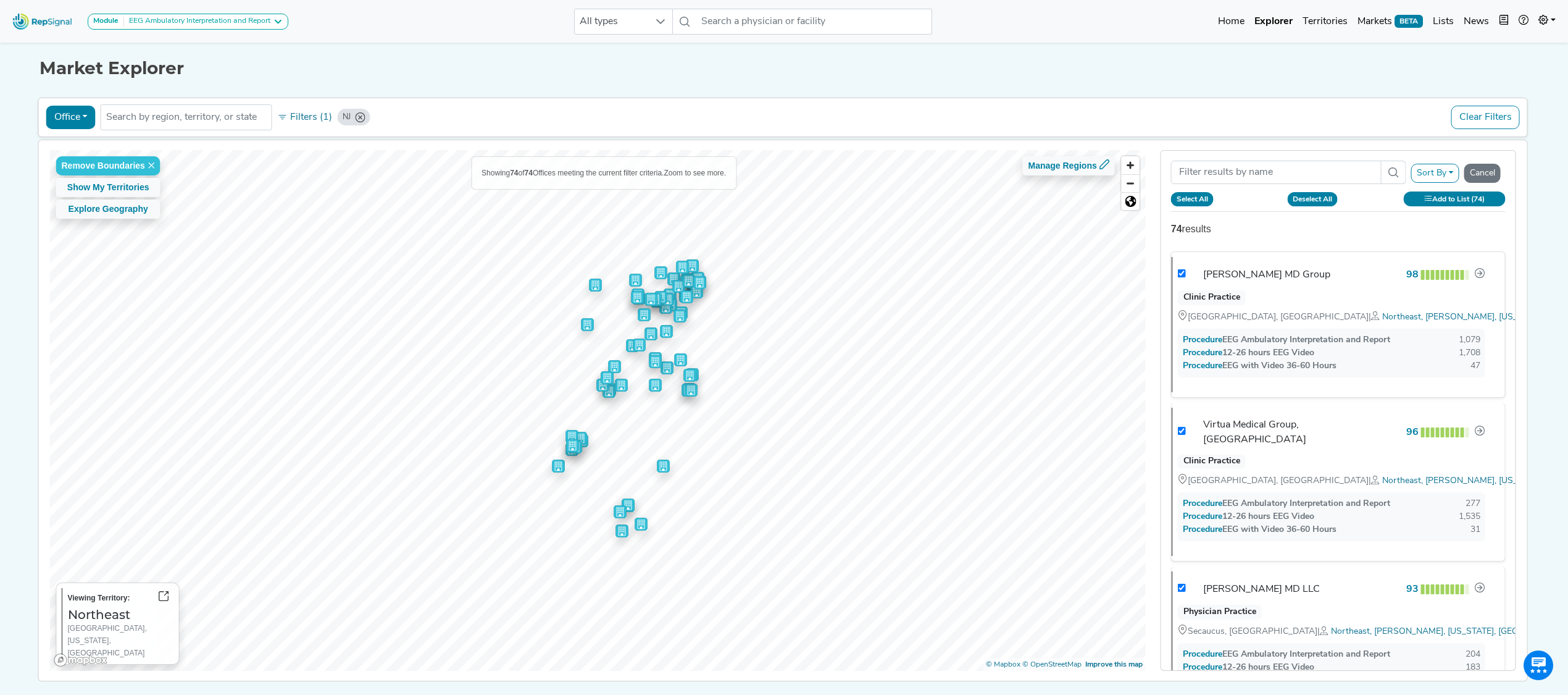
checkbox input "true"
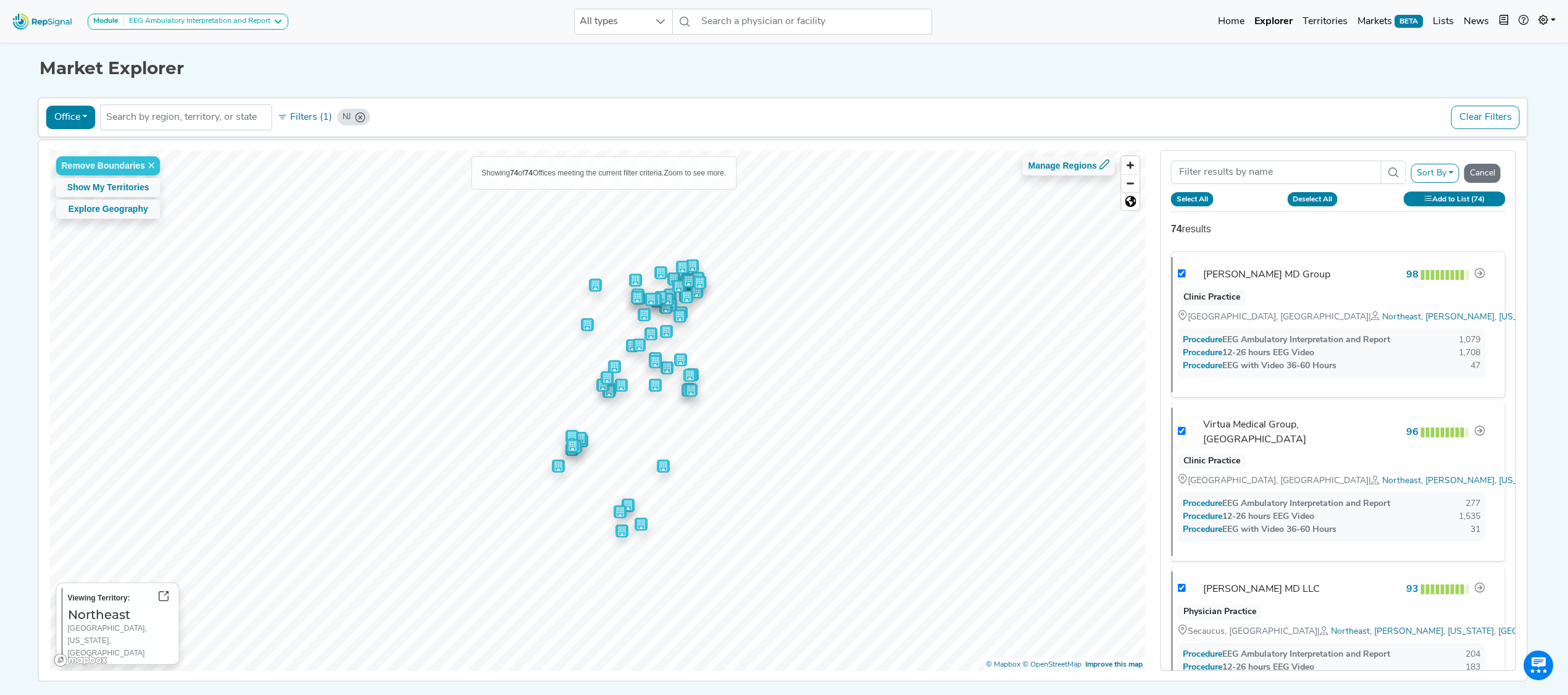
checkbox input "true"
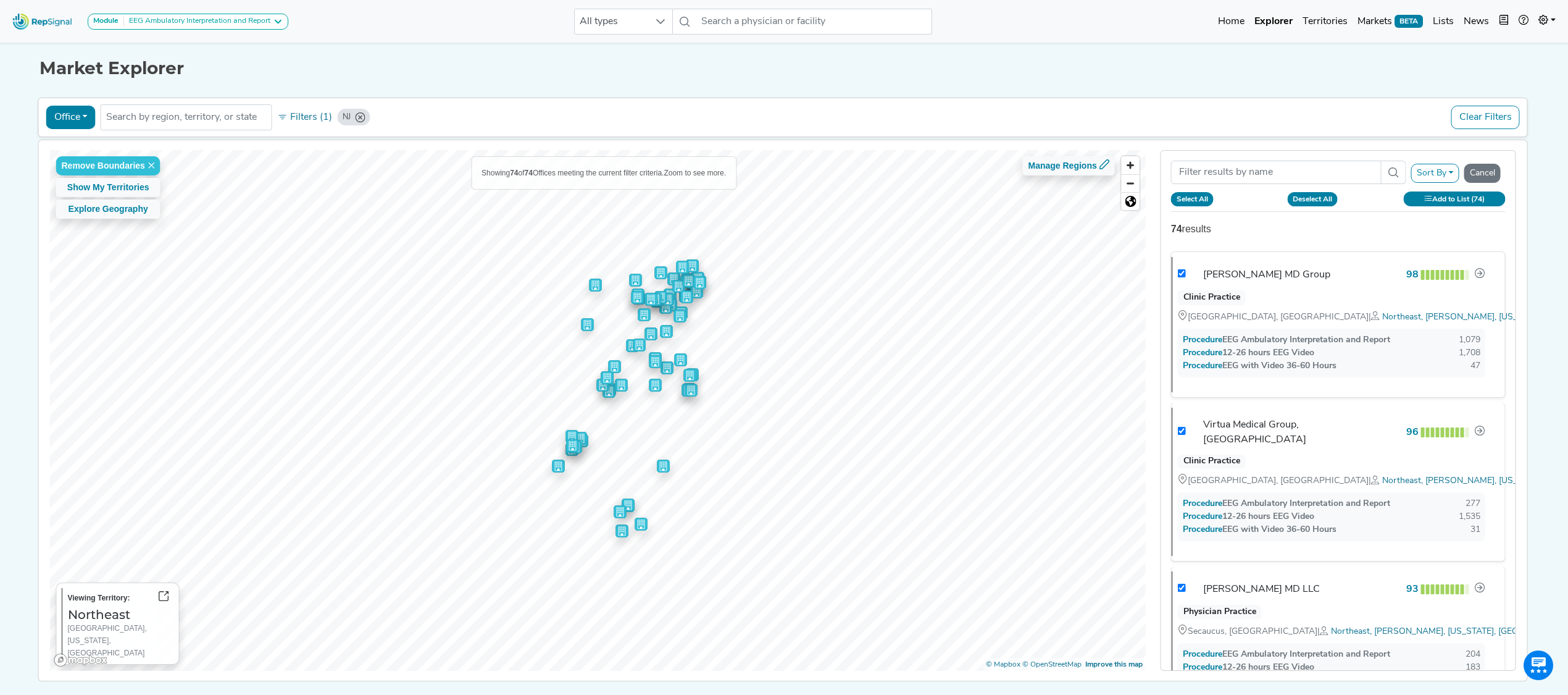
checkbox input "true"
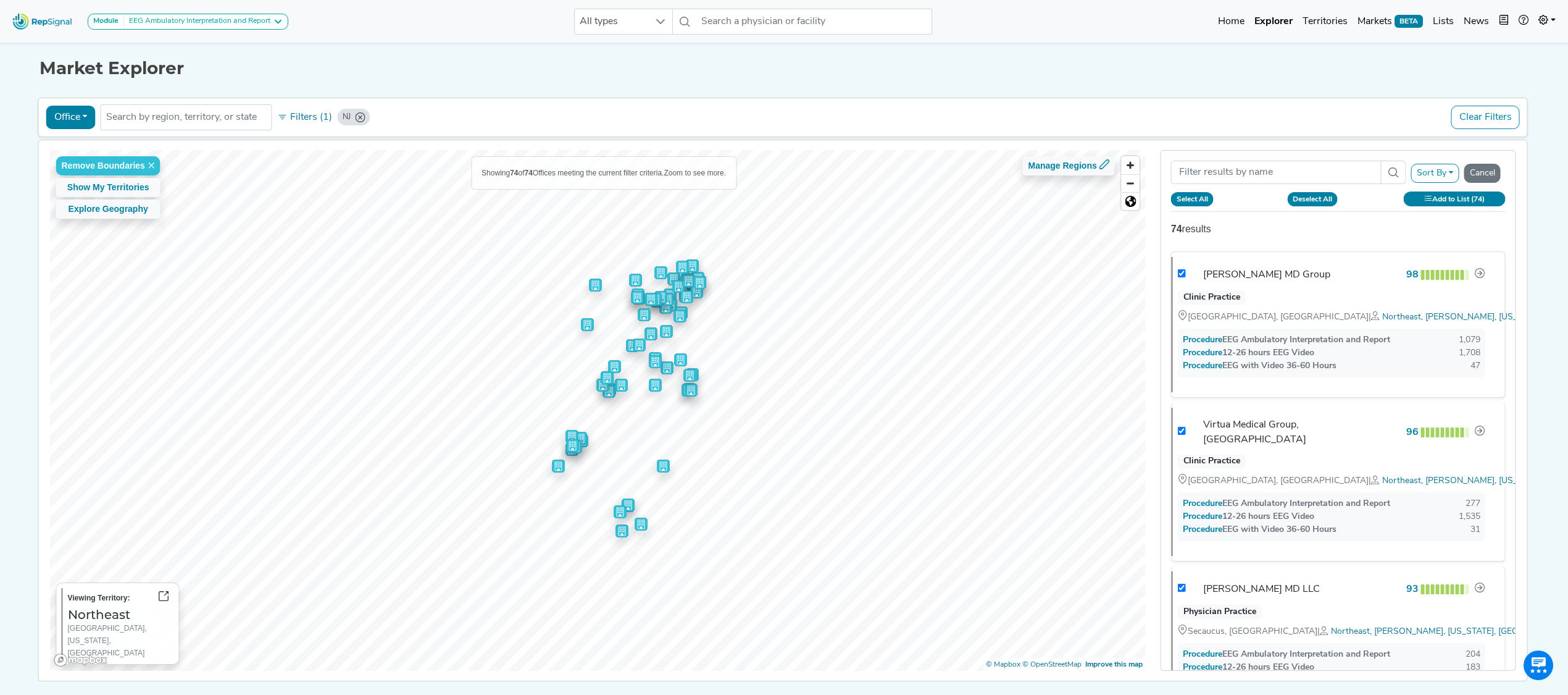
checkbox input "true"
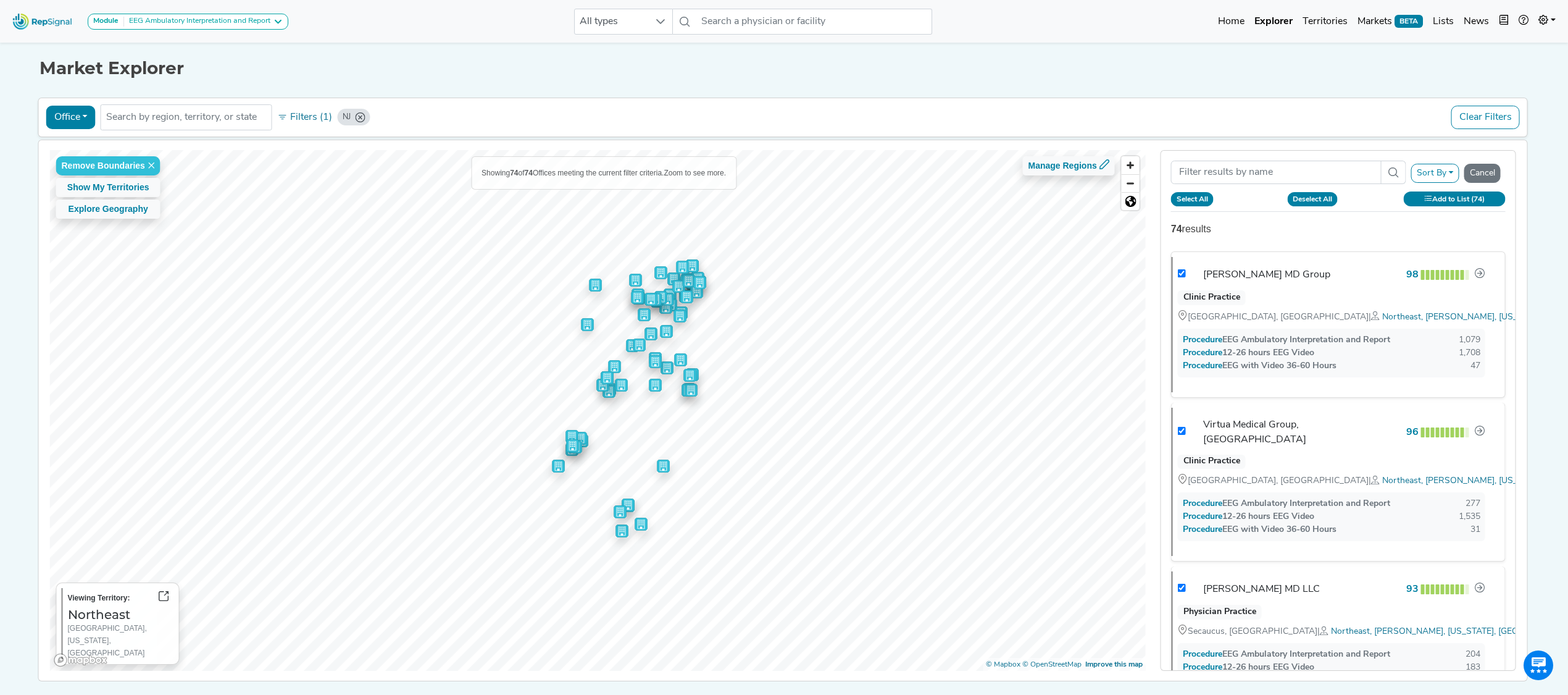
checkbox input "true"
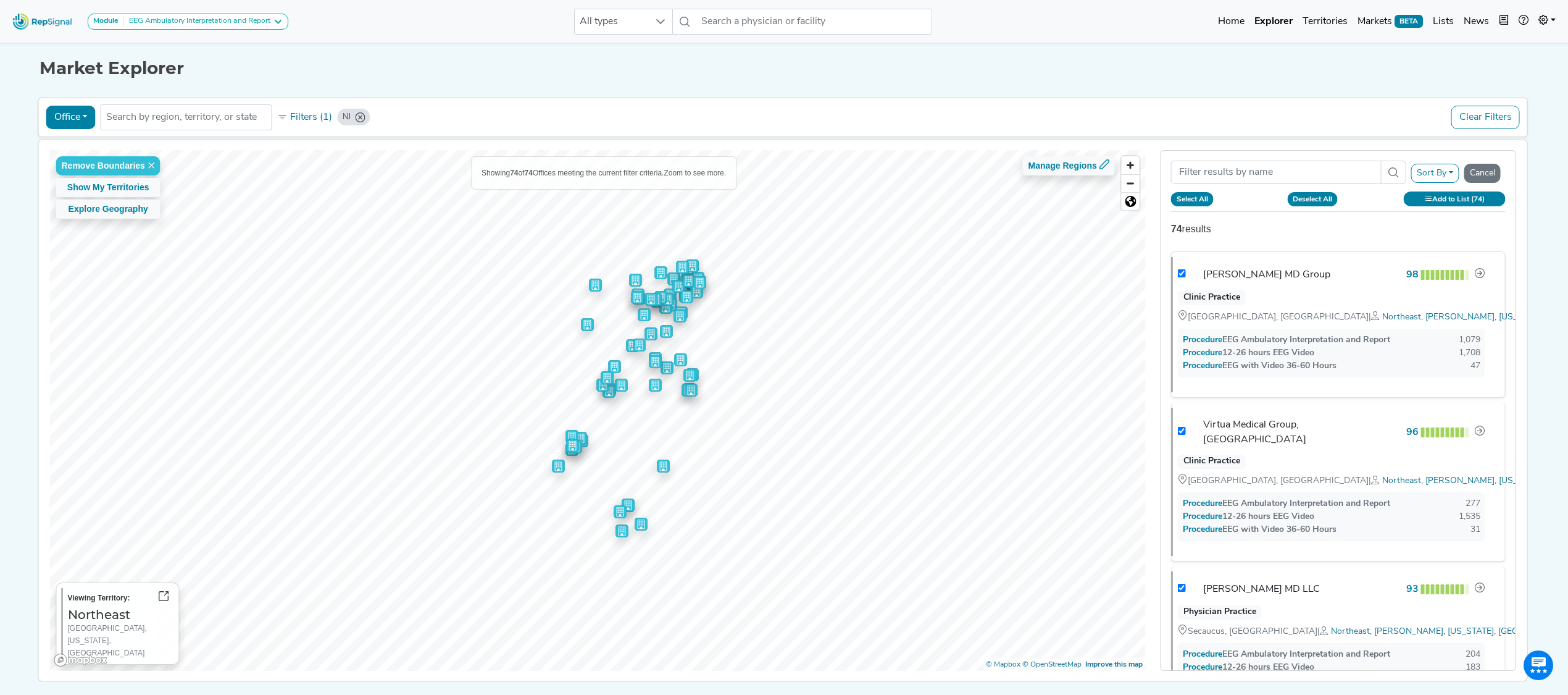
checkbox input "true"
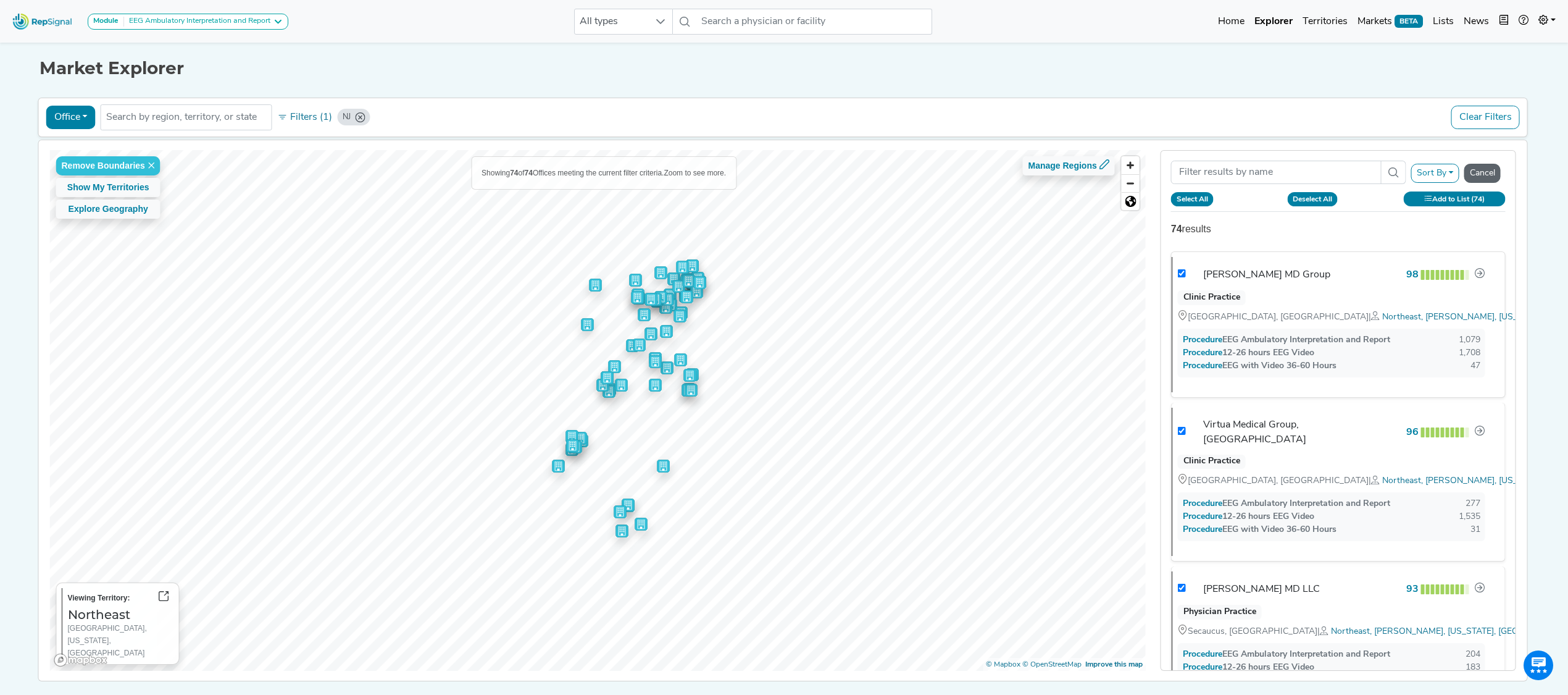
click at [1486, 179] on button "Cancel" at bounding box center [1482, 173] width 37 height 19
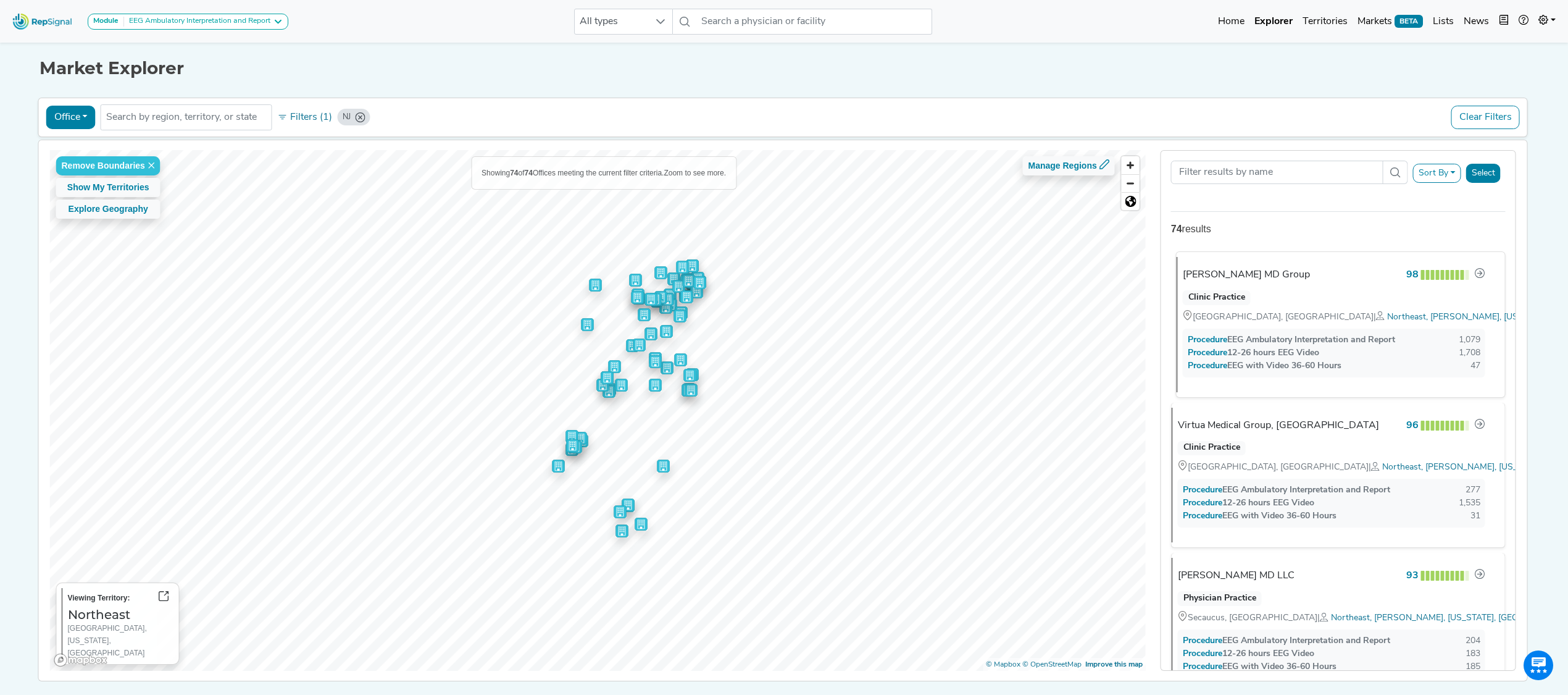
click at [1234, 277] on div "Hudson MD Group 98 Clinic Practice Englewood Cliffs, NJ | Northeast , Mike Auto…" at bounding box center [1336, 325] width 319 height 135
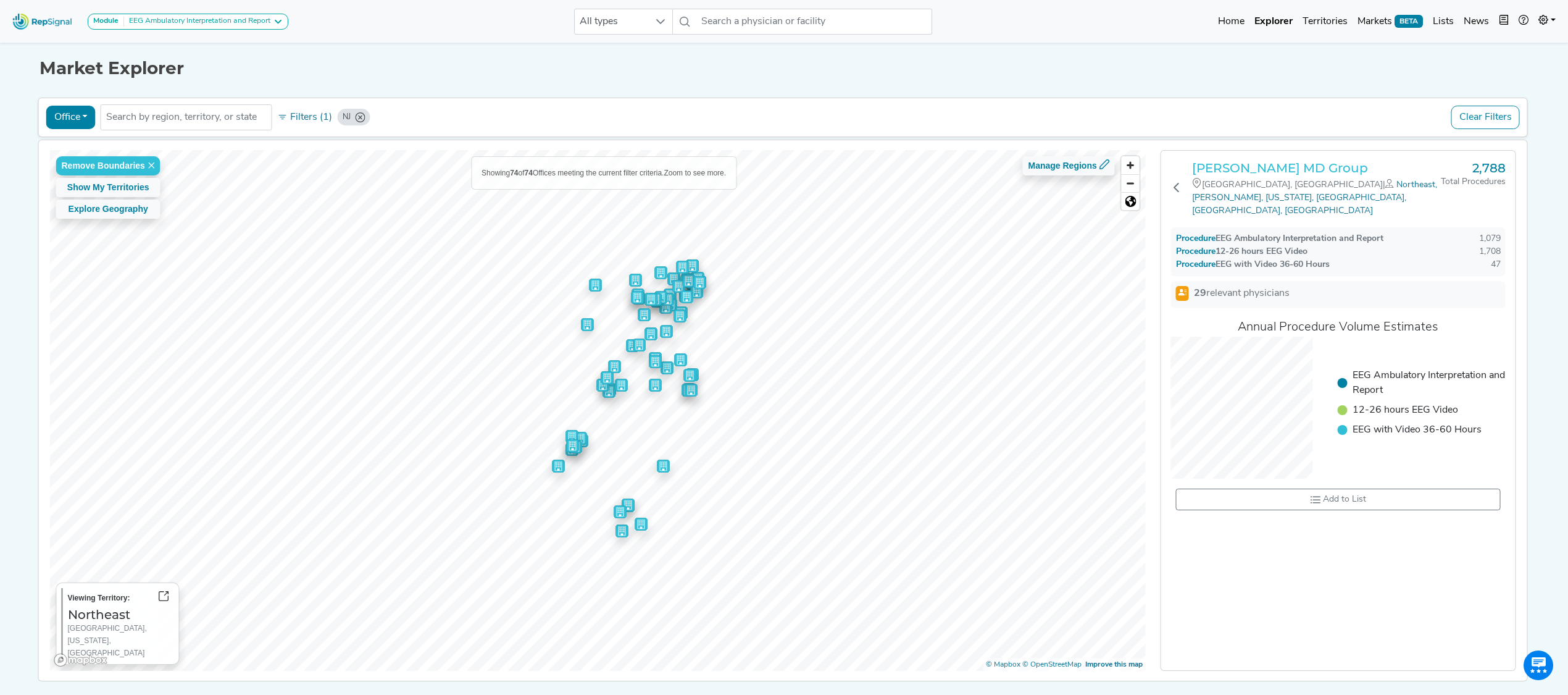
click at [1250, 164] on h3 "Hudson MD Group" at bounding box center [1316, 168] width 249 height 15
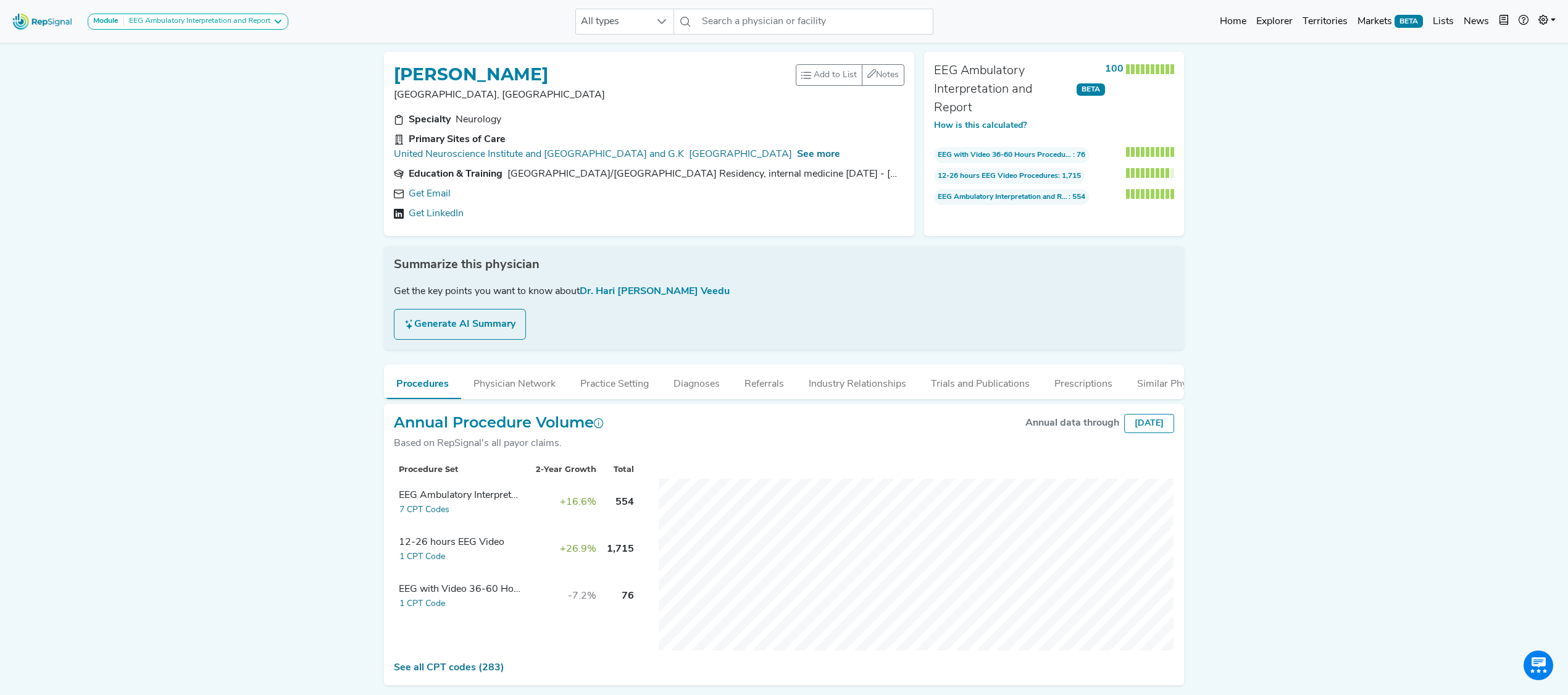
drag, startPoint x: 1016, startPoint y: 411, endPoint x: 1153, endPoint y: 415, distance: 137.1
click at [1153, 415] on div "HARI PRASAD KUNHI VEEDU Bakersfield, CA Add to List Recent Lists: Top aEEG Pres…" at bounding box center [783, 363] width 815 height 642
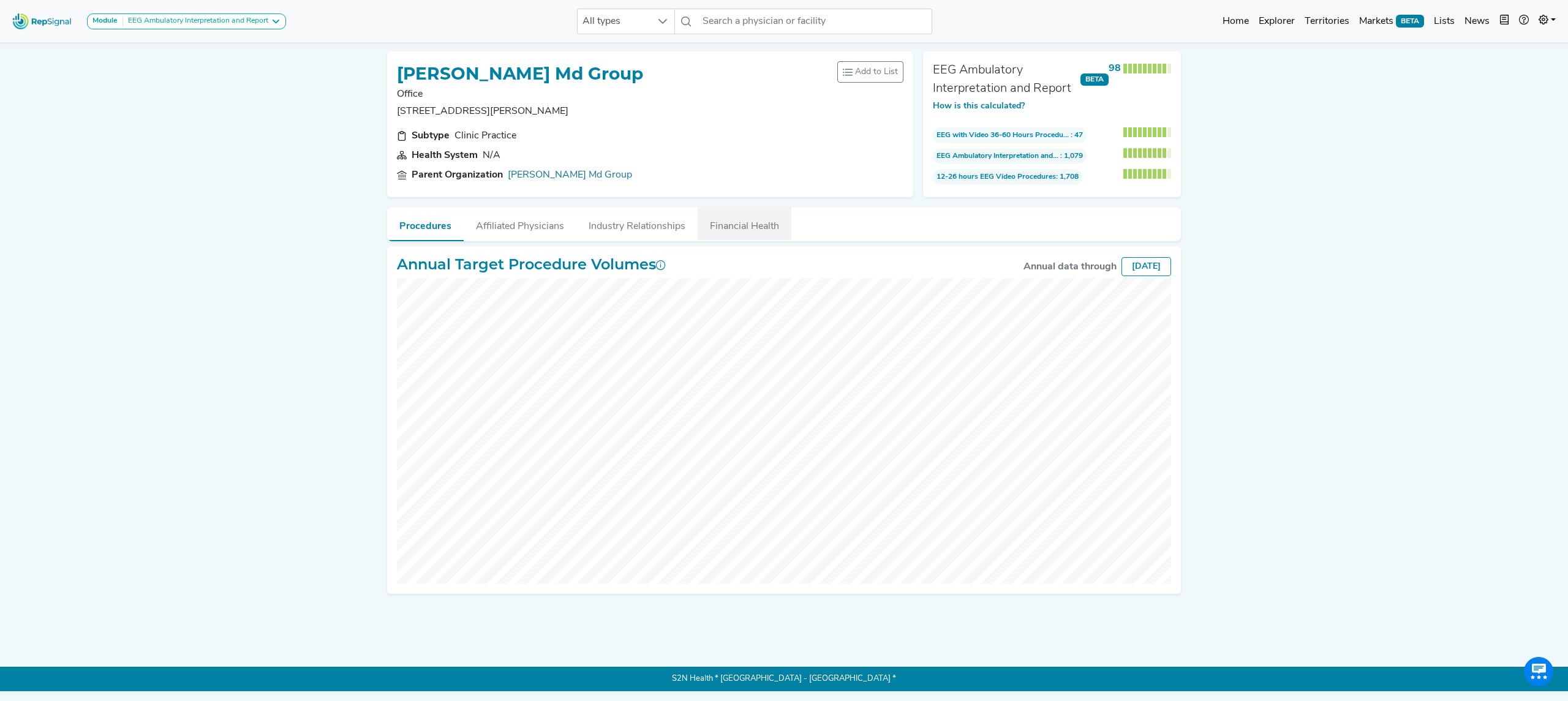
click at [752, 228] on button "Financial Health" at bounding box center [744, 223] width 94 height 33
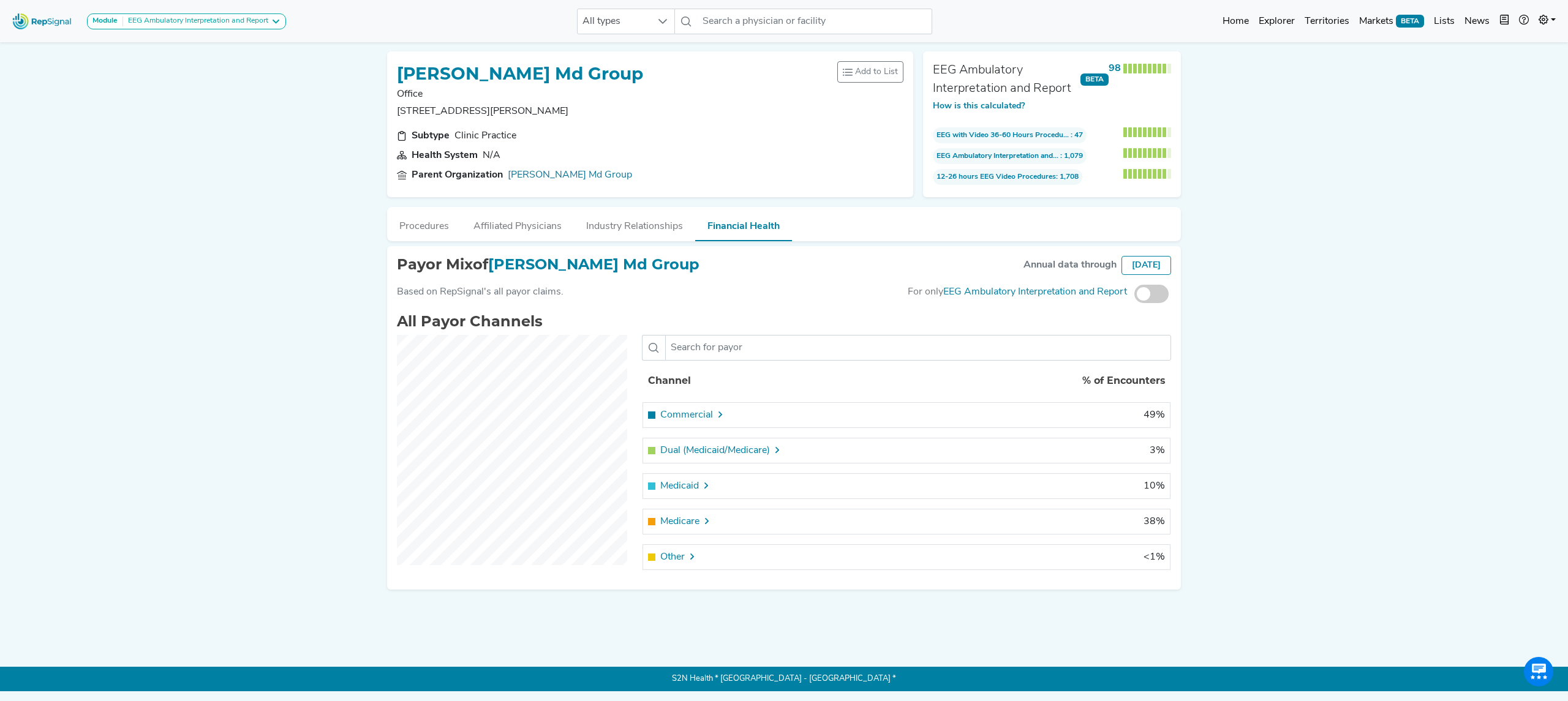
click at [719, 410] on icon at bounding box center [720, 415] width 10 height 10
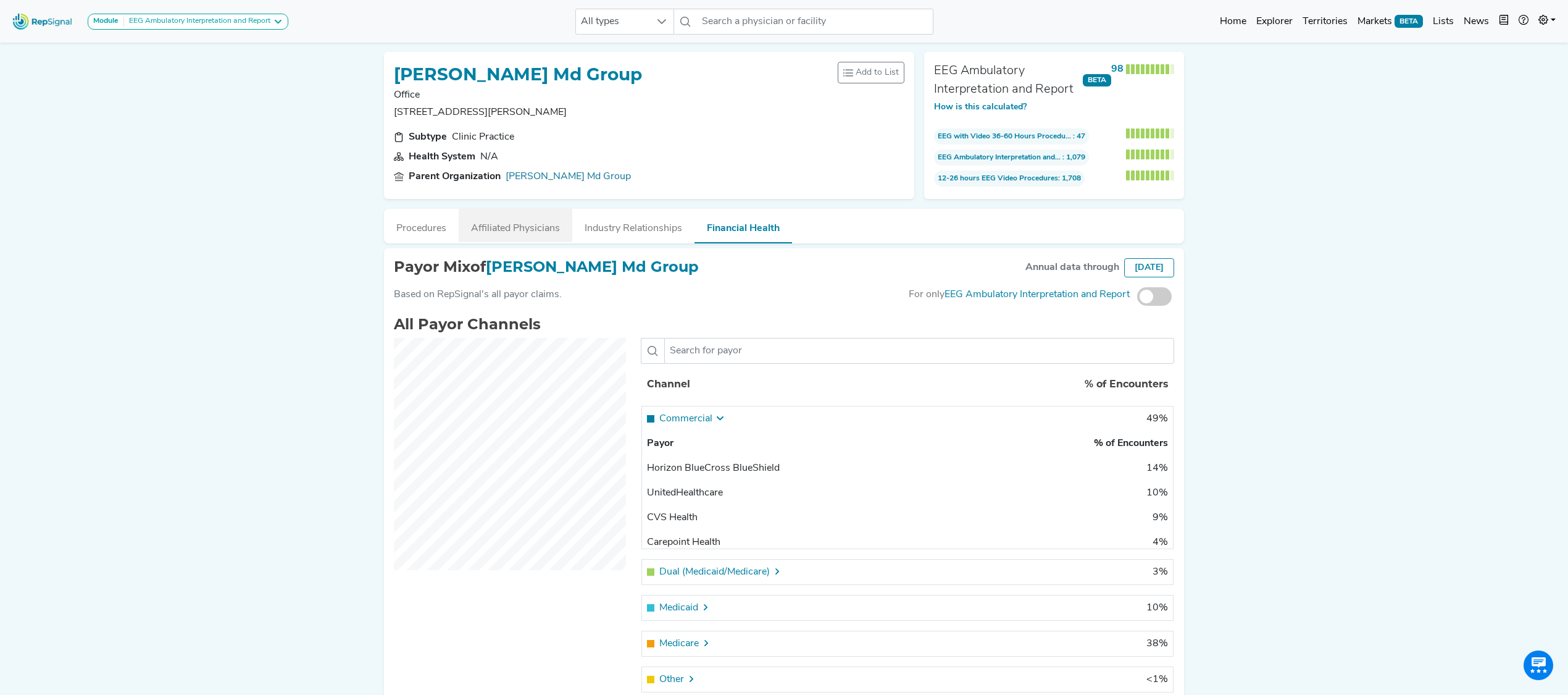
click at [496, 226] on button "Affiliated Physicians" at bounding box center [515, 225] width 113 height 33
